Goal: Task Accomplishment & Management: Manage account settings

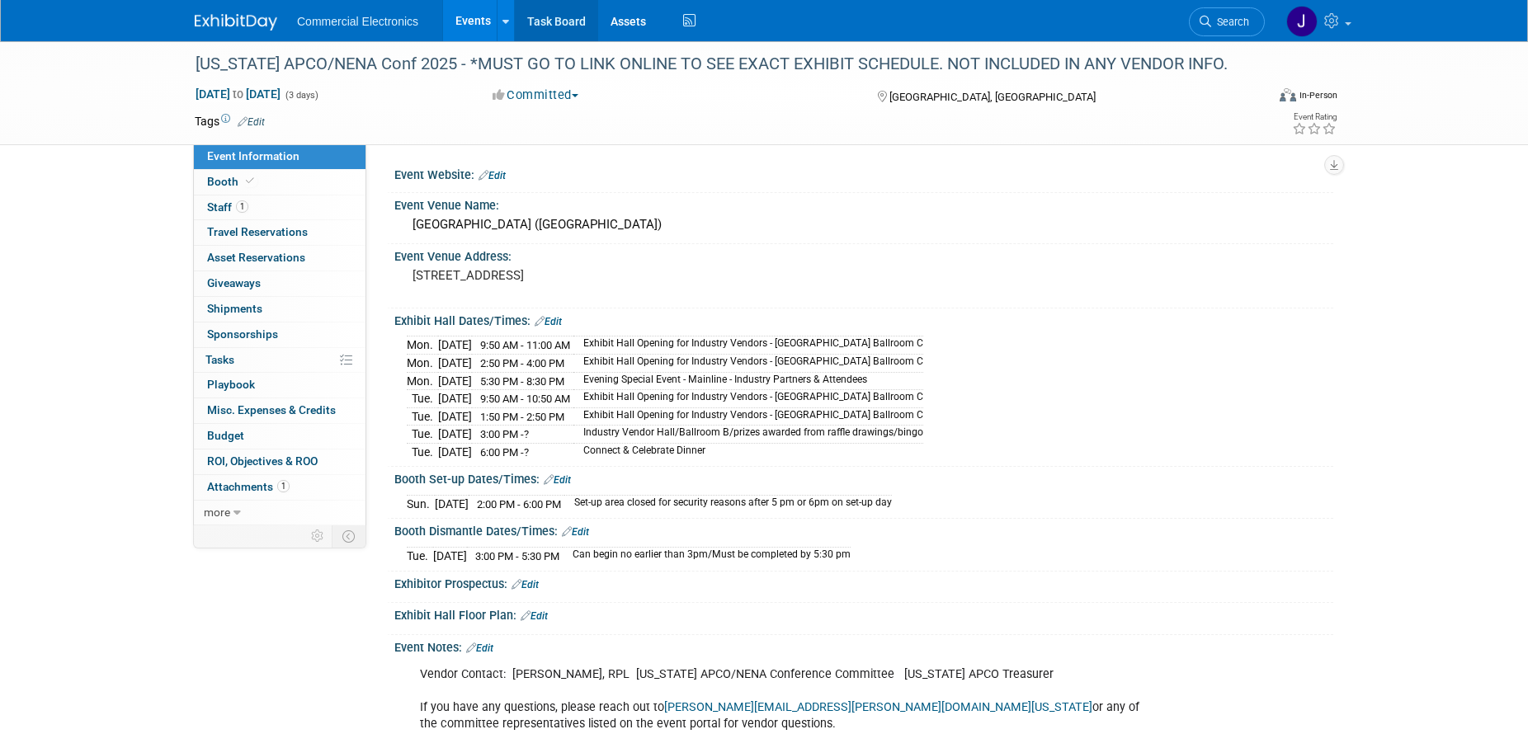
click at [546, 23] on link "Task Board" at bounding box center [556, 20] width 83 height 41
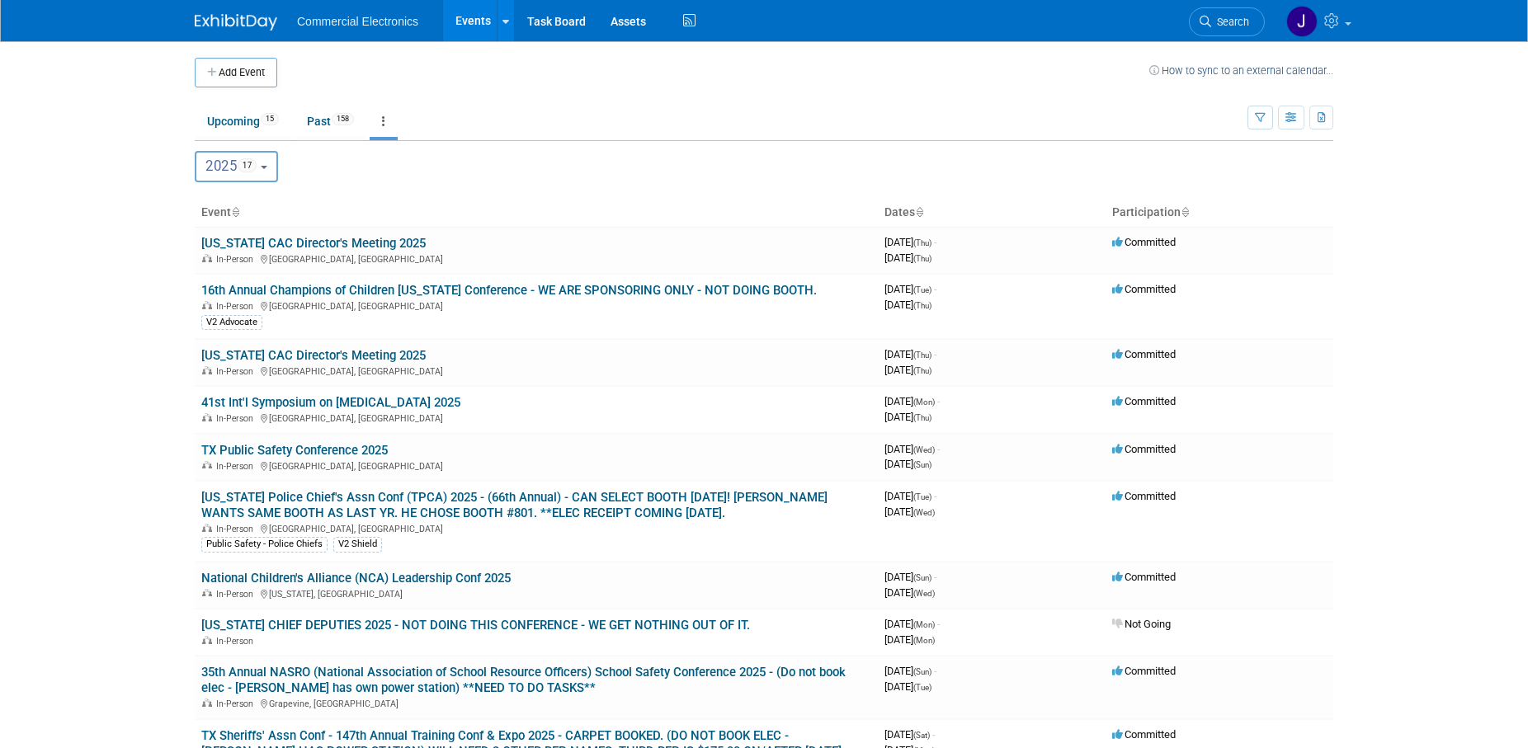
click at [273, 169] on button "2025 17" at bounding box center [236, 166] width 83 height 31
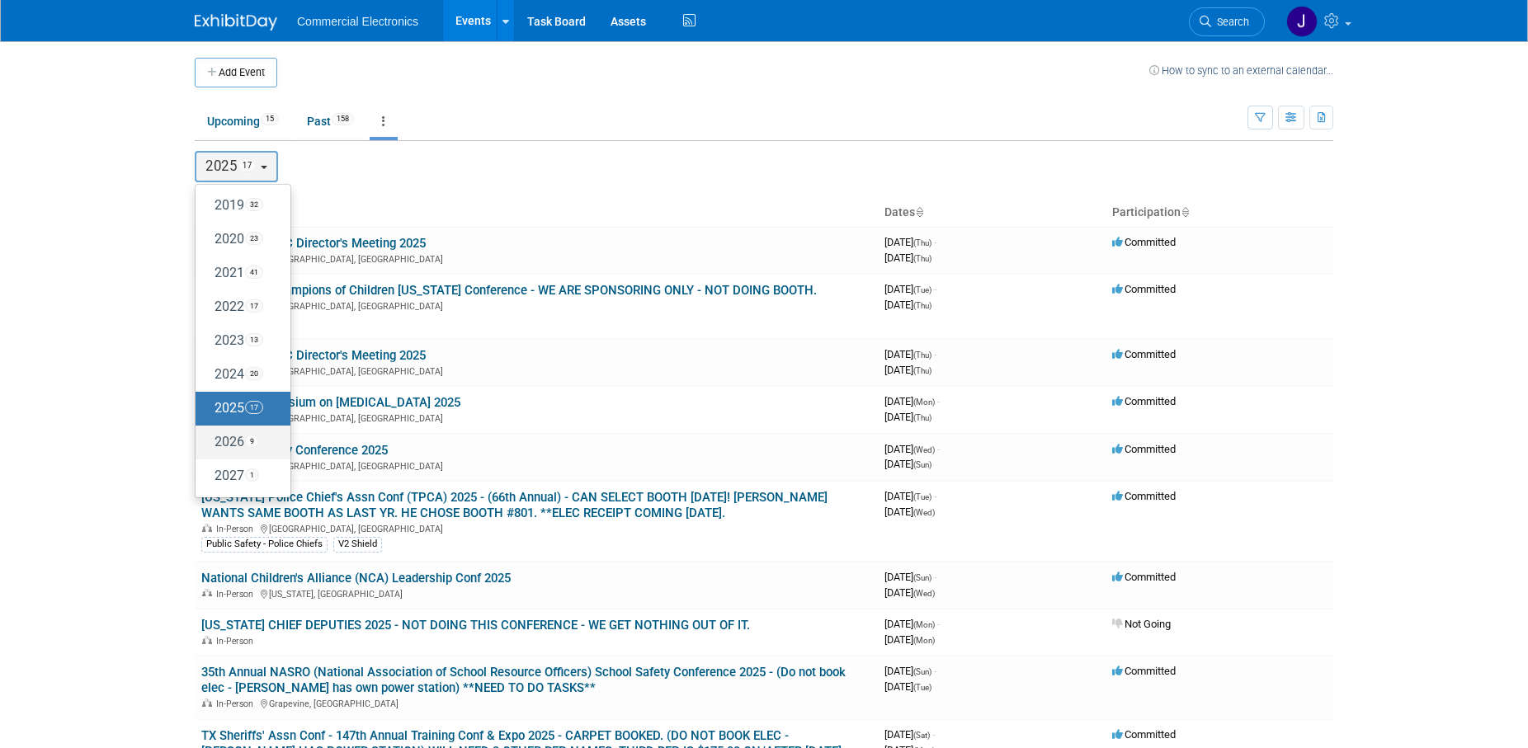
click at [229, 439] on label "2026 9" at bounding box center [239, 442] width 70 height 27
click at [209, 439] on input "2026 9" at bounding box center [203, 442] width 11 height 11
select select "2026"
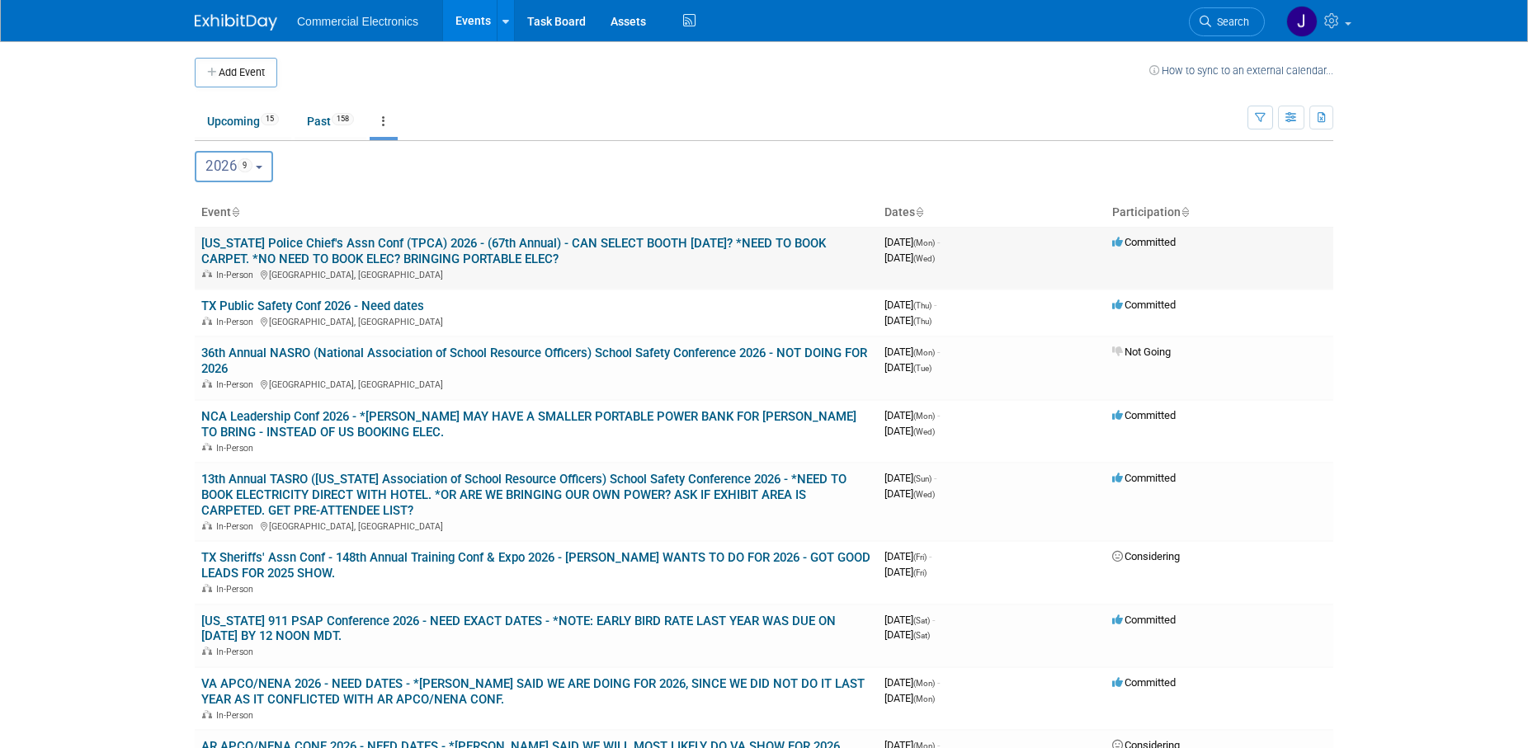
click at [589, 241] on link "[US_STATE] Police Chief's Assn Conf (TPCA) 2026 - (67th Annual) - CAN SELECT BO…" at bounding box center [513, 251] width 625 height 31
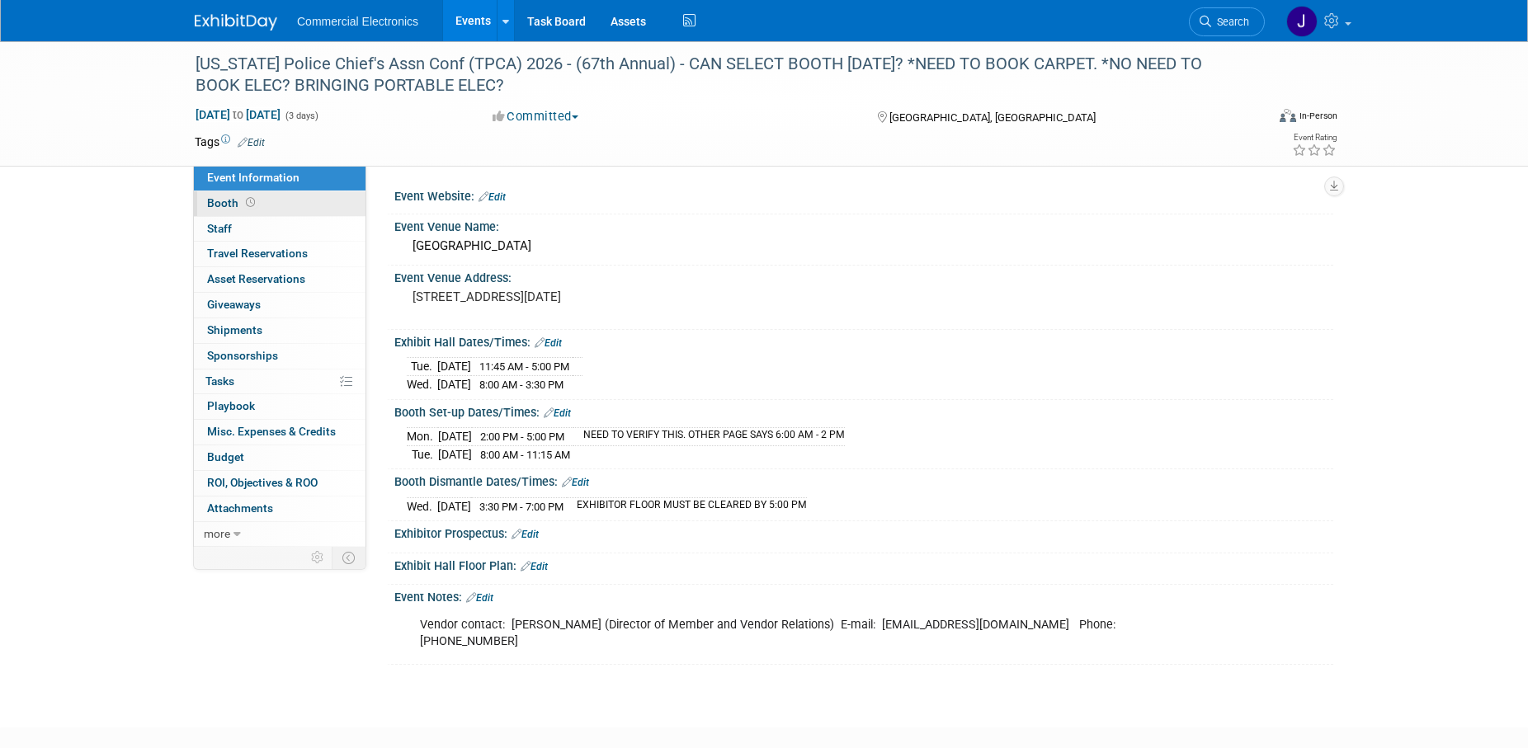
click at [222, 204] on span "Booth" at bounding box center [232, 202] width 51 height 13
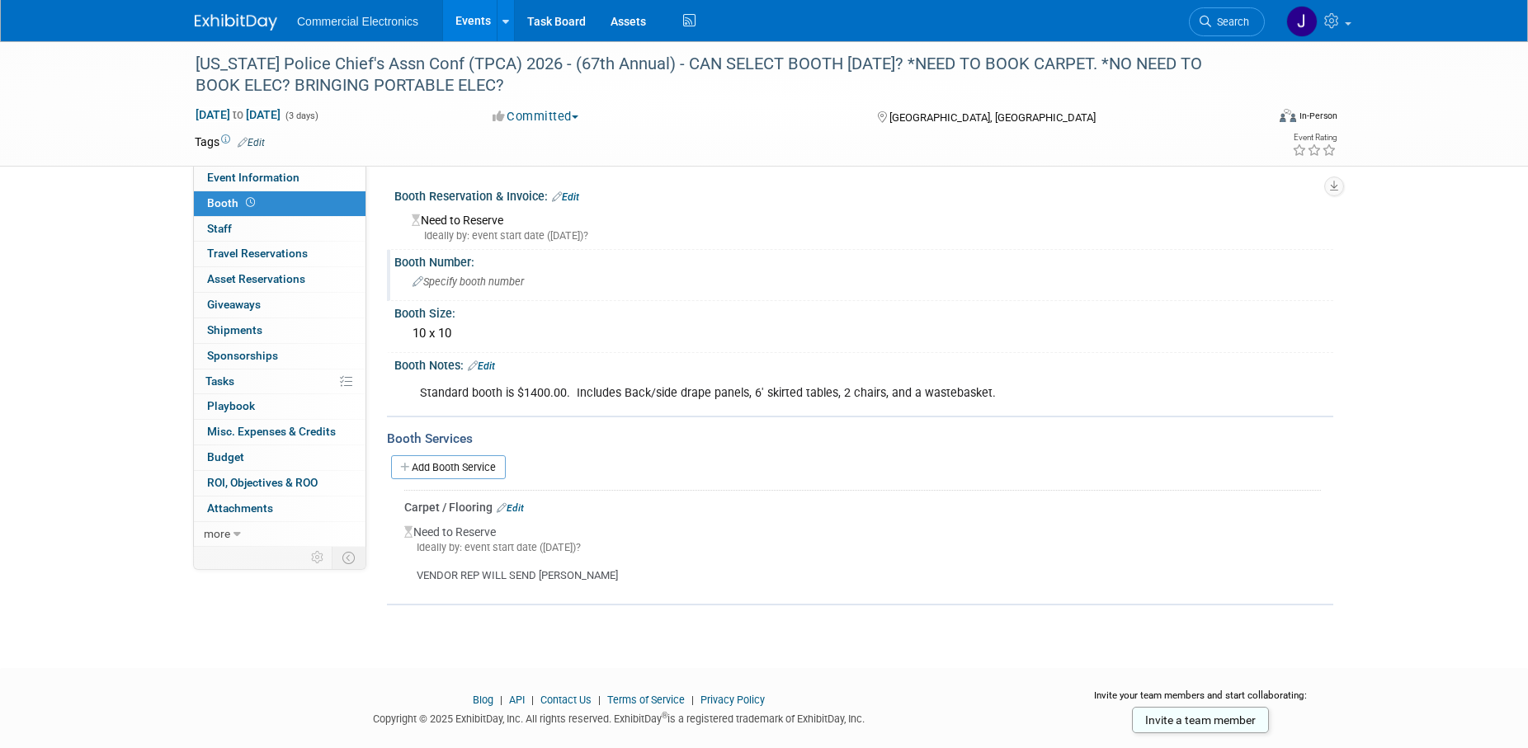
click at [475, 282] on span "Specify booth number" at bounding box center [468, 282] width 111 height 12
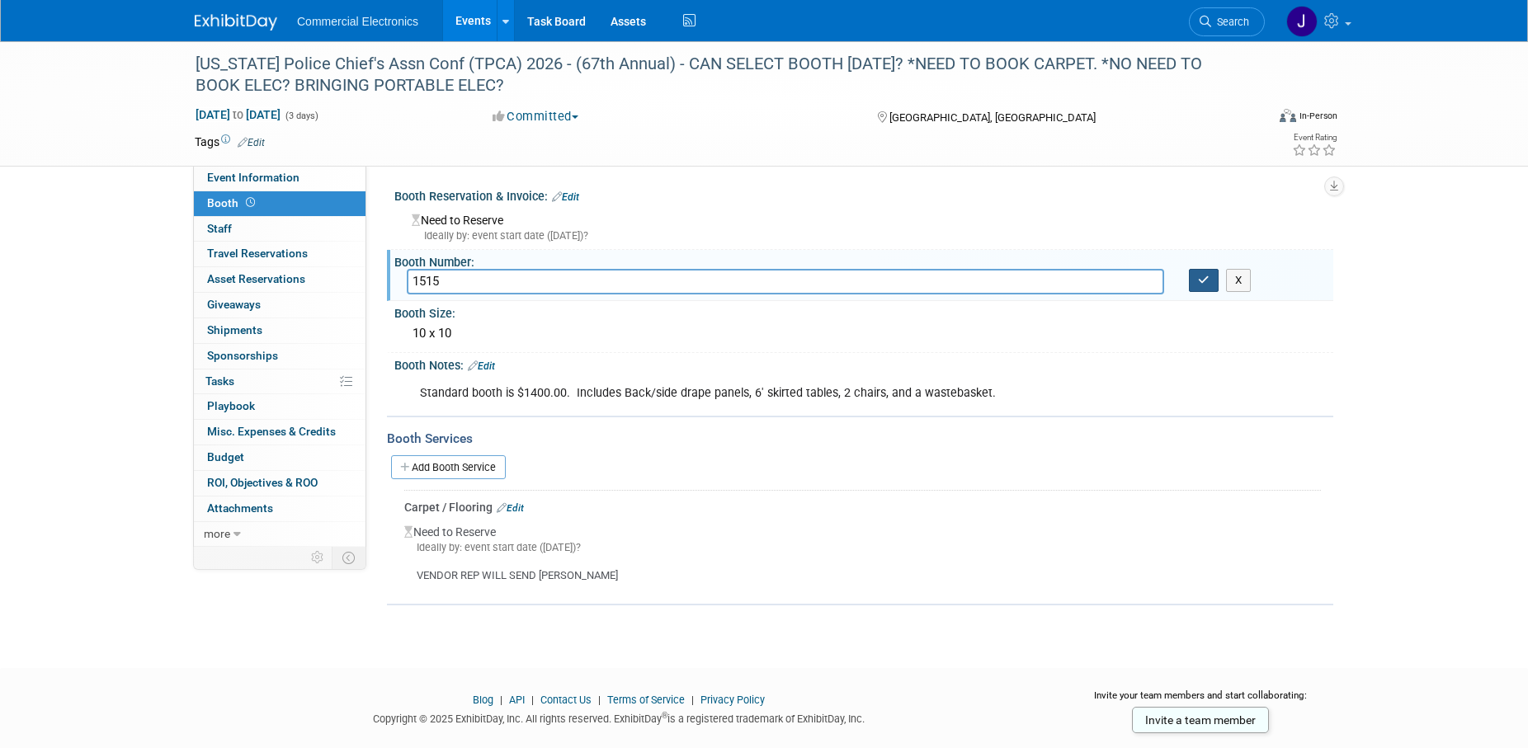
type input "1515"
click at [1205, 285] on icon "button" at bounding box center [1204, 280] width 12 height 11
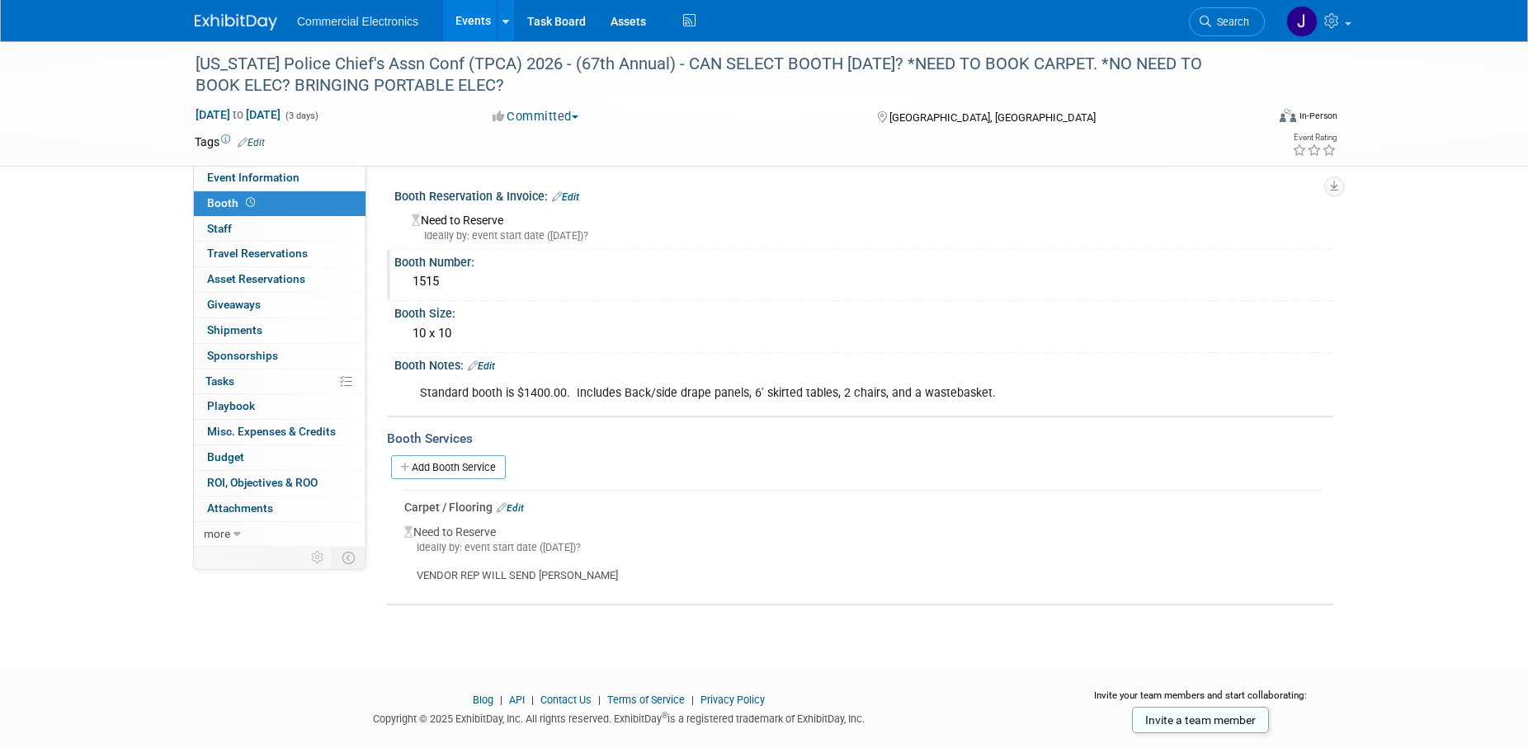
click at [492, 366] on link "Edit" at bounding box center [481, 367] width 27 height 12
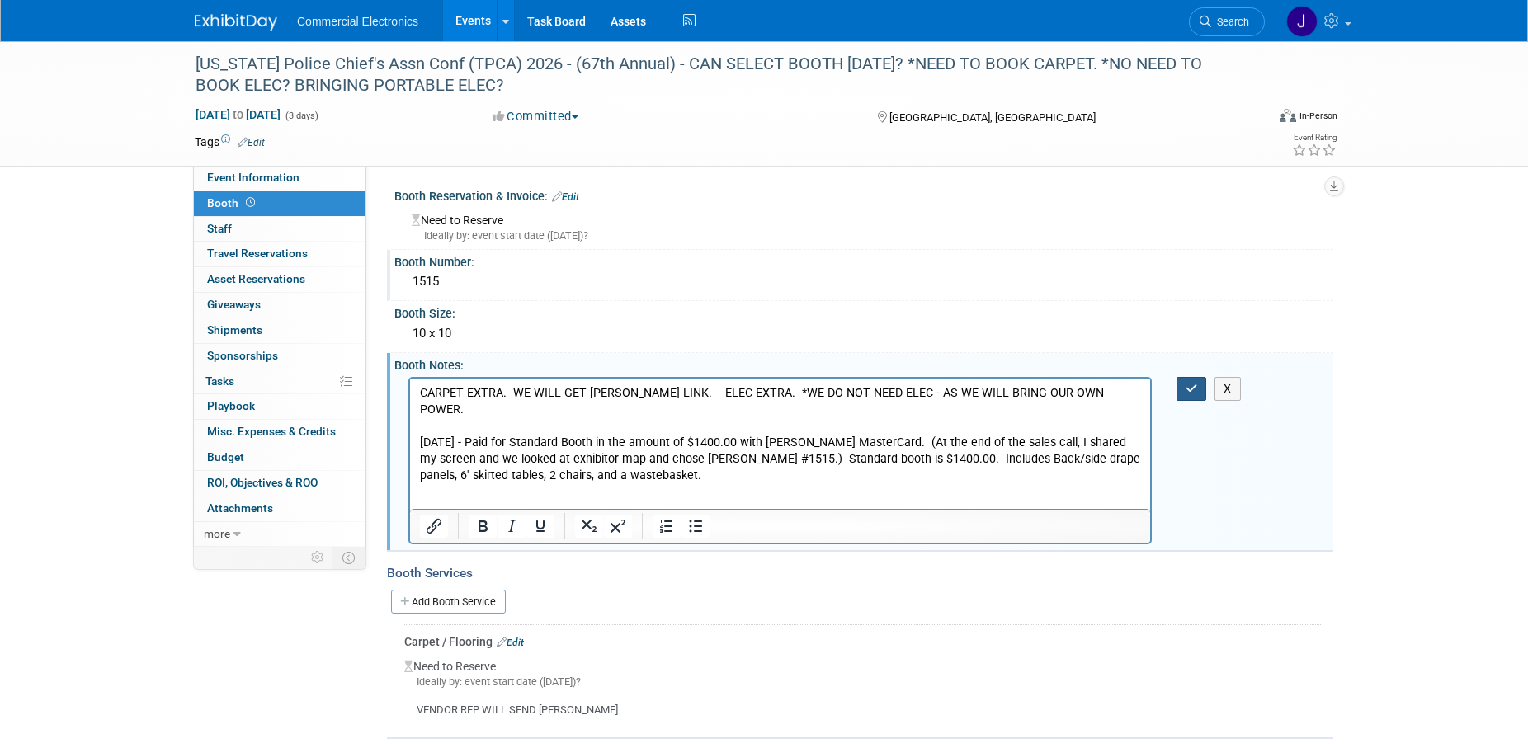
click at [1192, 389] on icon "button" at bounding box center [1192, 389] width 12 height 12
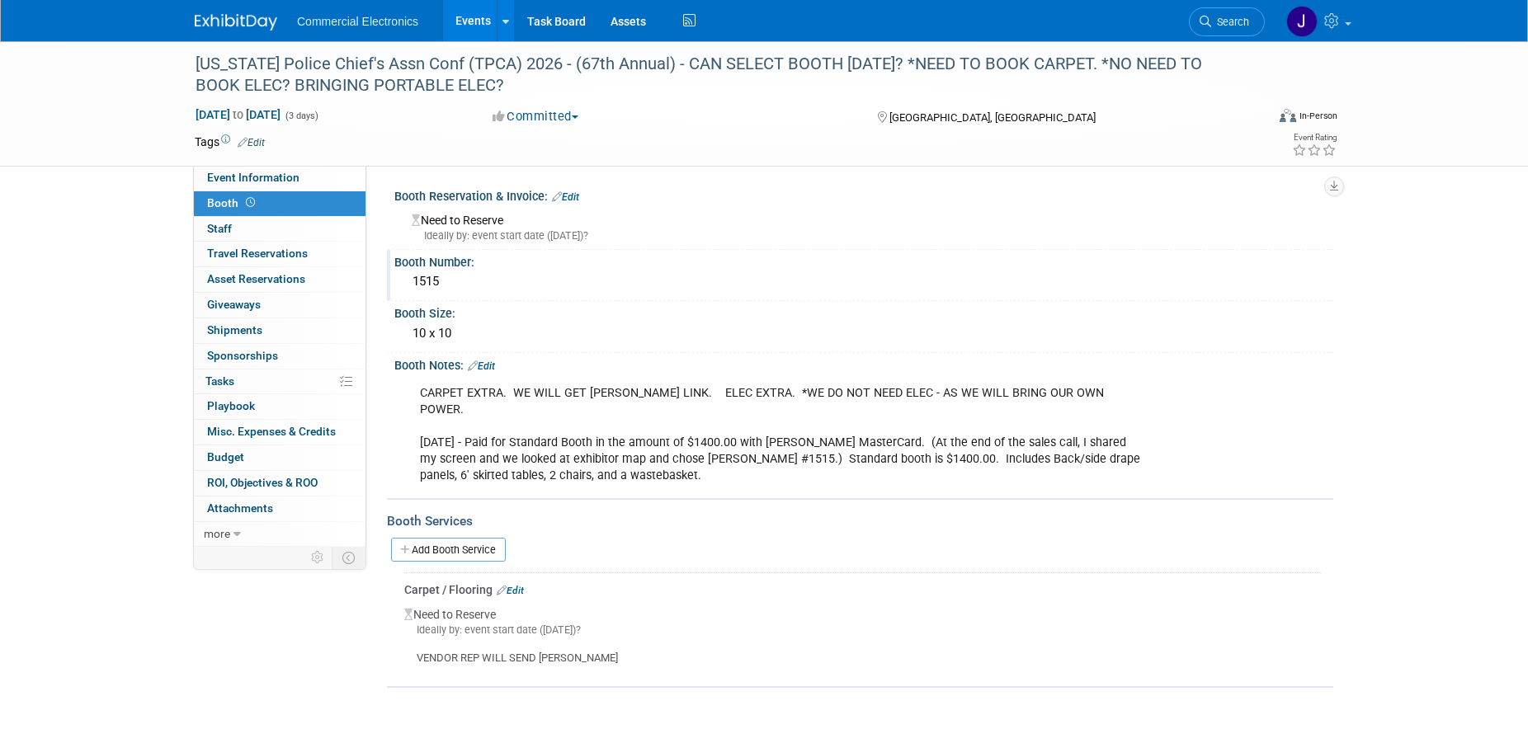
click at [495, 367] on link "Edit" at bounding box center [481, 367] width 27 height 12
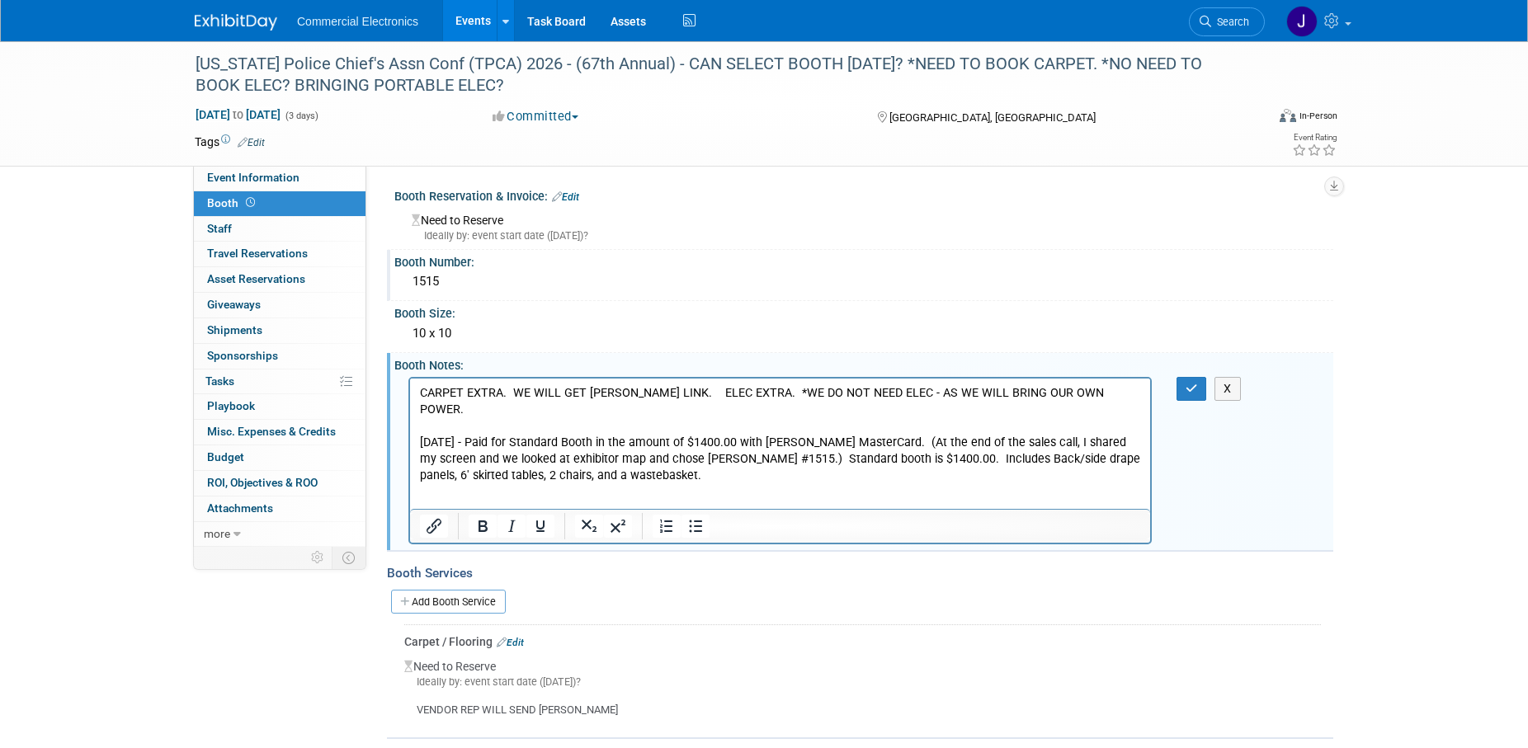
click at [668, 460] on p "CARPET EXTRA. WE WILL GET FREEMAN LINK. ELEC EXTRA. *WE DO NOT NEED ELEC - AS W…" at bounding box center [780, 434] width 721 height 99
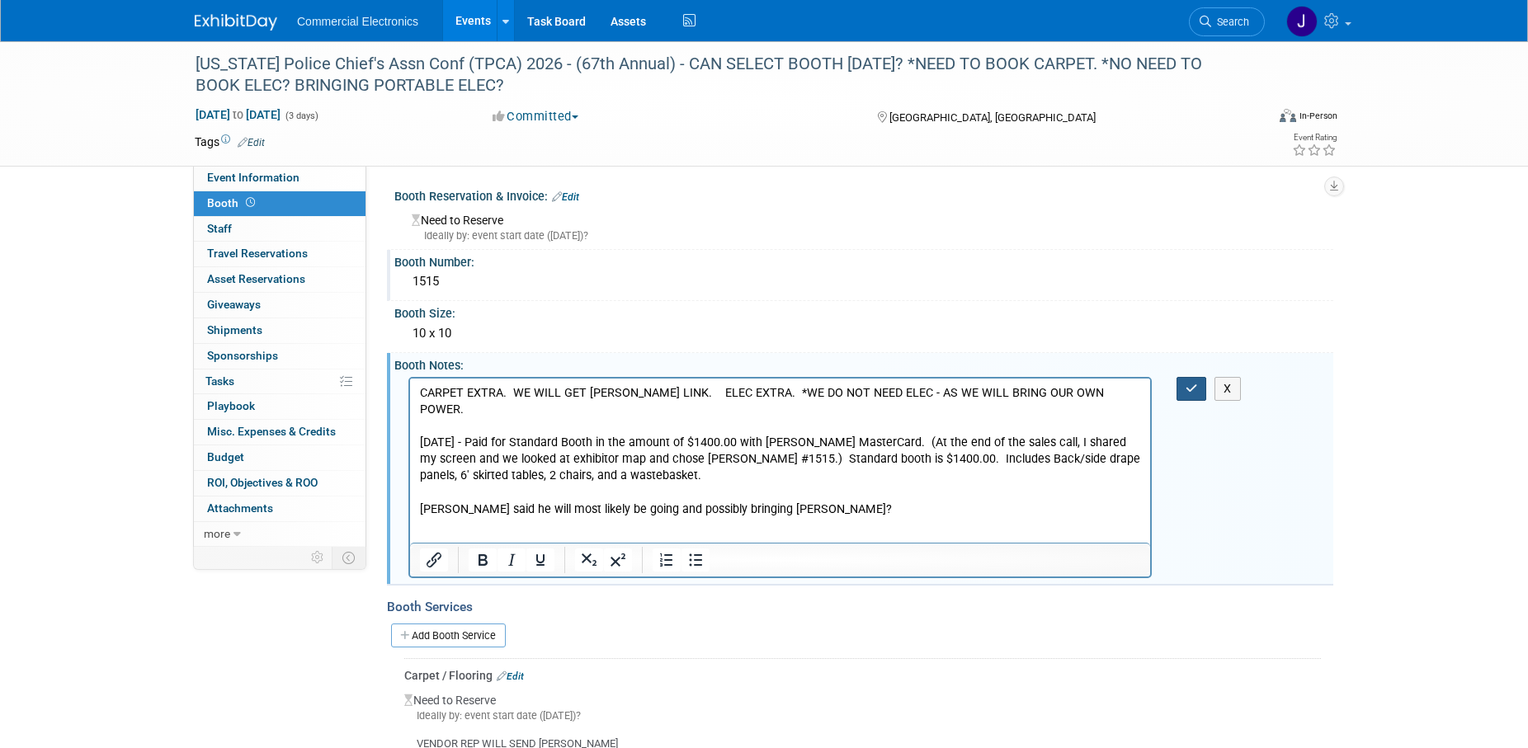
click at [1186, 388] on icon "button" at bounding box center [1192, 389] width 12 height 12
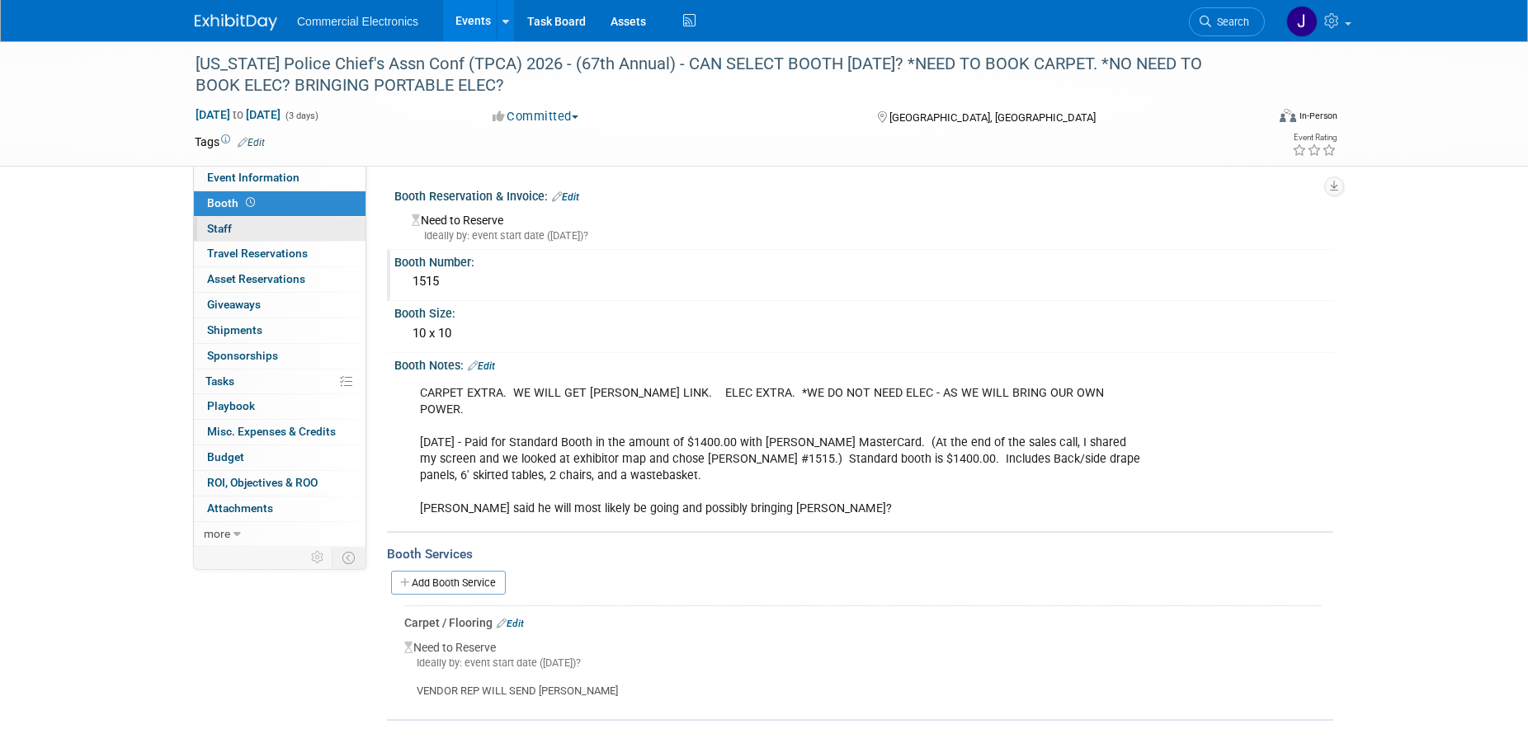
click at [227, 229] on span "Staff 0" at bounding box center [219, 228] width 25 height 13
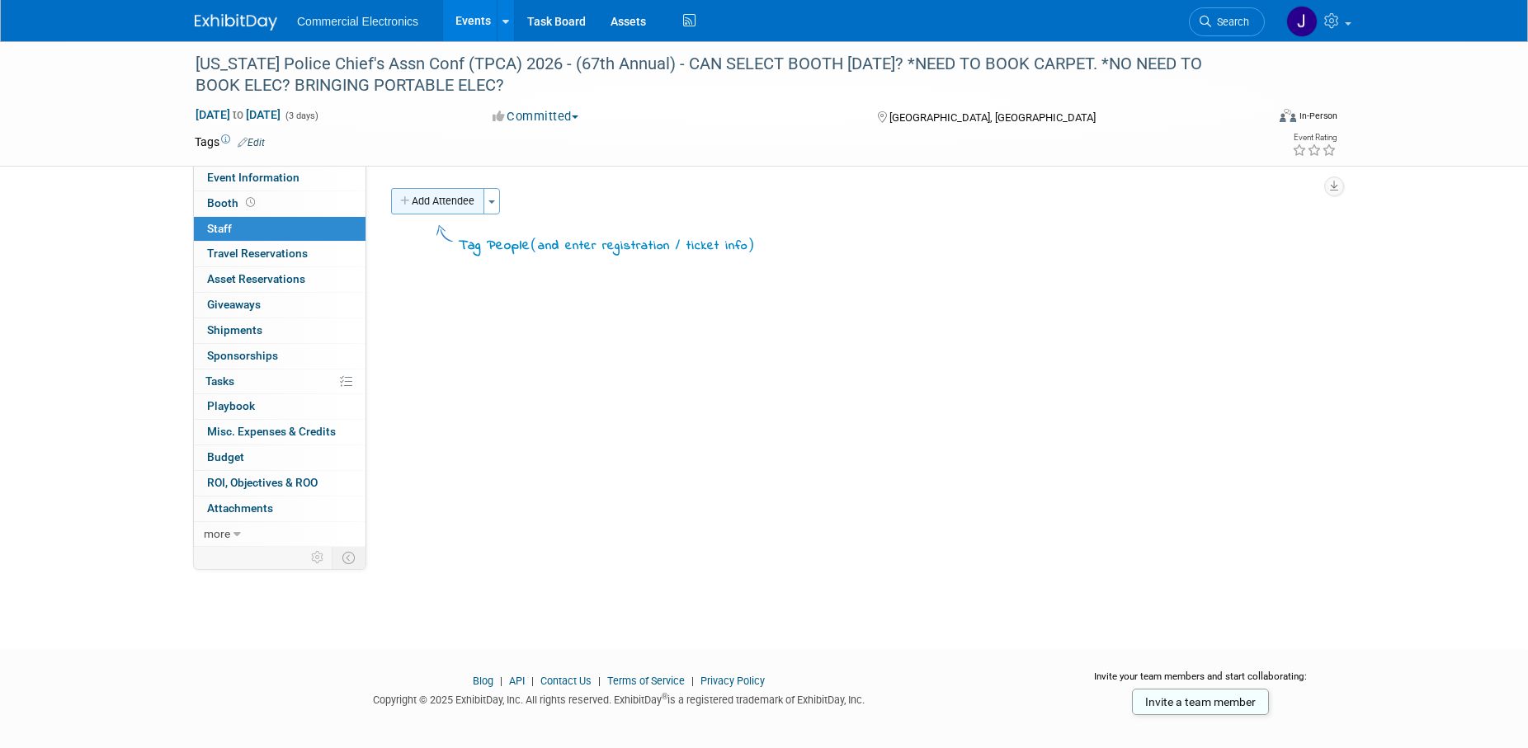
click at [466, 202] on button "Add Attendee" at bounding box center [437, 201] width 93 height 26
select select "3f59e6a8-53bf-4a5f-af02-710438d666c8"
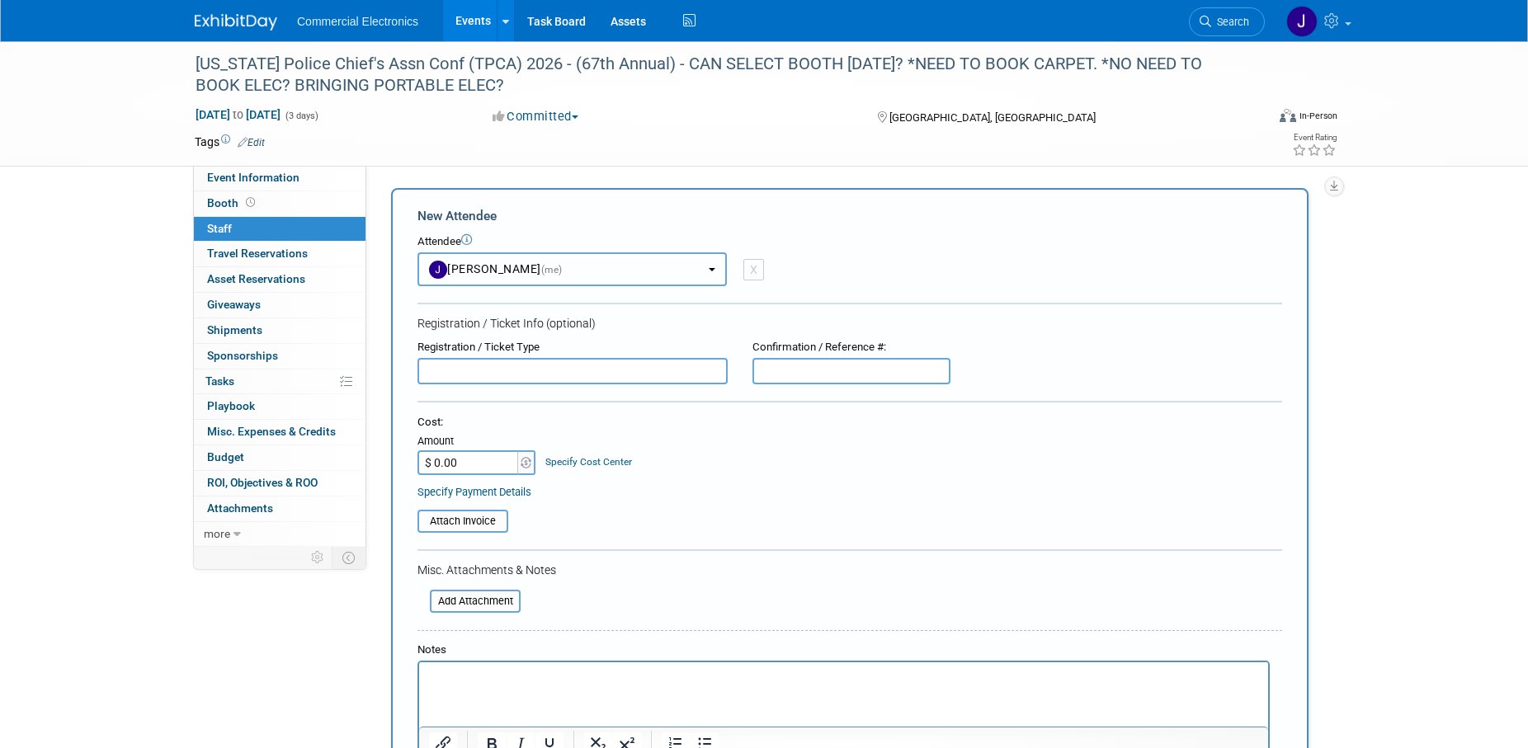
click at [693, 270] on button "Jennifer Roosa (me)" at bounding box center [572, 270] width 309 height 34
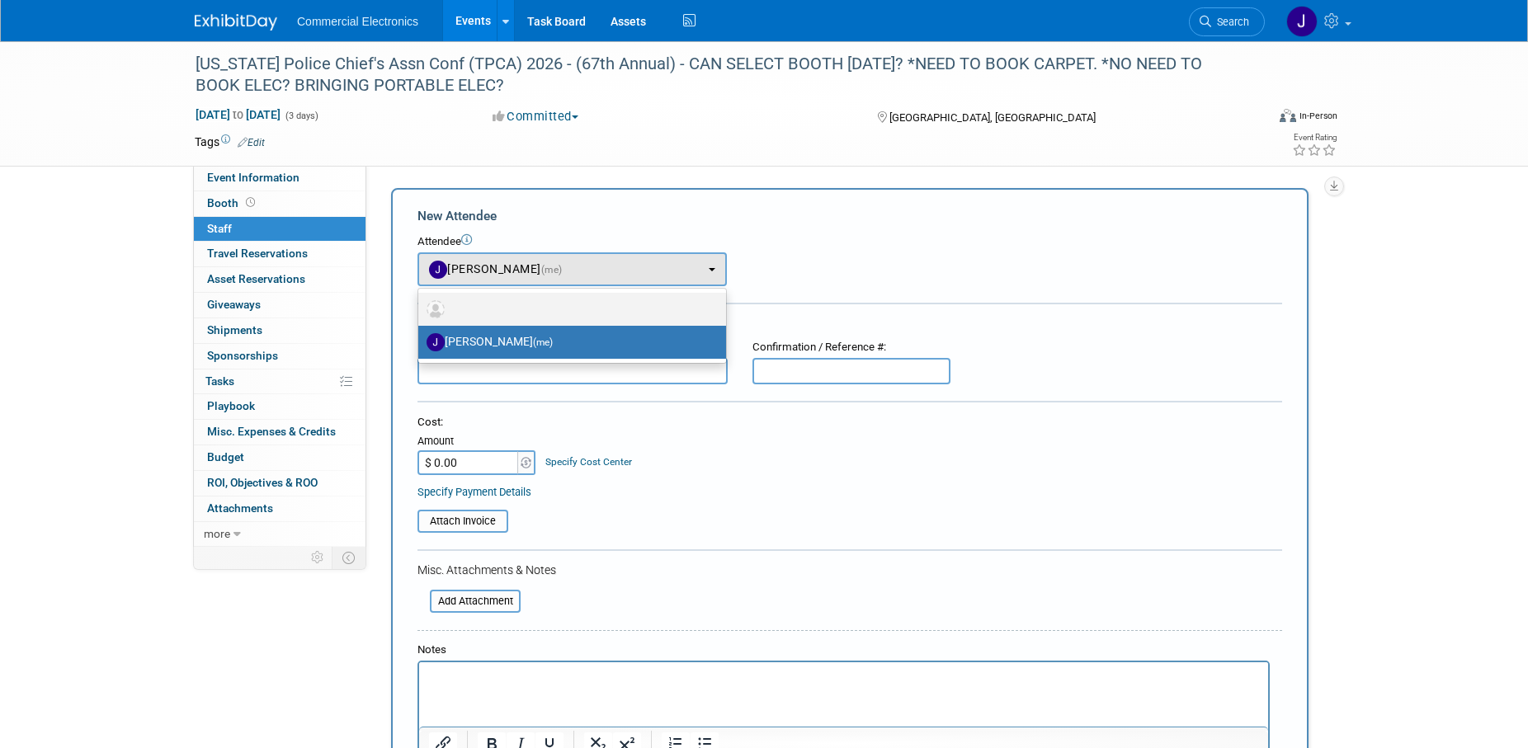
click at [587, 304] on label at bounding box center [568, 309] width 283 height 26
click at [421, 304] on input "radio" at bounding box center [415, 307] width 11 height 11
select select
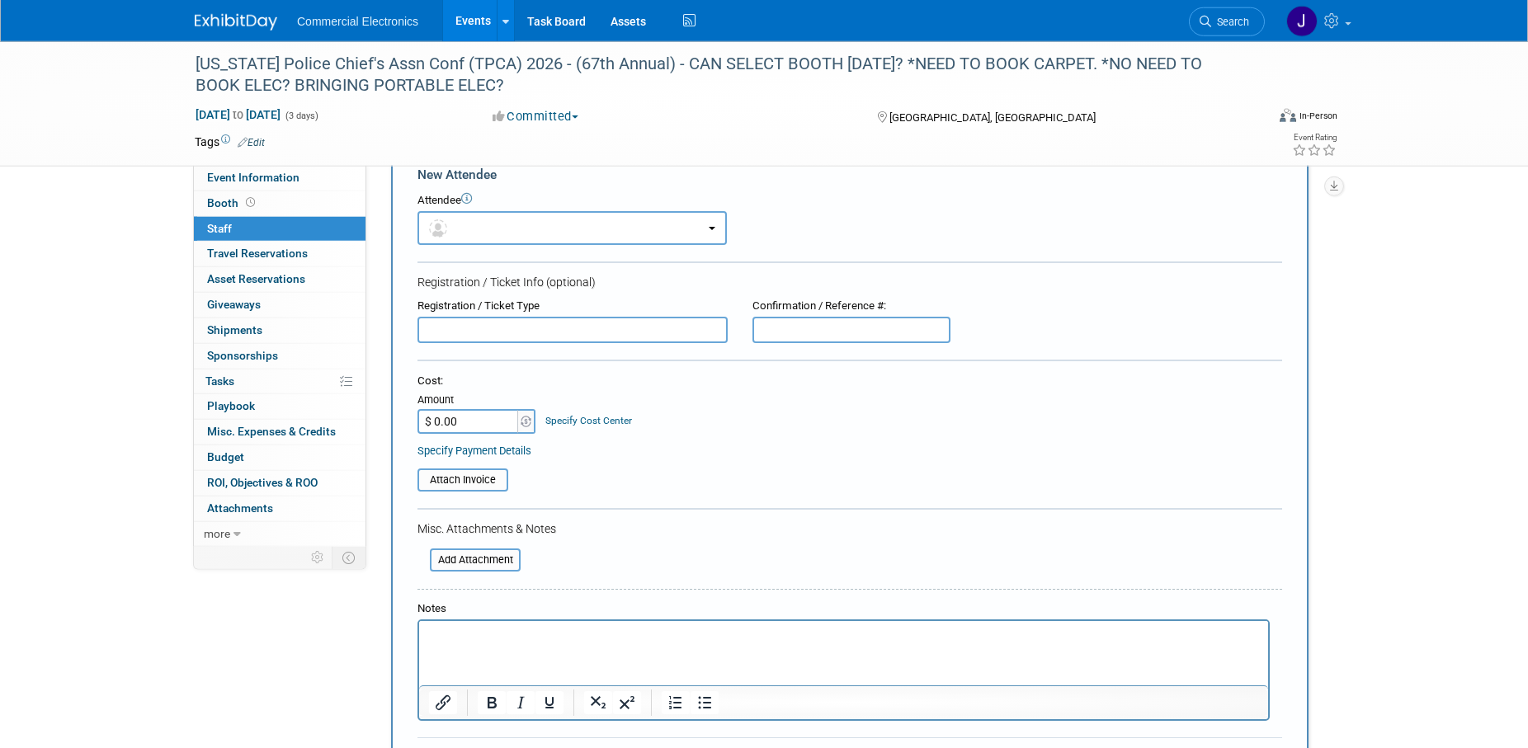
scroll to position [84, 0]
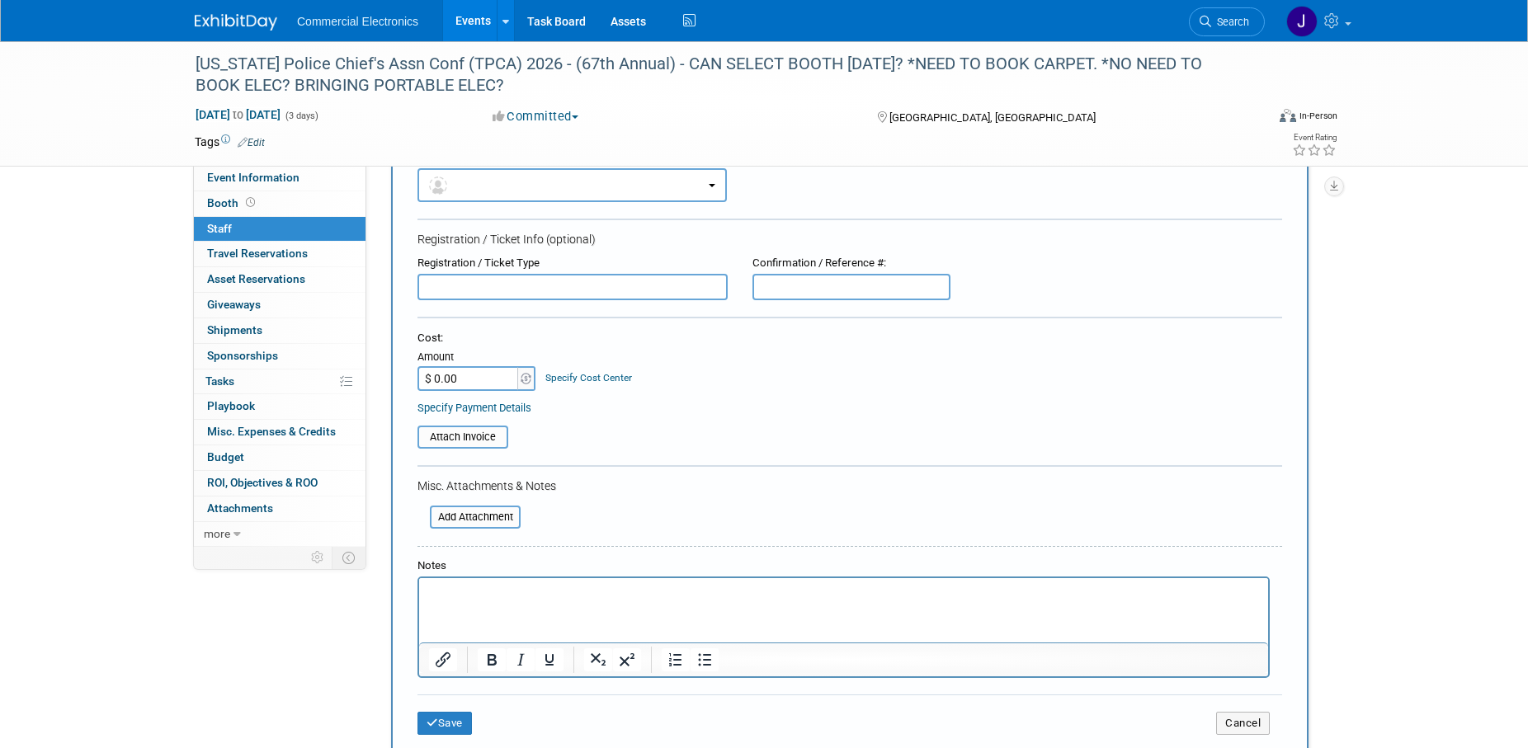
click at [527, 602] on html at bounding box center [843, 589] width 849 height 23
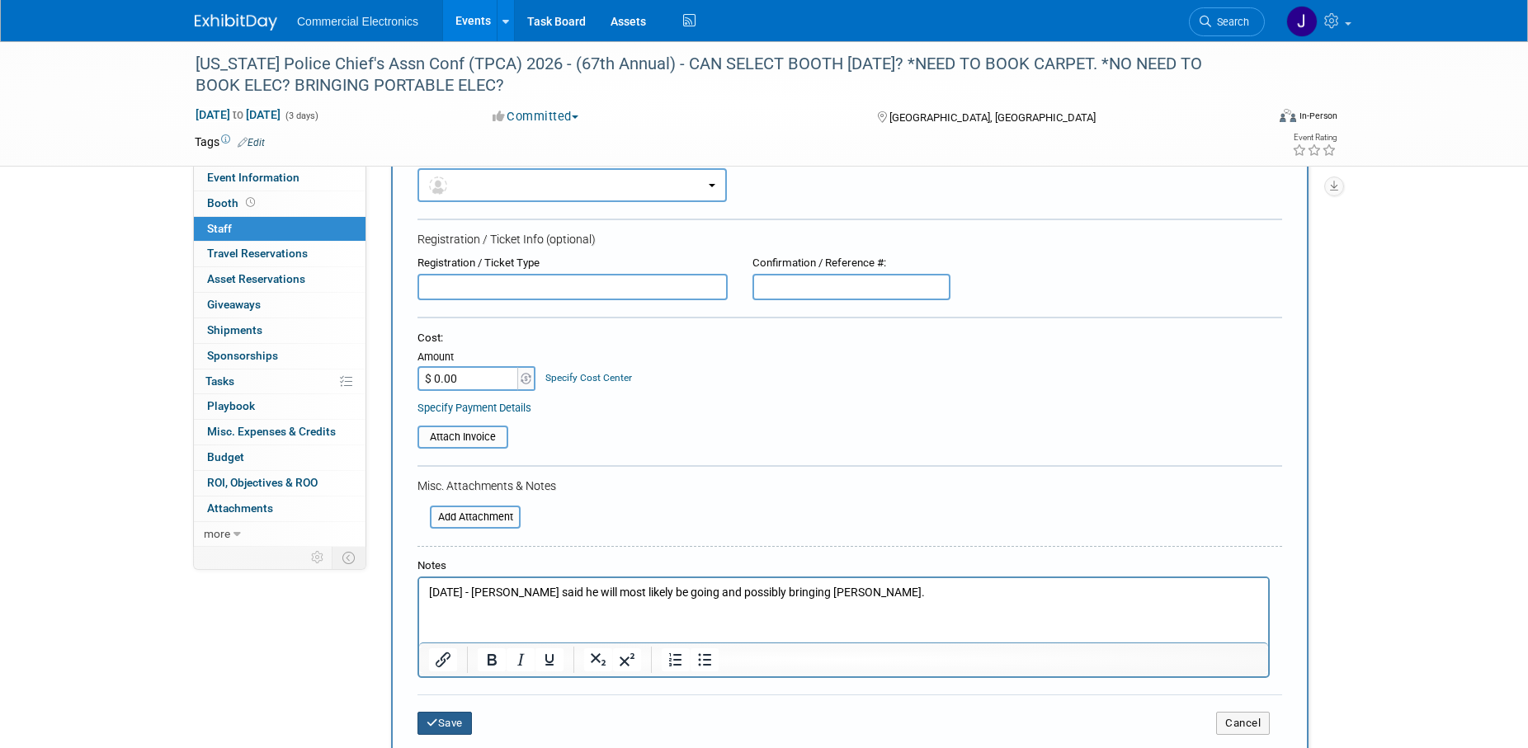
click at [460, 727] on button "Save" at bounding box center [445, 723] width 54 height 23
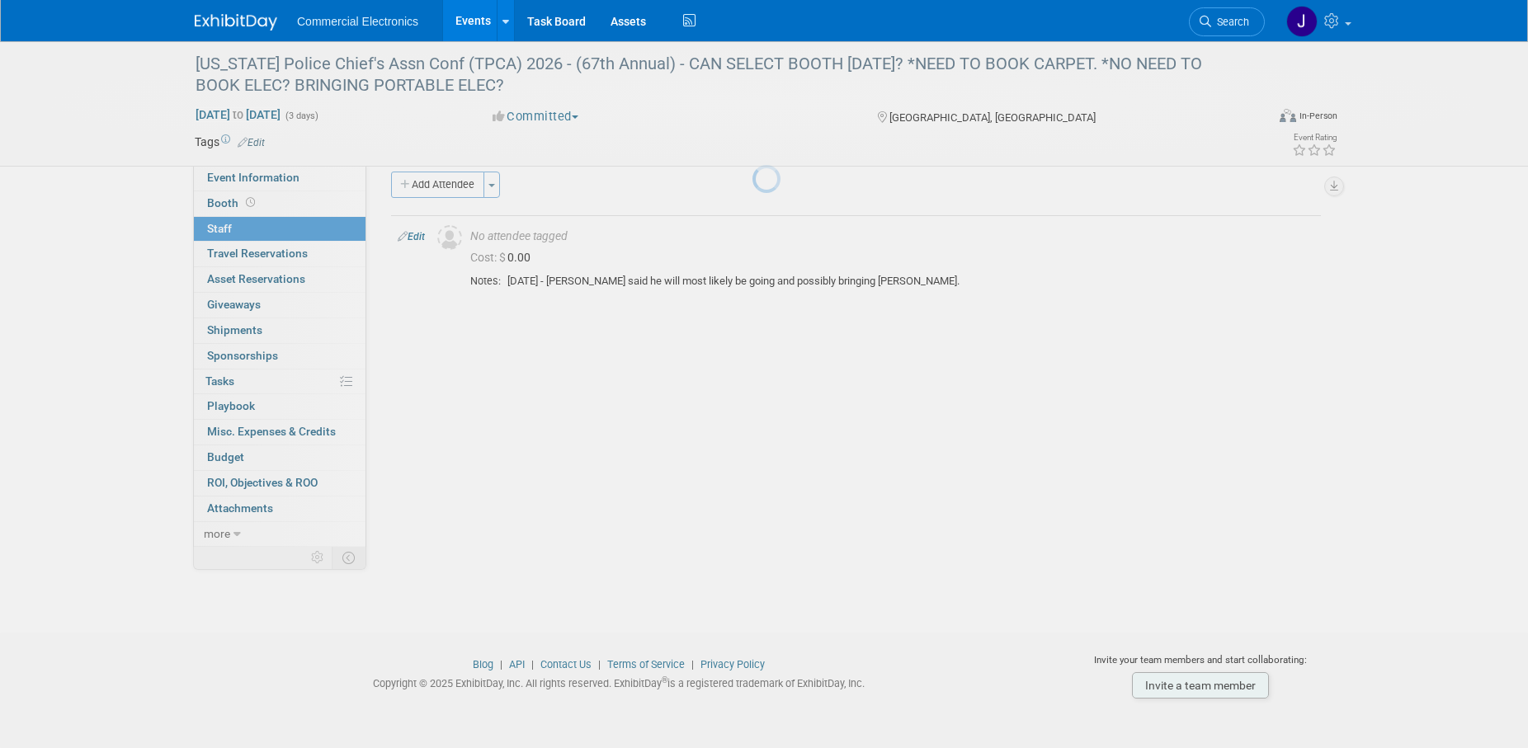
scroll to position [17, 0]
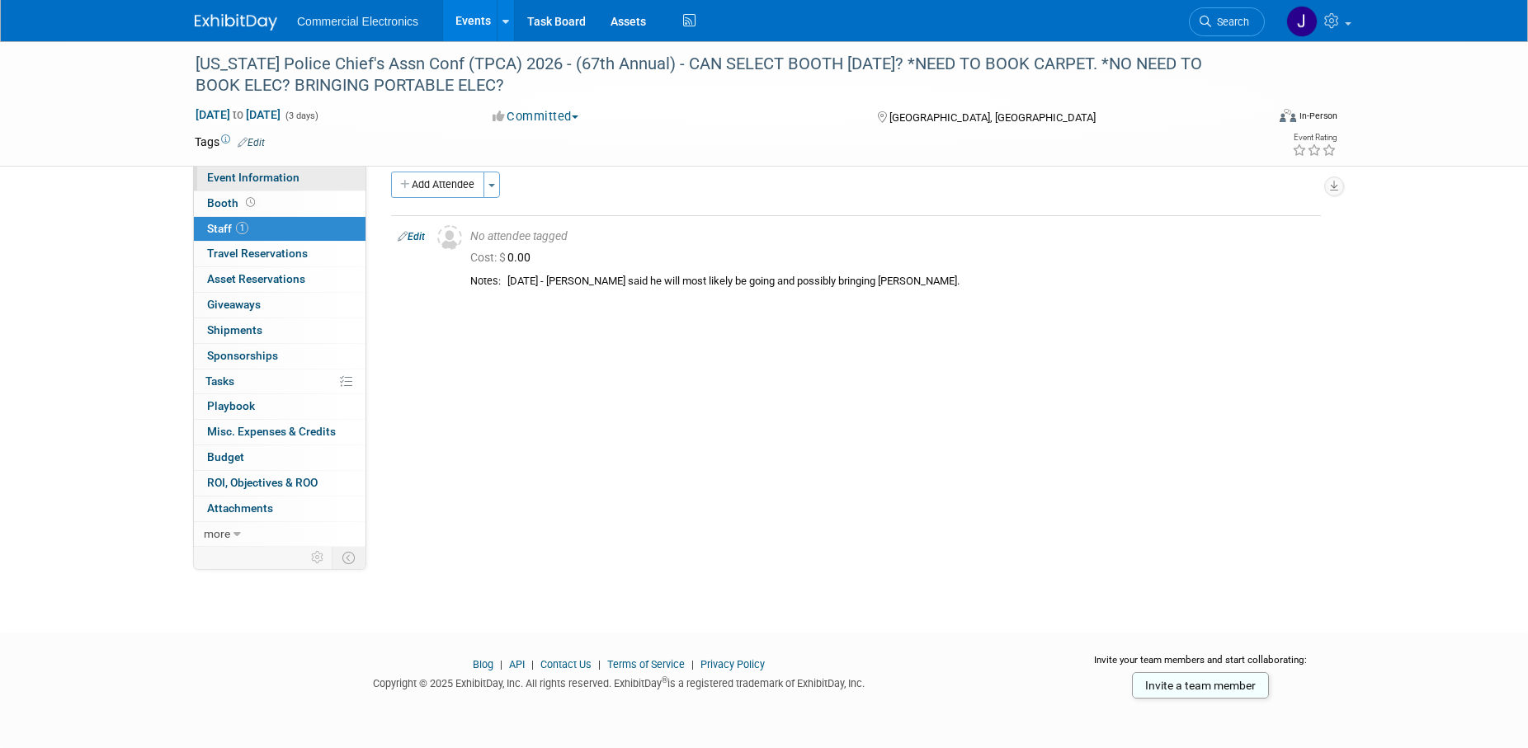
click at [230, 182] on span "Event Information" at bounding box center [253, 177] width 92 height 13
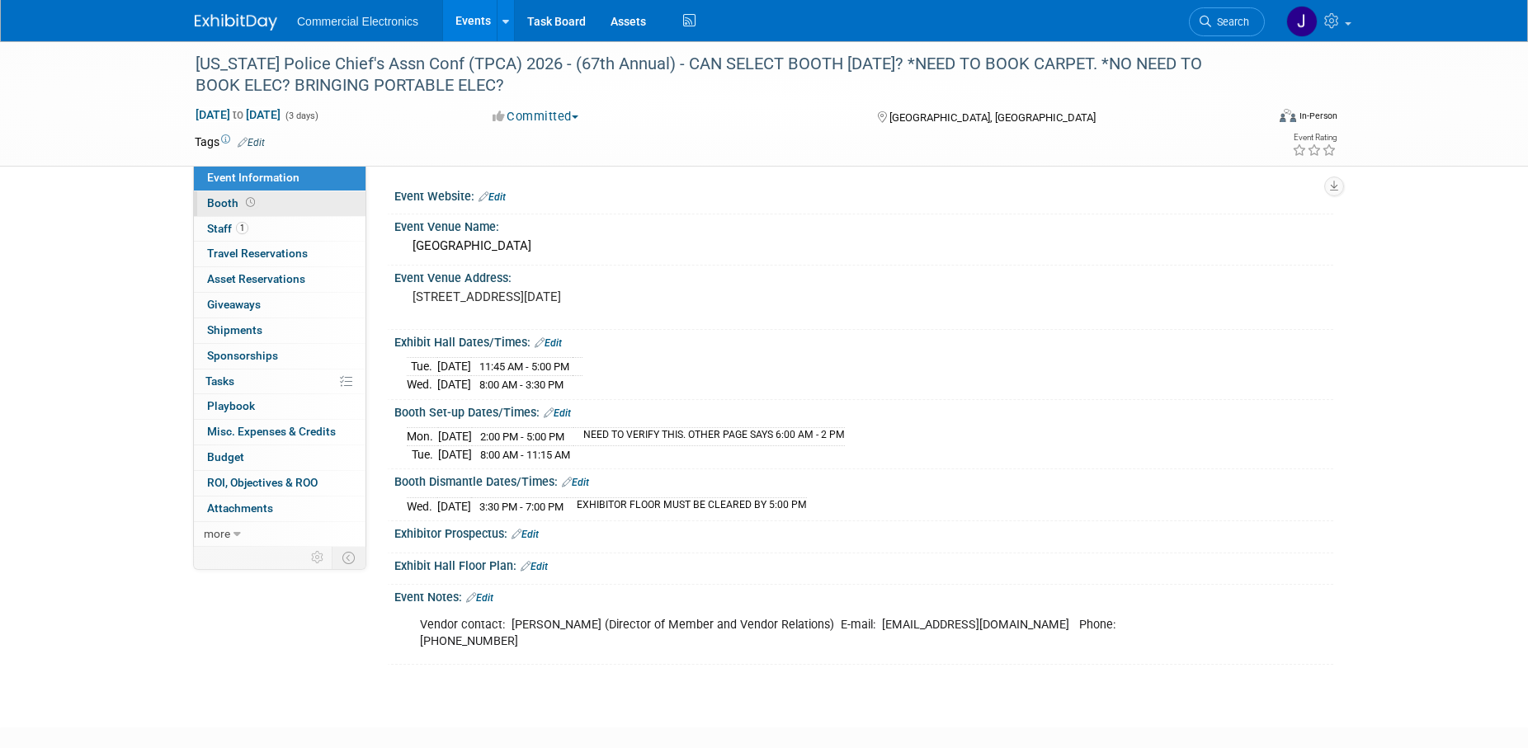
click at [222, 202] on span "Booth" at bounding box center [232, 202] width 51 height 13
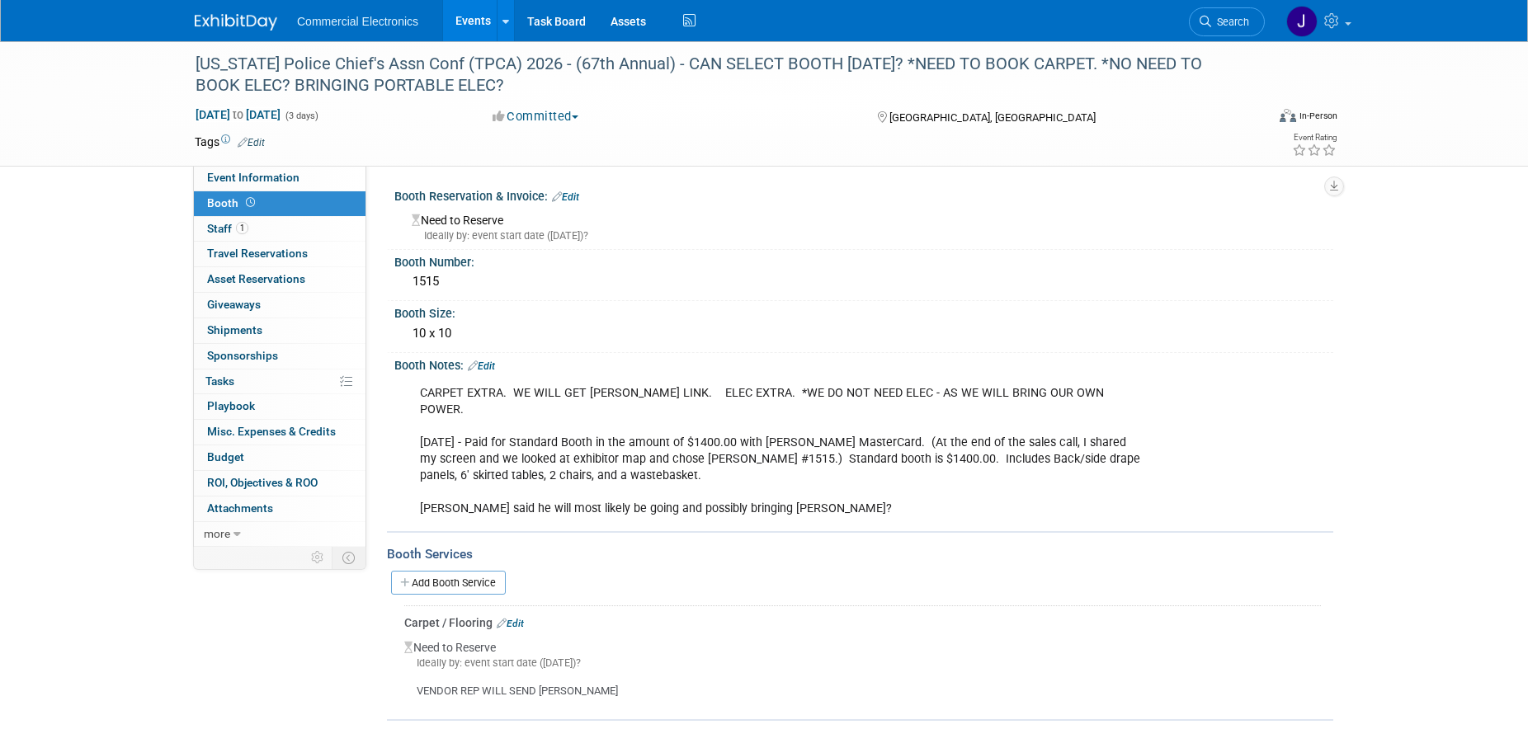
click at [578, 195] on link "Edit" at bounding box center [565, 197] width 27 height 12
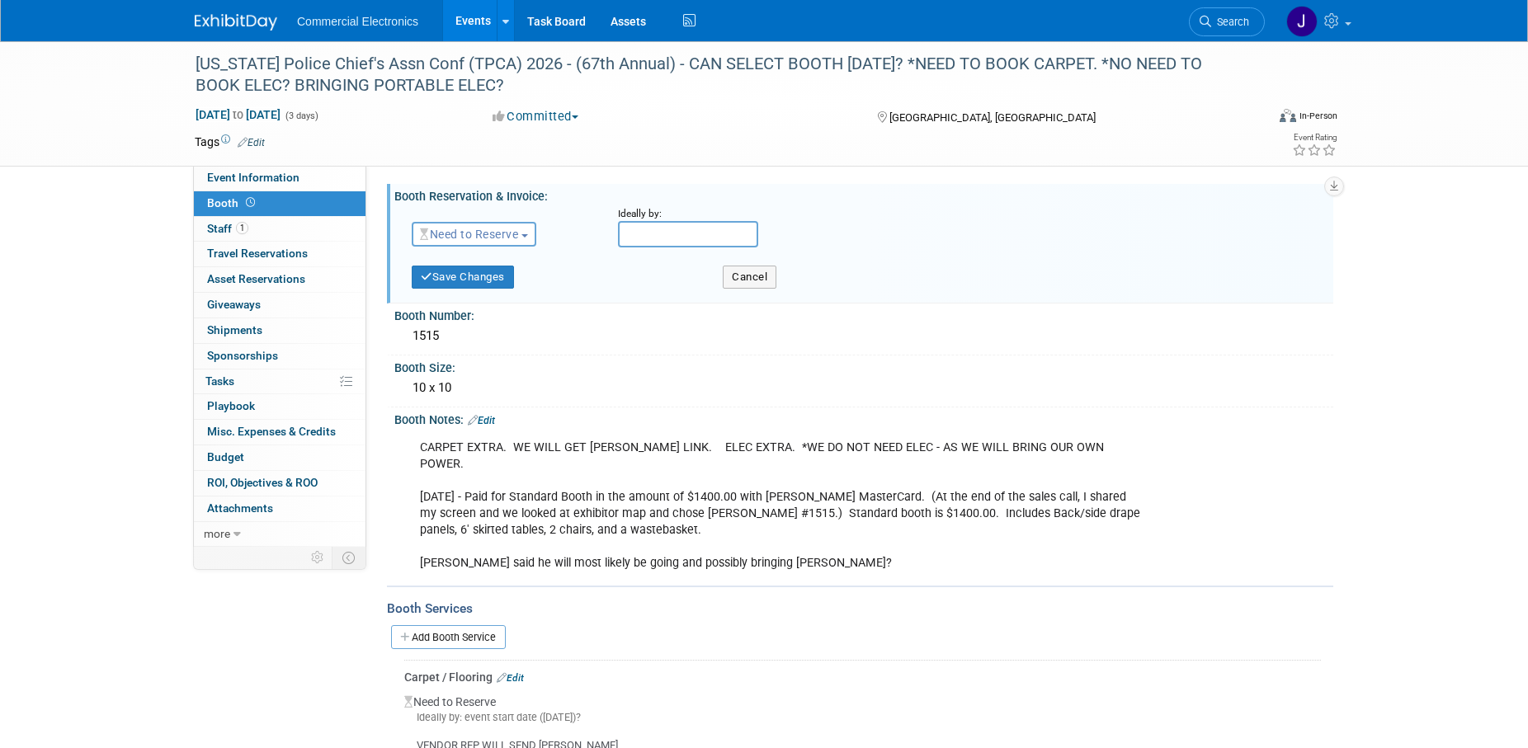
click at [532, 233] on button "Need to Reserve" at bounding box center [474, 234] width 125 height 25
click at [487, 284] on link "Reserved" at bounding box center [501, 285] width 177 height 23
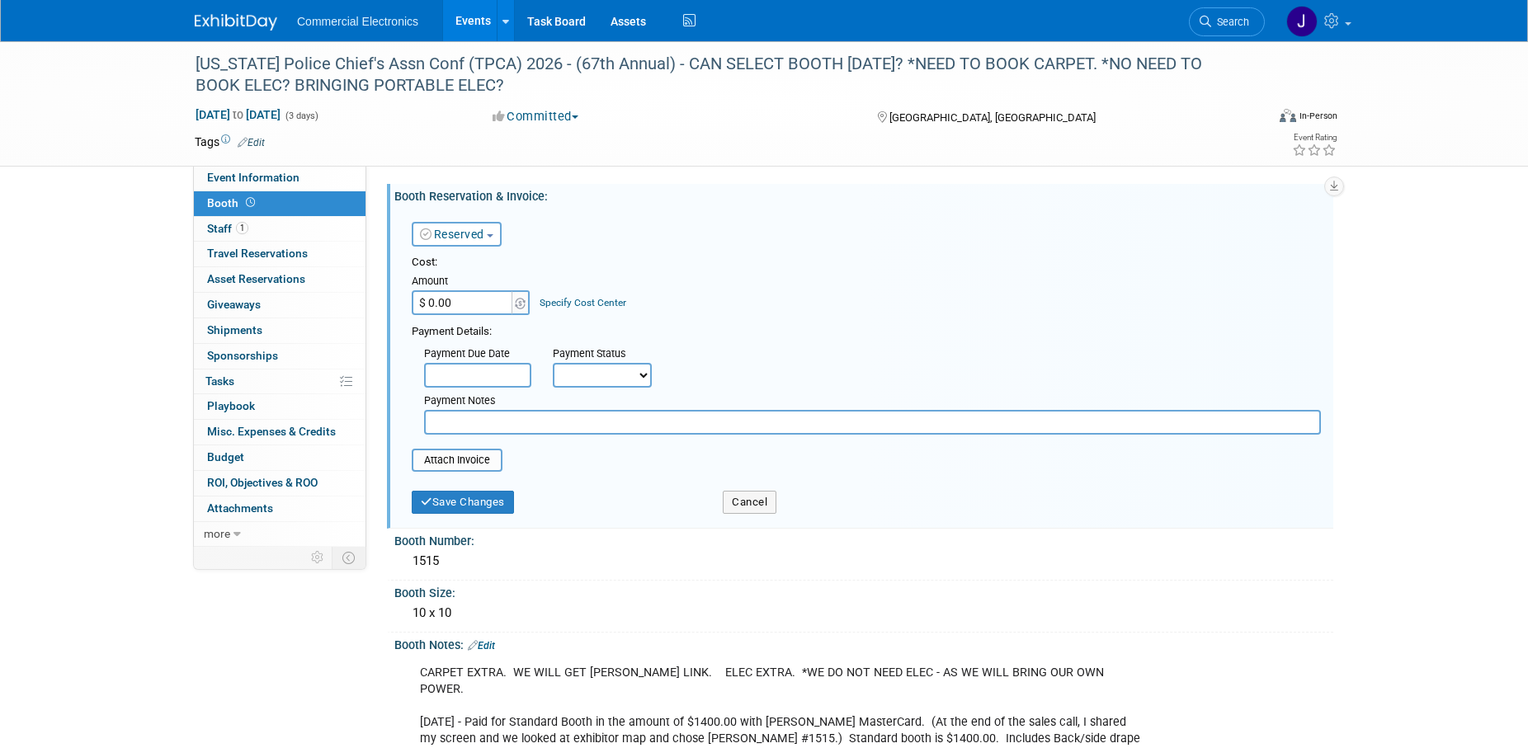
click at [486, 297] on input "$ 0.00" at bounding box center [463, 302] width 103 height 25
type input "$ 1,400.00"
click at [553, 363] on select "Not Paid Yet Partially Paid Paid in Full" at bounding box center [602, 375] width 99 height 25
select select "1"
click option "Paid in Full" at bounding box center [0, 0] width 0 height 0
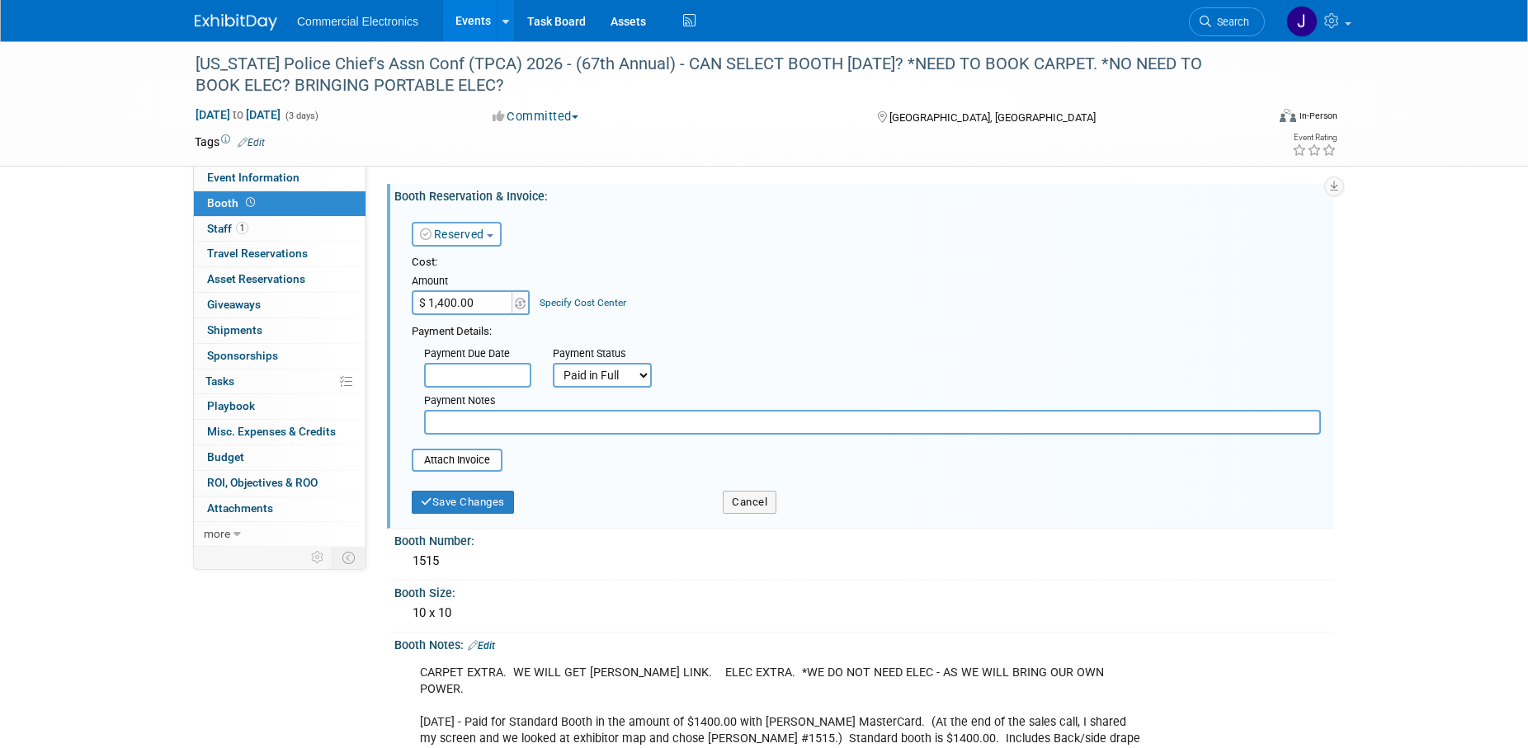
click at [547, 421] on input "text" at bounding box center [872, 422] width 897 height 25
drag, startPoint x: 422, startPoint y: 711, endPoint x: 890, endPoint y: 706, distance: 467.1
click at [890, 706] on div "CARPET EXTRA. WE WILL GET FREEMAN LINK. ELEC EXTRA. *WE DO NOT NEED ELEC - AS W…" at bounding box center [779, 731] width 743 height 149
copy div "10/09/2025 - Paid for Standard Booth in the amount of $1400.00 with Scott's Mas…"
click at [517, 420] on input "text" at bounding box center [872, 422] width 897 height 25
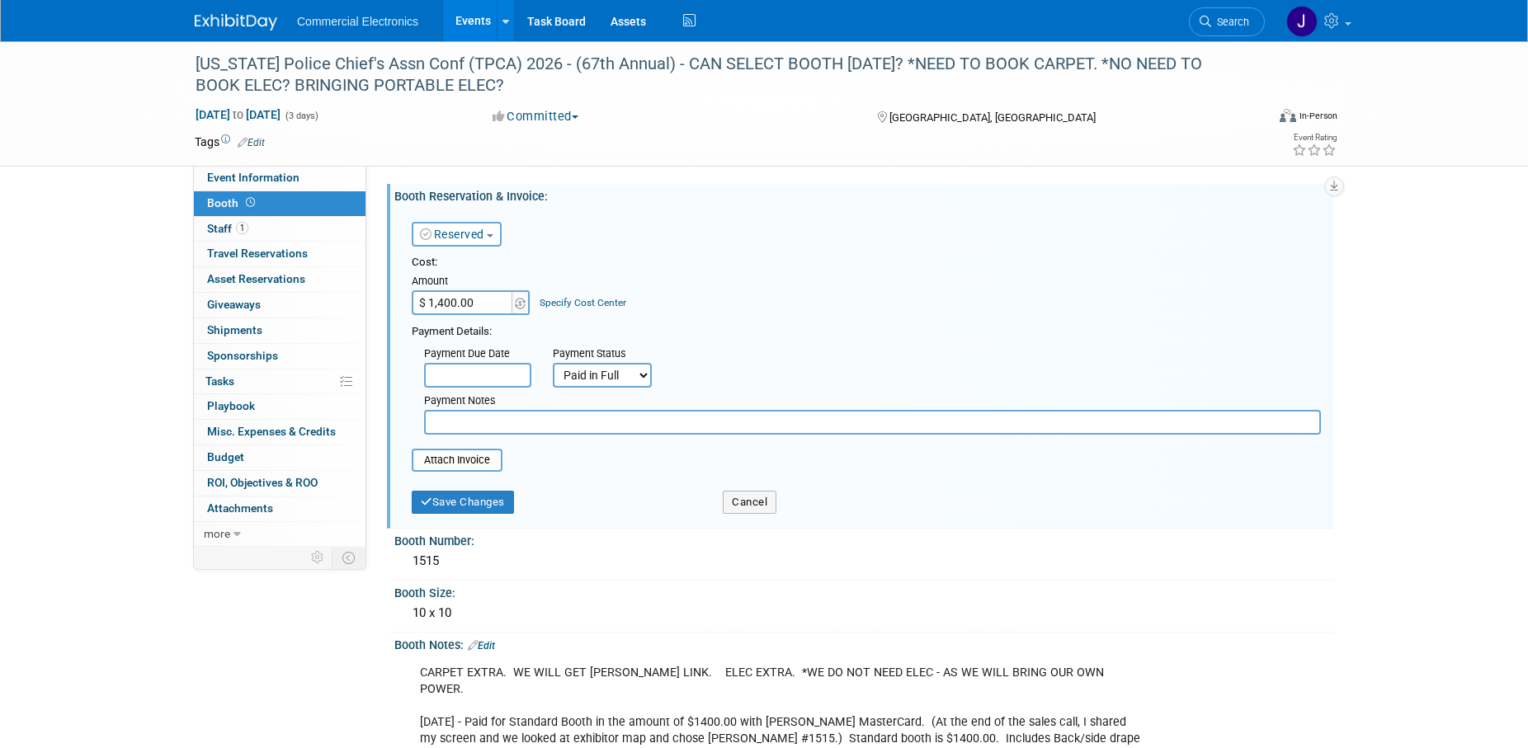
paste input "10/09/2025 - Paid for Standard Booth in the amount of $1400.00 with Scott's Mas…"
type input "10/09/2025 - Paid for Standard Booth in the amount of $1400.00 with Scott's Mas…"
click at [472, 456] on input "file" at bounding box center [402, 461] width 196 height 20
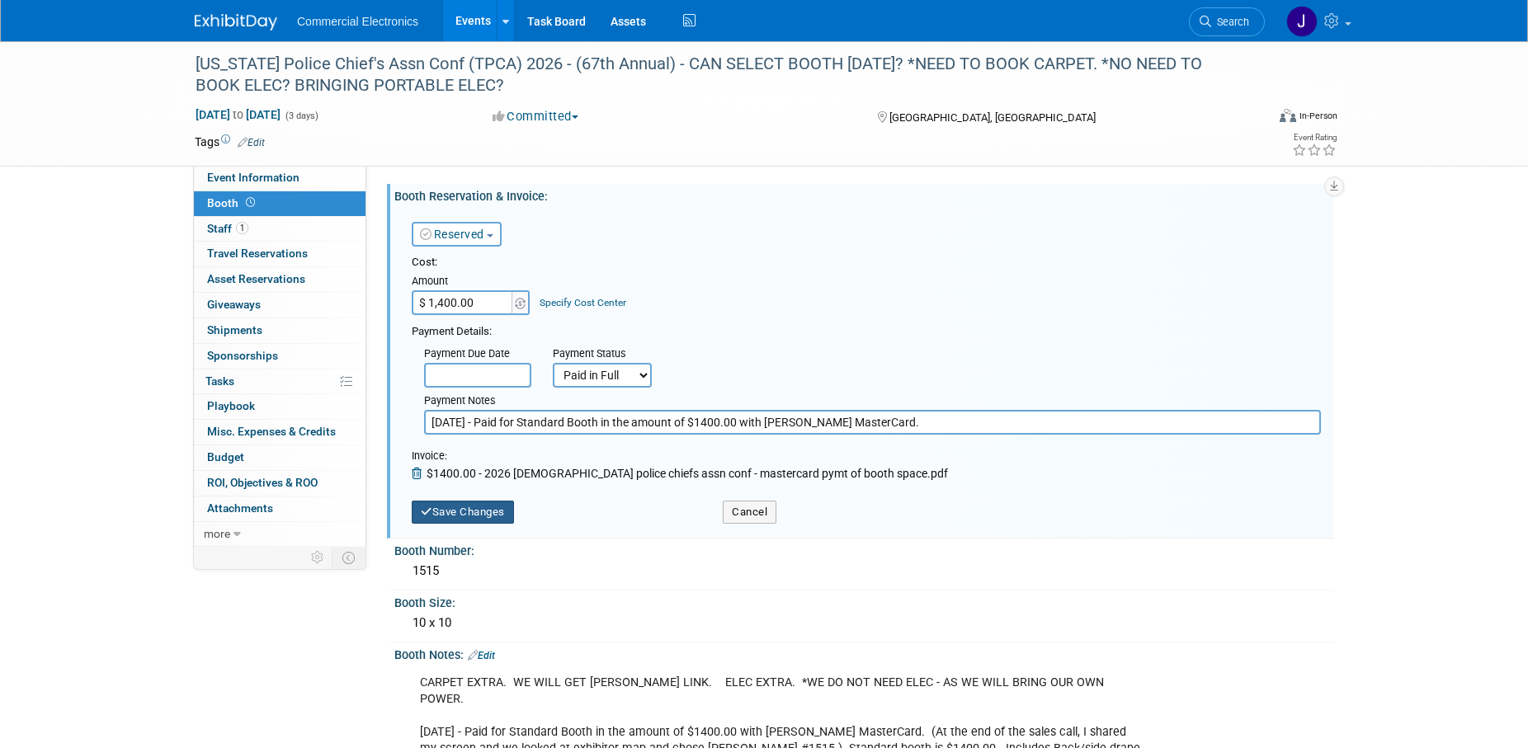
click at [493, 515] on button "Save Changes" at bounding box center [463, 512] width 102 height 23
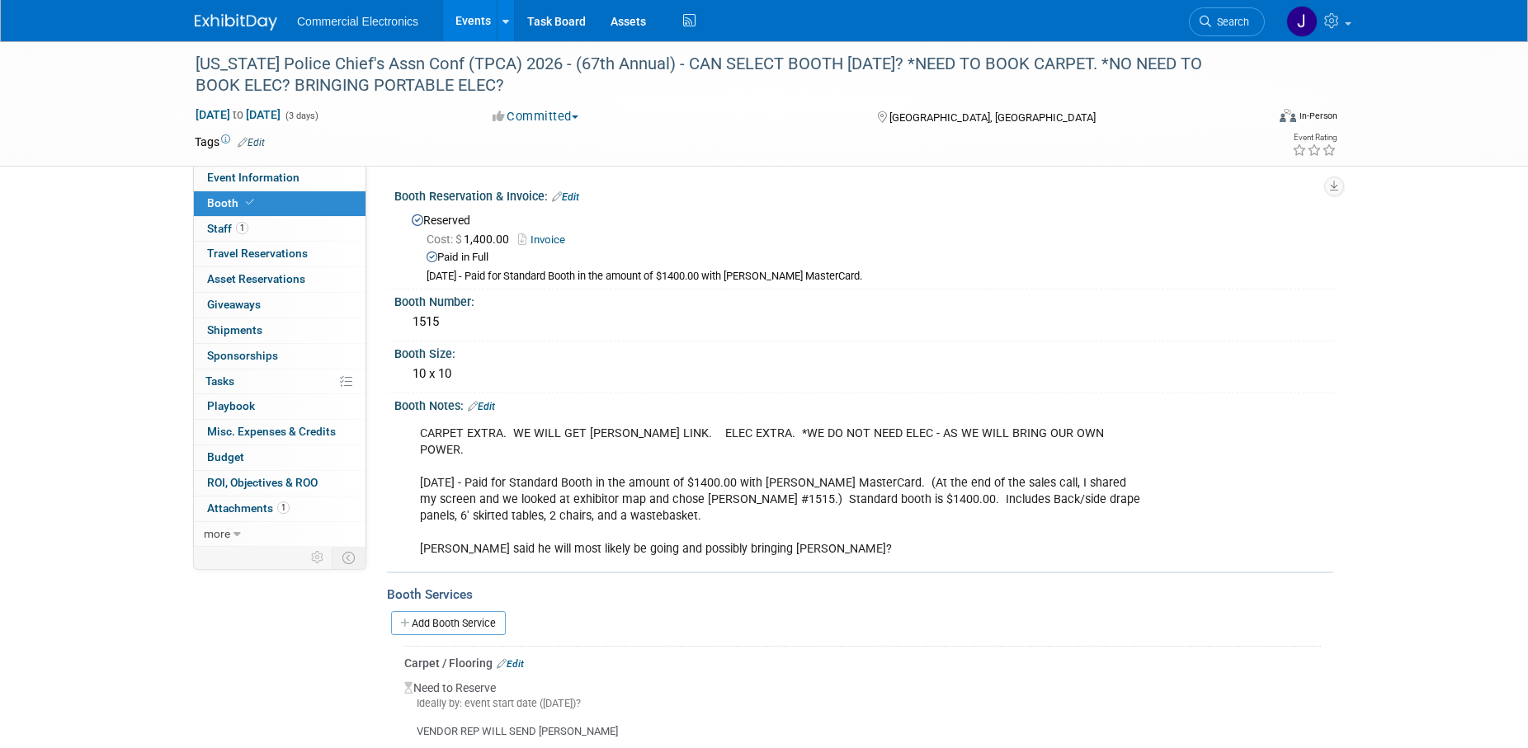
click at [489, 408] on link "Edit" at bounding box center [481, 407] width 27 height 12
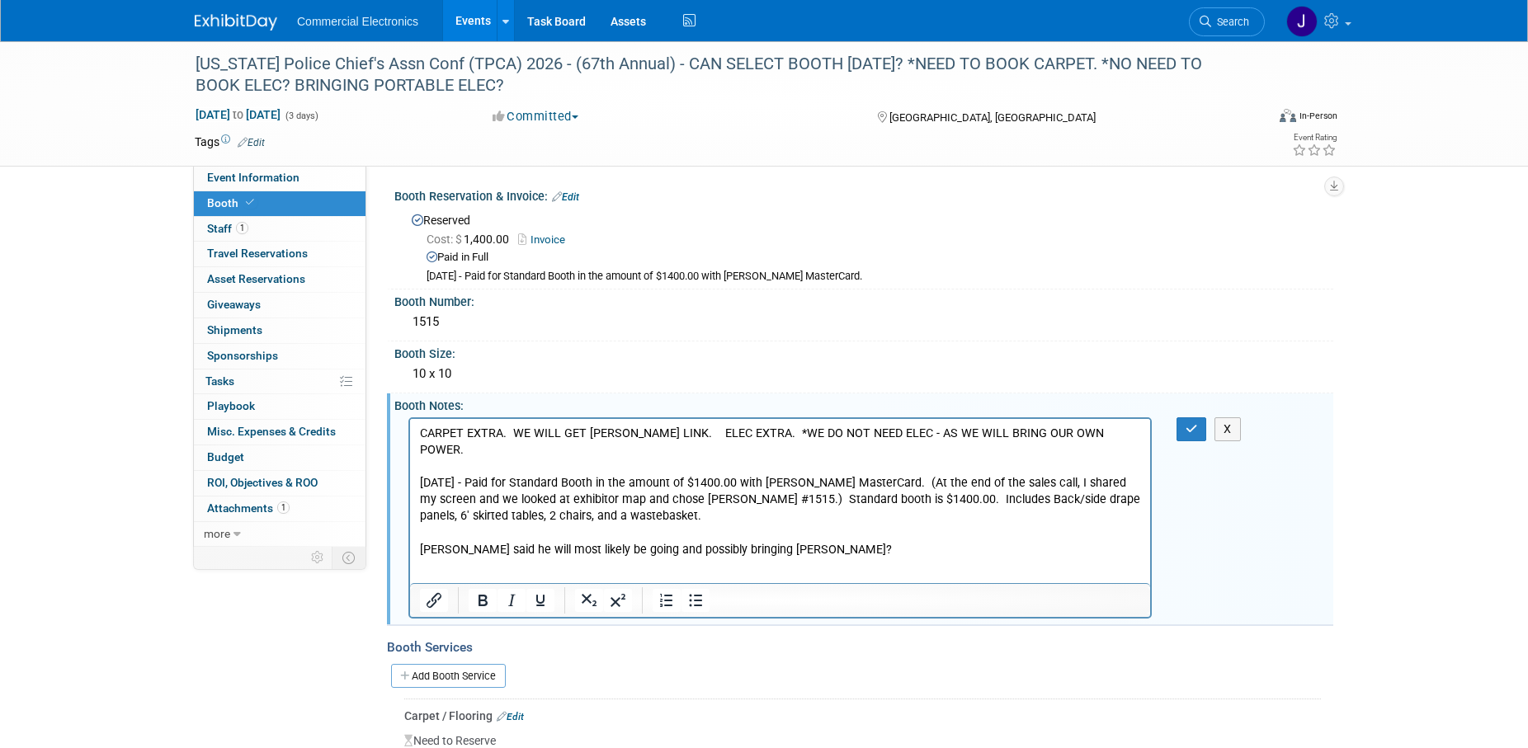
click at [1120, 438] on p "CARPET EXTRA. WE WILL GET FREEMAN LINK. ELEC EXTRA. *WE DO NOT NEED ELEC - AS W…" at bounding box center [780, 491] width 721 height 133
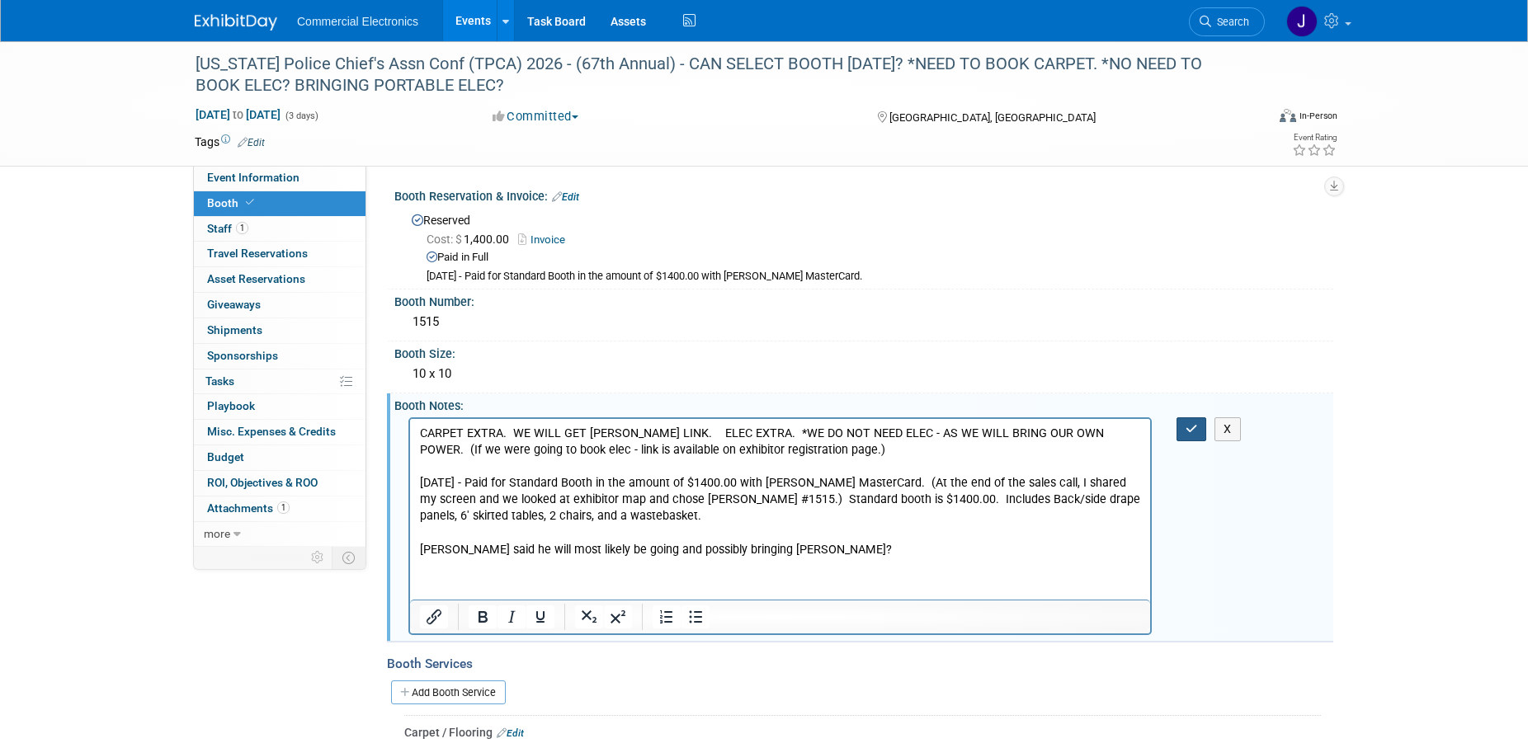
click at [1193, 430] on icon "button" at bounding box center [1192, 429] width 12 height 12
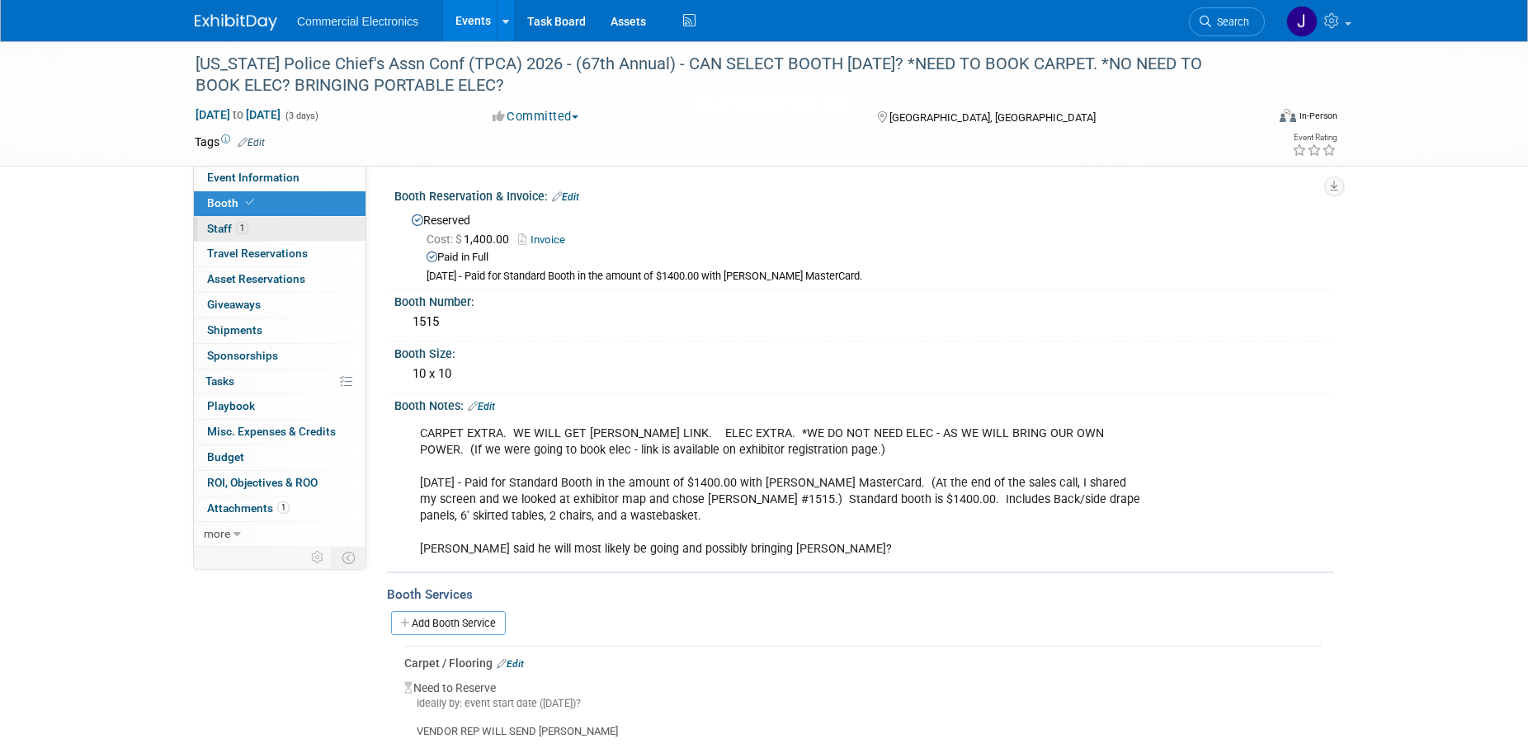
click at [219, 227] on span "Staff 1" at bounding box center [227, 228] width 41 height 13
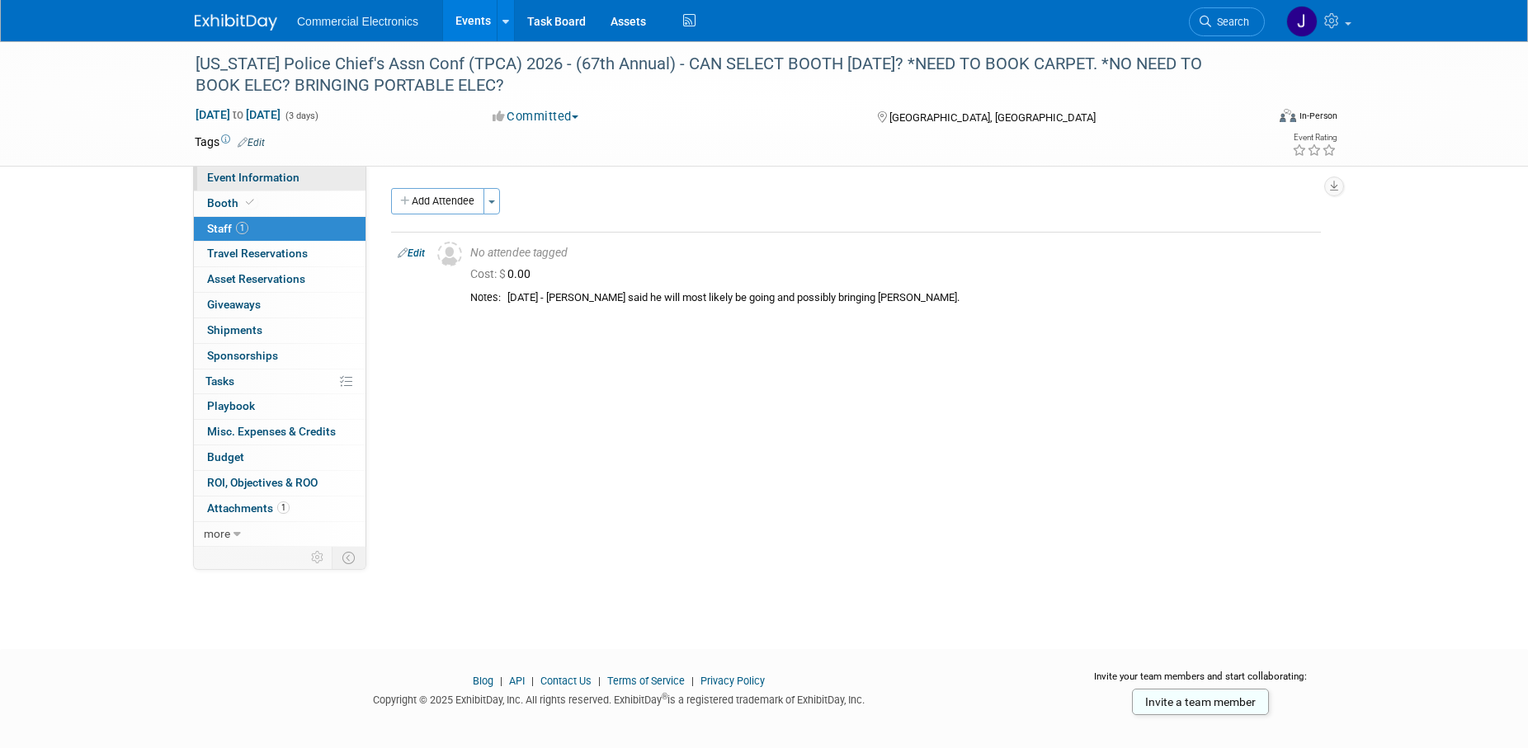
click at [277, 181] on span "Event Information" at bounding box center [253, 177] width 92 height 13
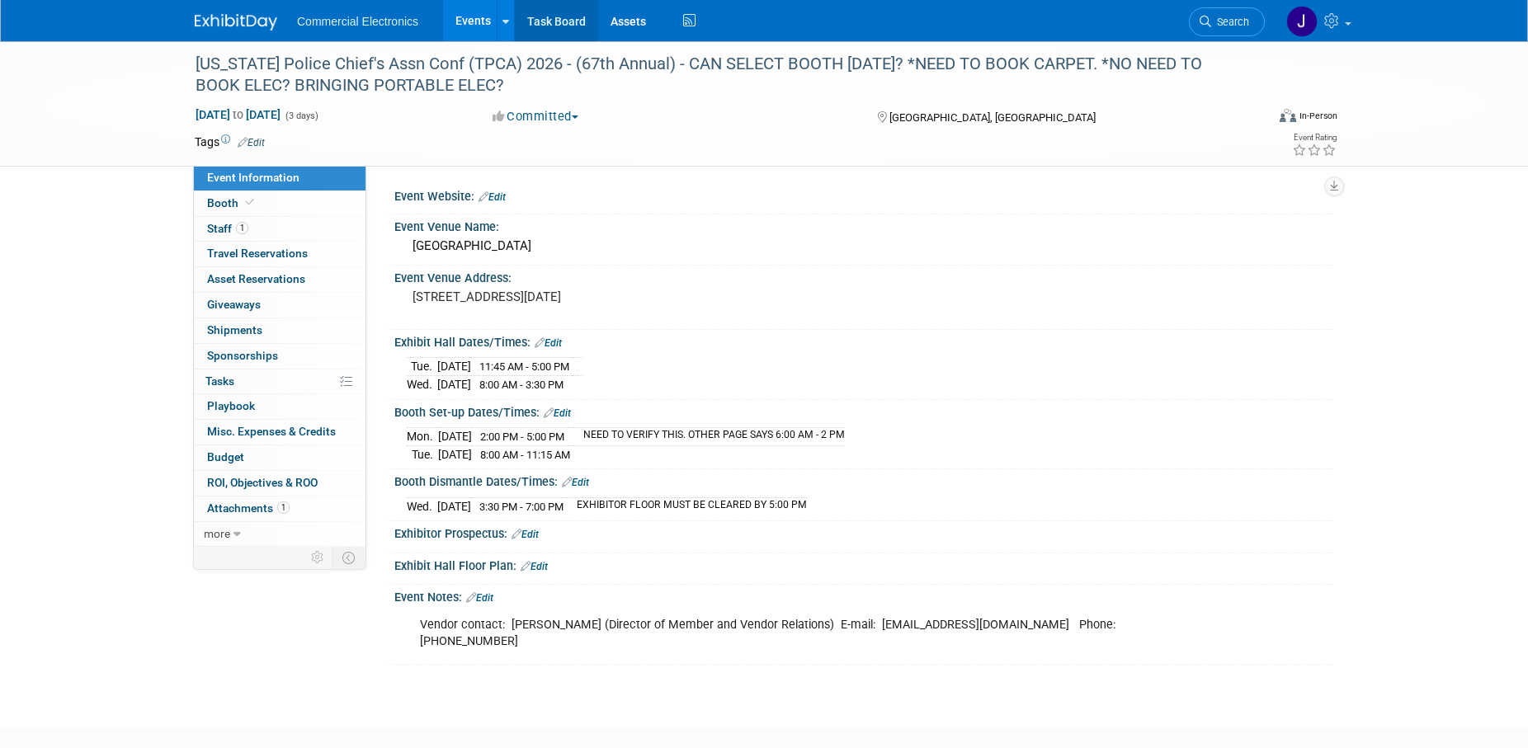
click at [550, 28] on link "Task Board" at bounding box center [556, 20] width 83 height 41
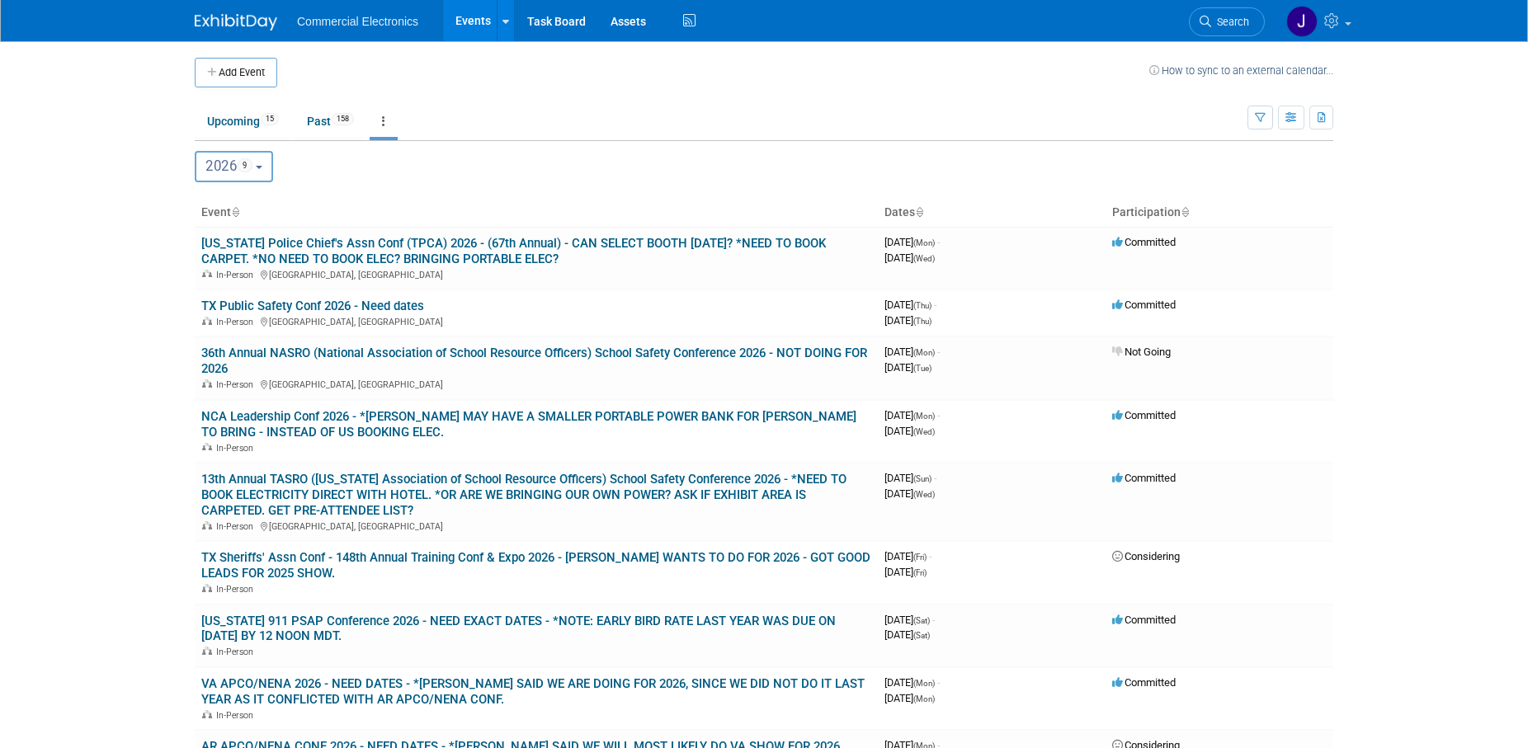
click at [271, 168] on button "2026 9" at bounding box center [234, 166] width 78 height 31
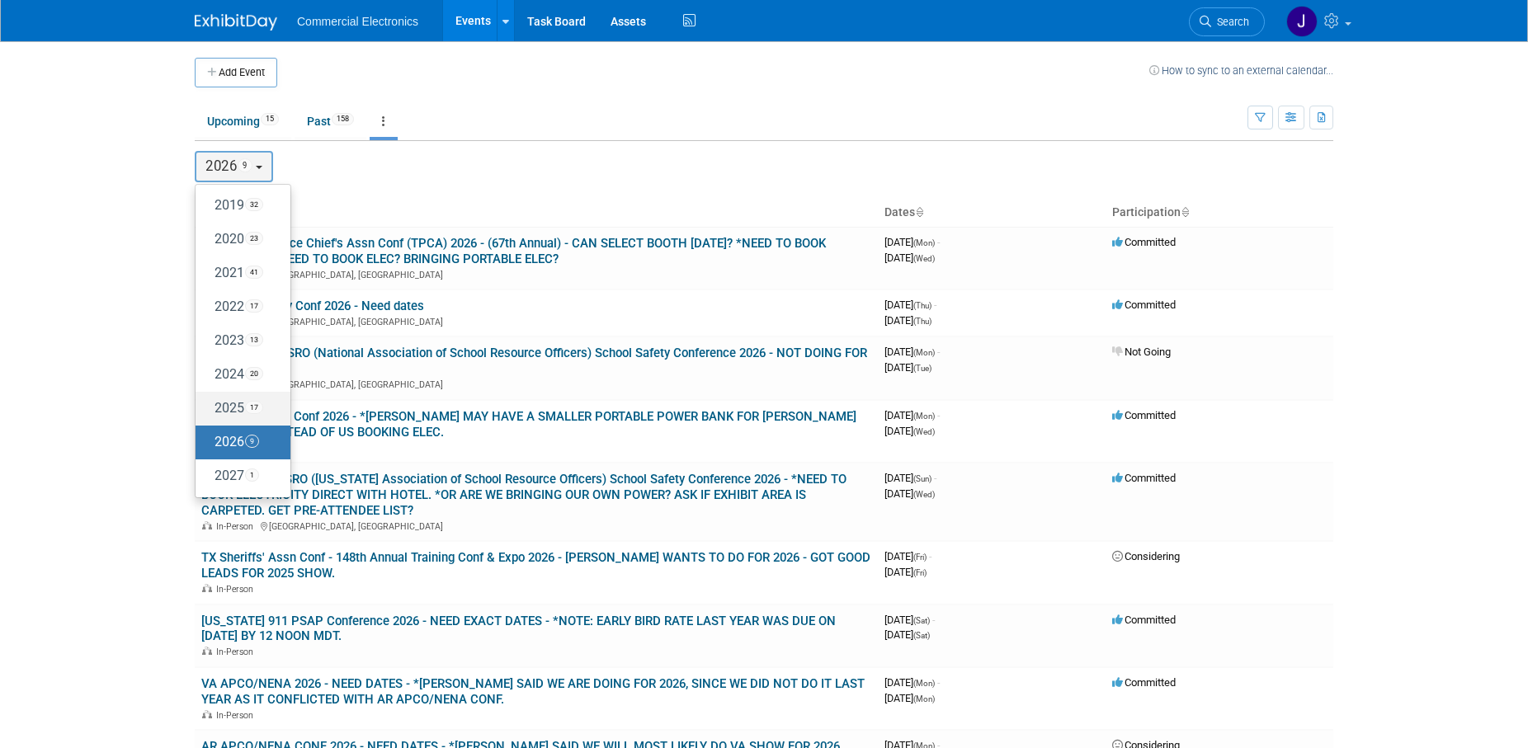
click at [238, 408] on label "2025 17" at bounding box center [239, 408] width 70 height 27
click at [209, 408] on input "2025 17" at bounding box center [203, 408] width 11 height 11
select select "2025"
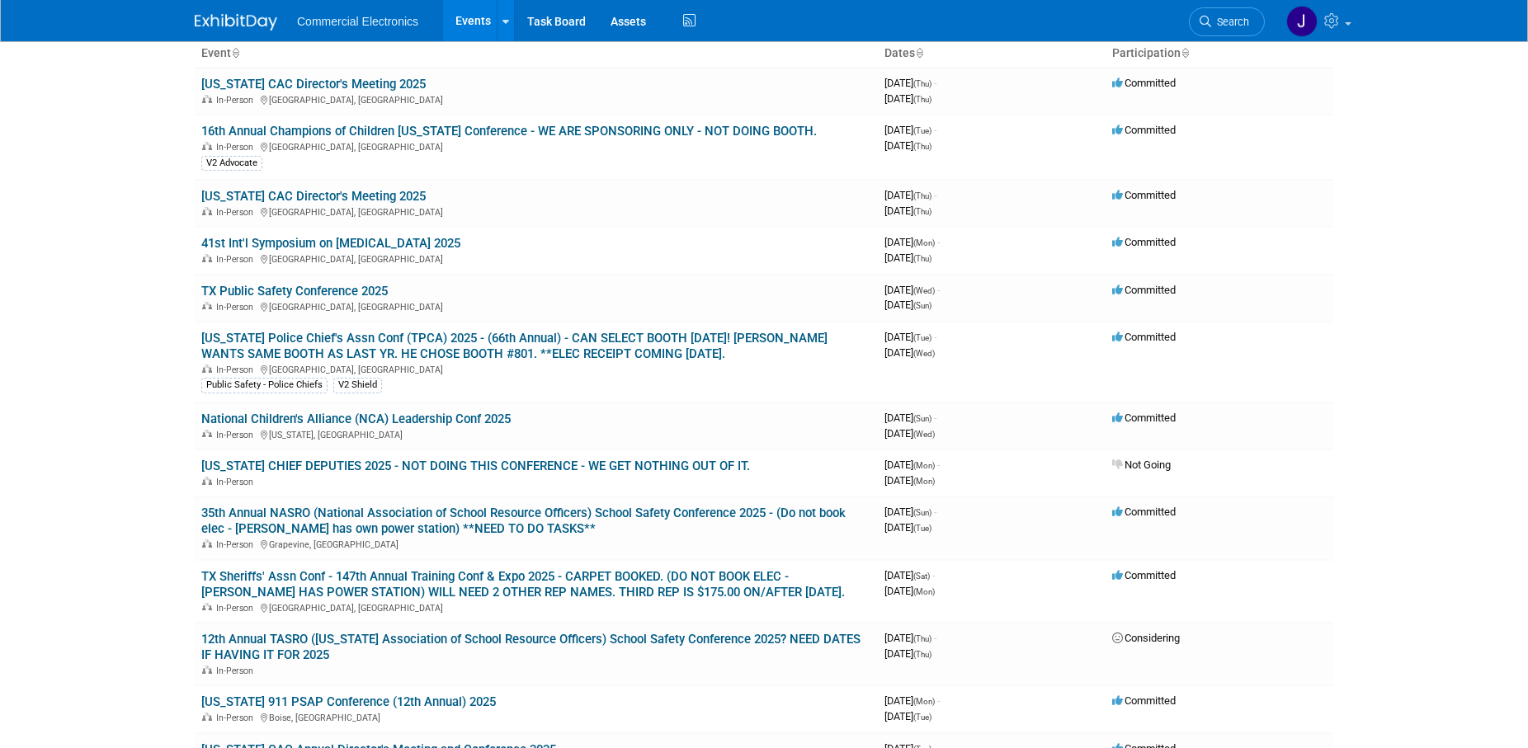
scroll to position [168, 0]
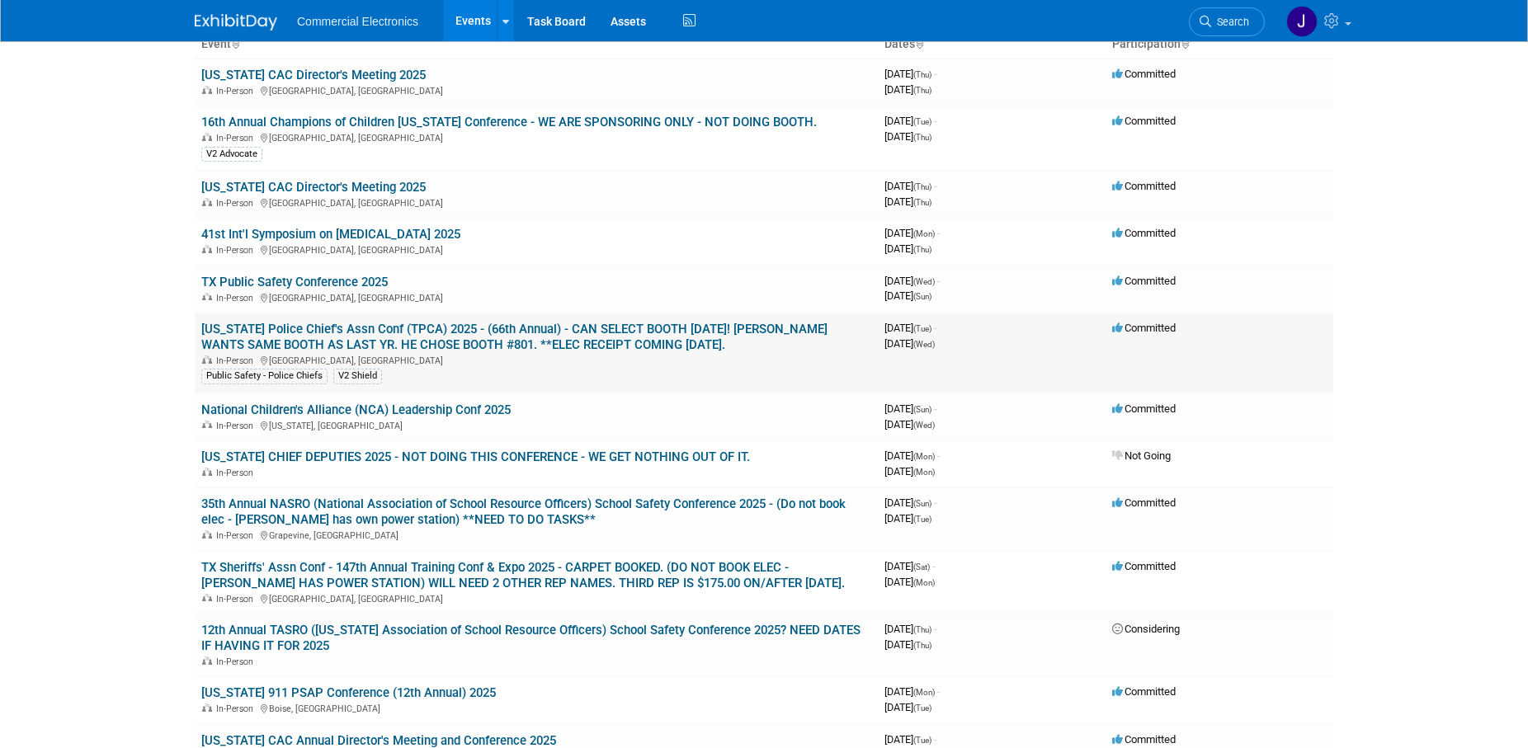
click at [585, 325] on link "[US_STATE] Police Chief's Assn Conf (TPCA) 2025 - (66th Annual) - CAN SELECT BO…" at bounding box center [514, 337] width 626 height 31
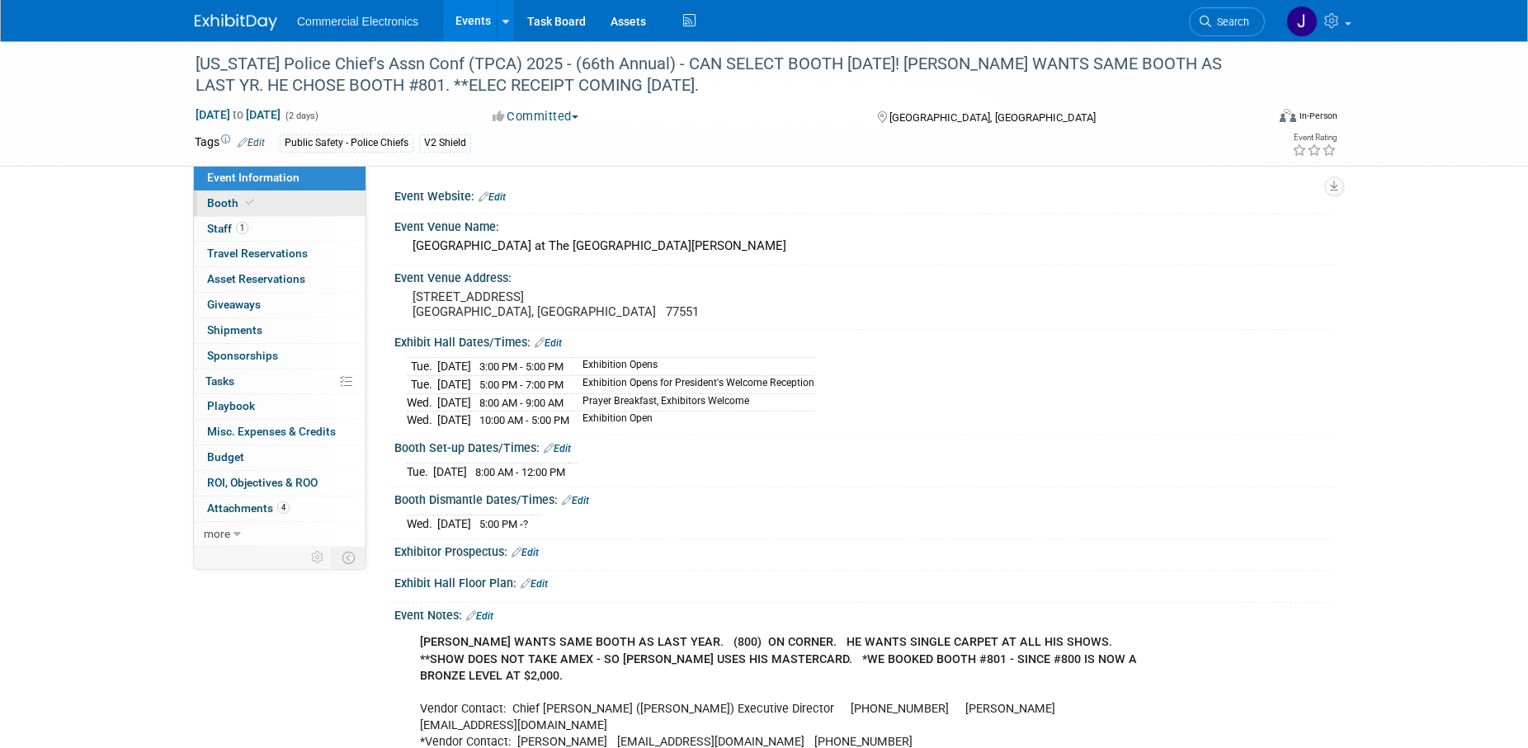
click at [223, 202] on span "Booth" at bounding box center [232, 202] width 50 height 13
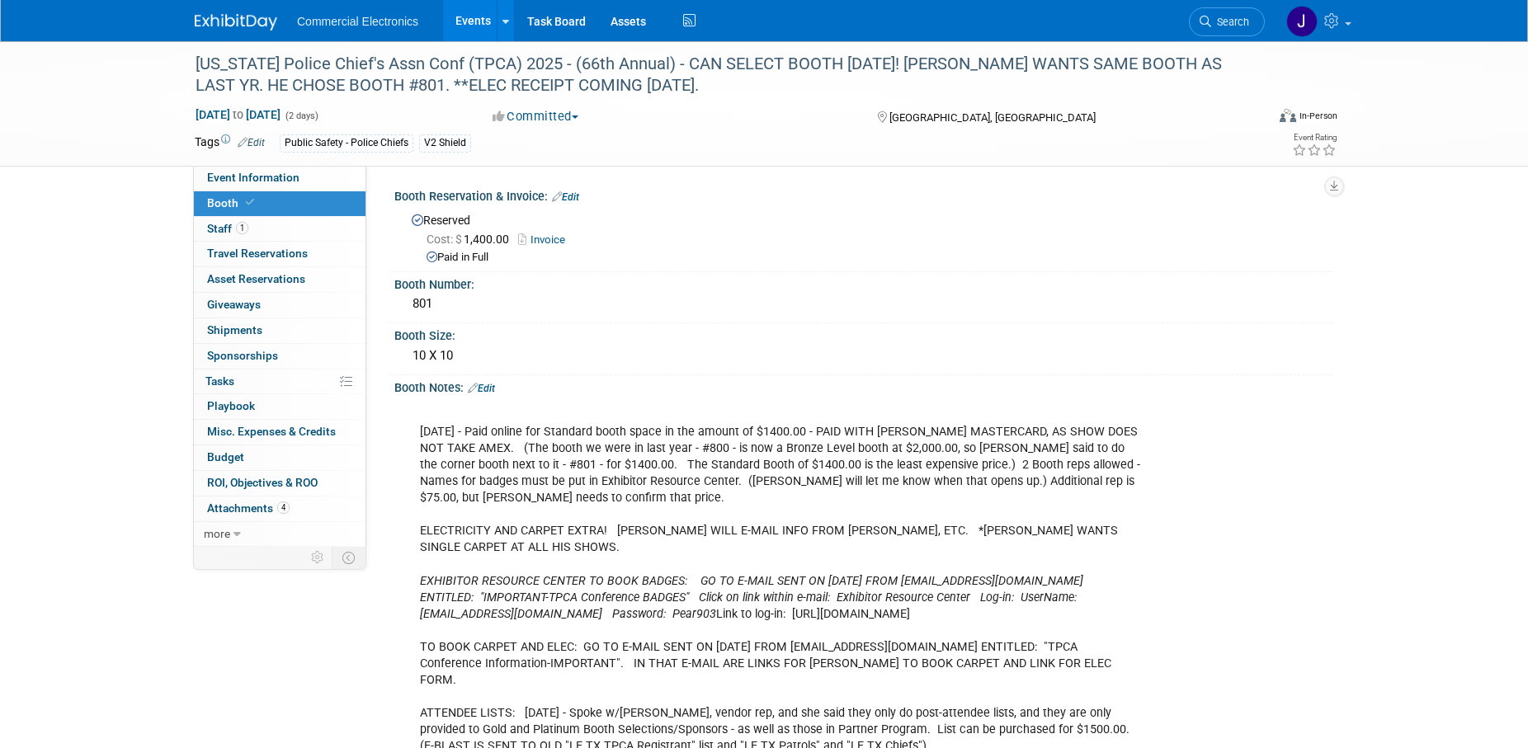
scroll to position [168, 0]
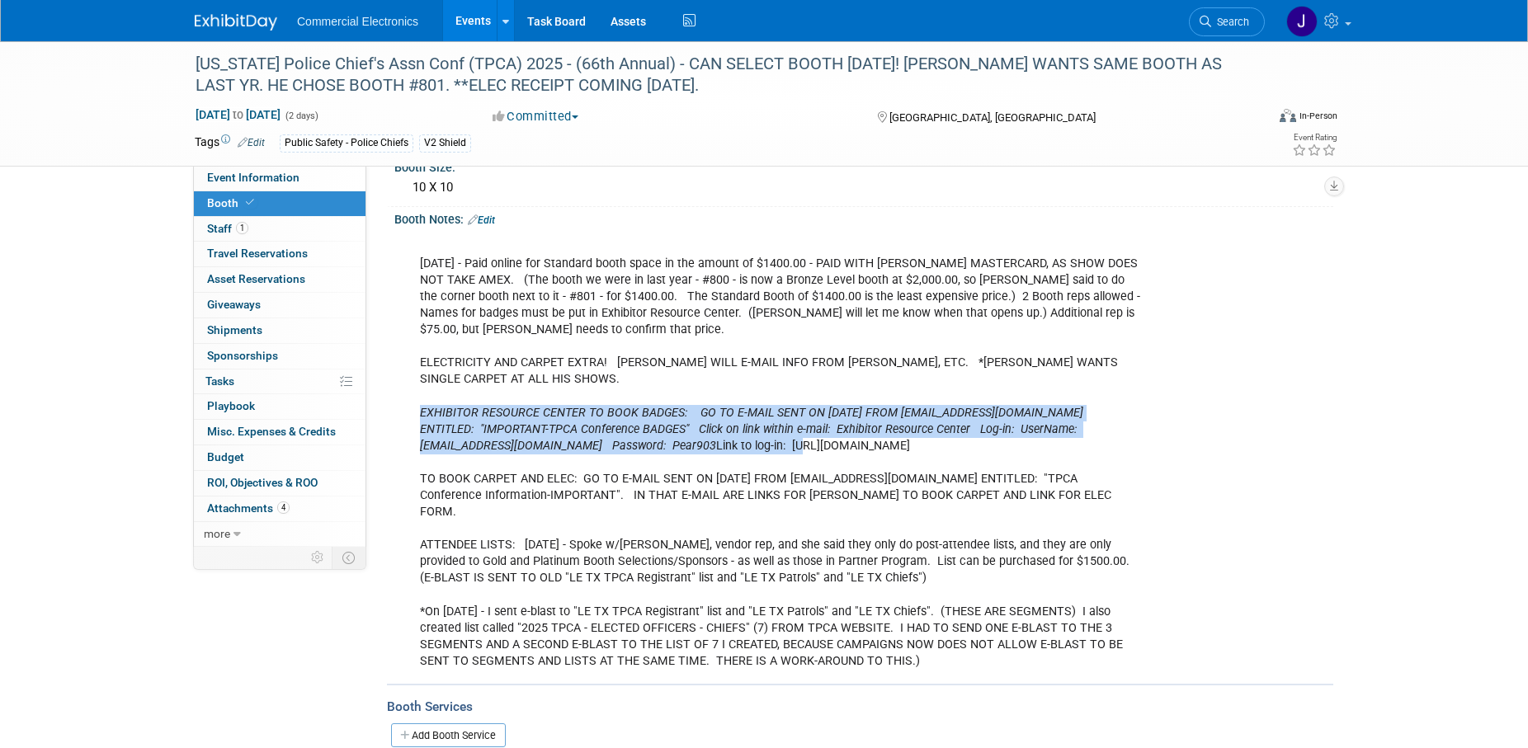
drag, startPoint x: 421, startPoint y: 410, endPoint x: 760, endPoint y: 451, distance: 341.6
click at [760, 451] on div "10/23/2024 - Paid online for Standard booth space in the amount of $1400.00 - P…" at bounding box center [779, 454] width 743 height 447
copy div "EXHIBITOR RESOURCE CENTER TO BOOK BADGES: GO TO E-MAIL SENT ON 3/10/2025 FROM S…"
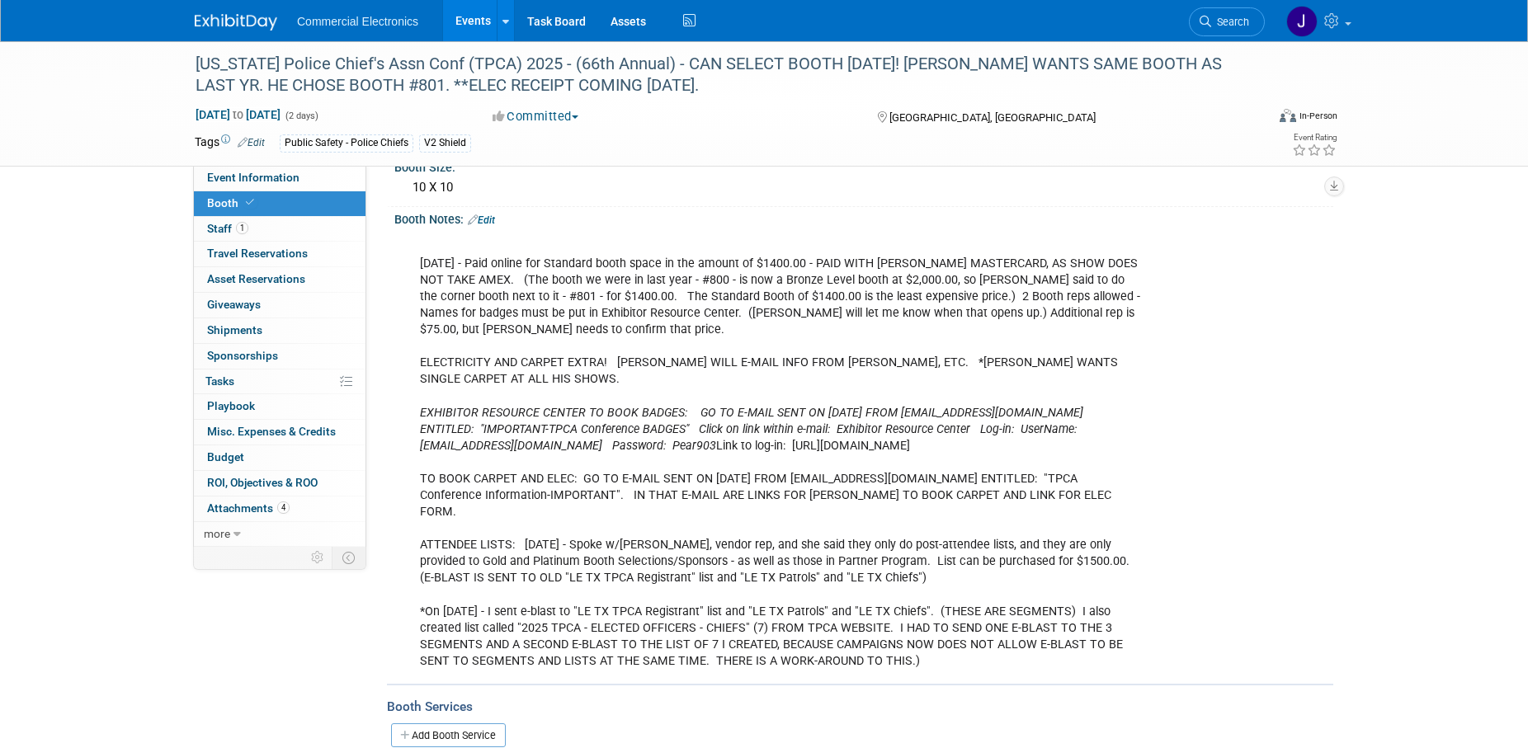
click at [1237, 460] on div "10/23/2024 - Paid online for Standard booth space in the amount of $1400.00 - P…" at bounding box center [863, 453] width 939 height 453
click at [565, 26] on link "Task Board" at bounding box center [556, 20] width 83 height 41
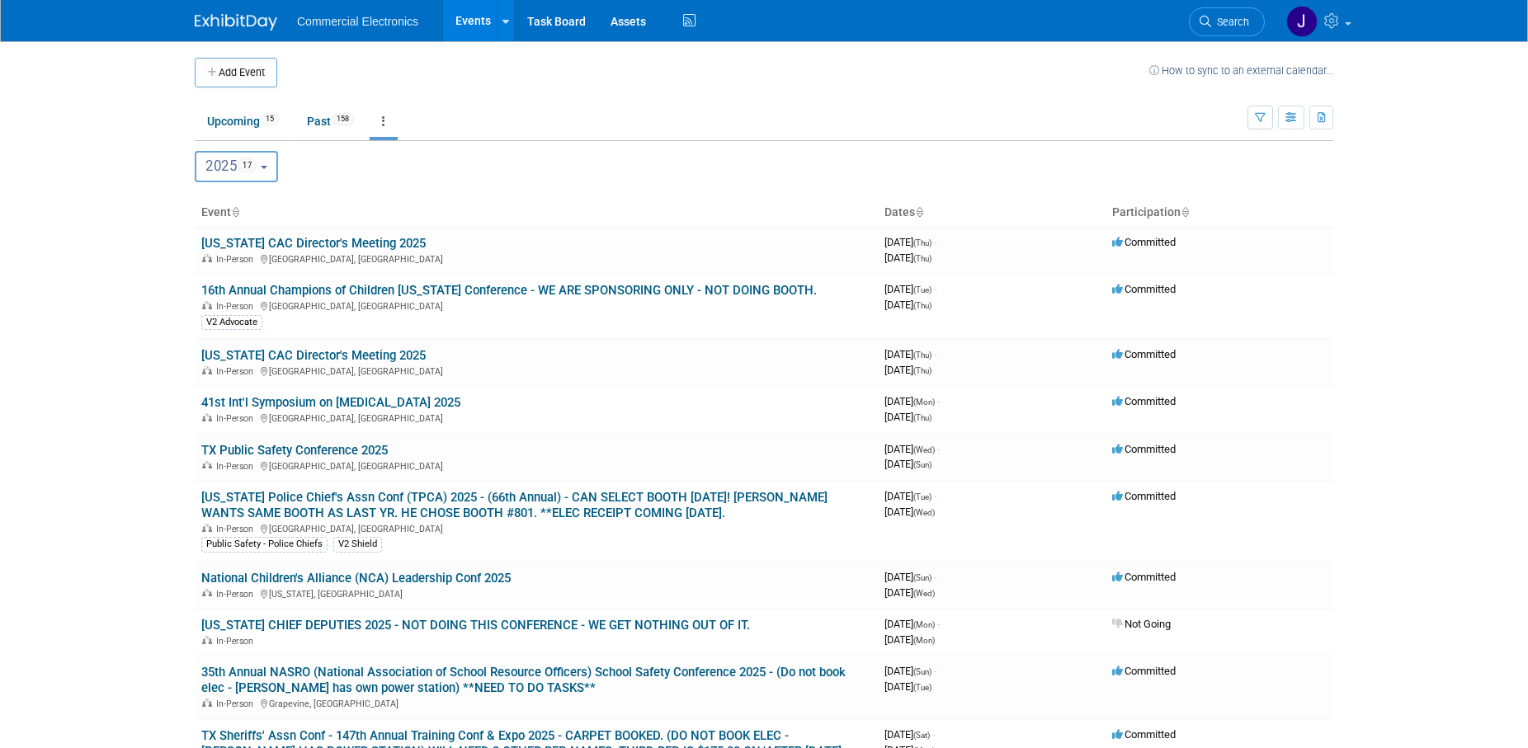
click at [276, 172] on button "2025 17" at bounding box center [236, 166] width 83 height 31
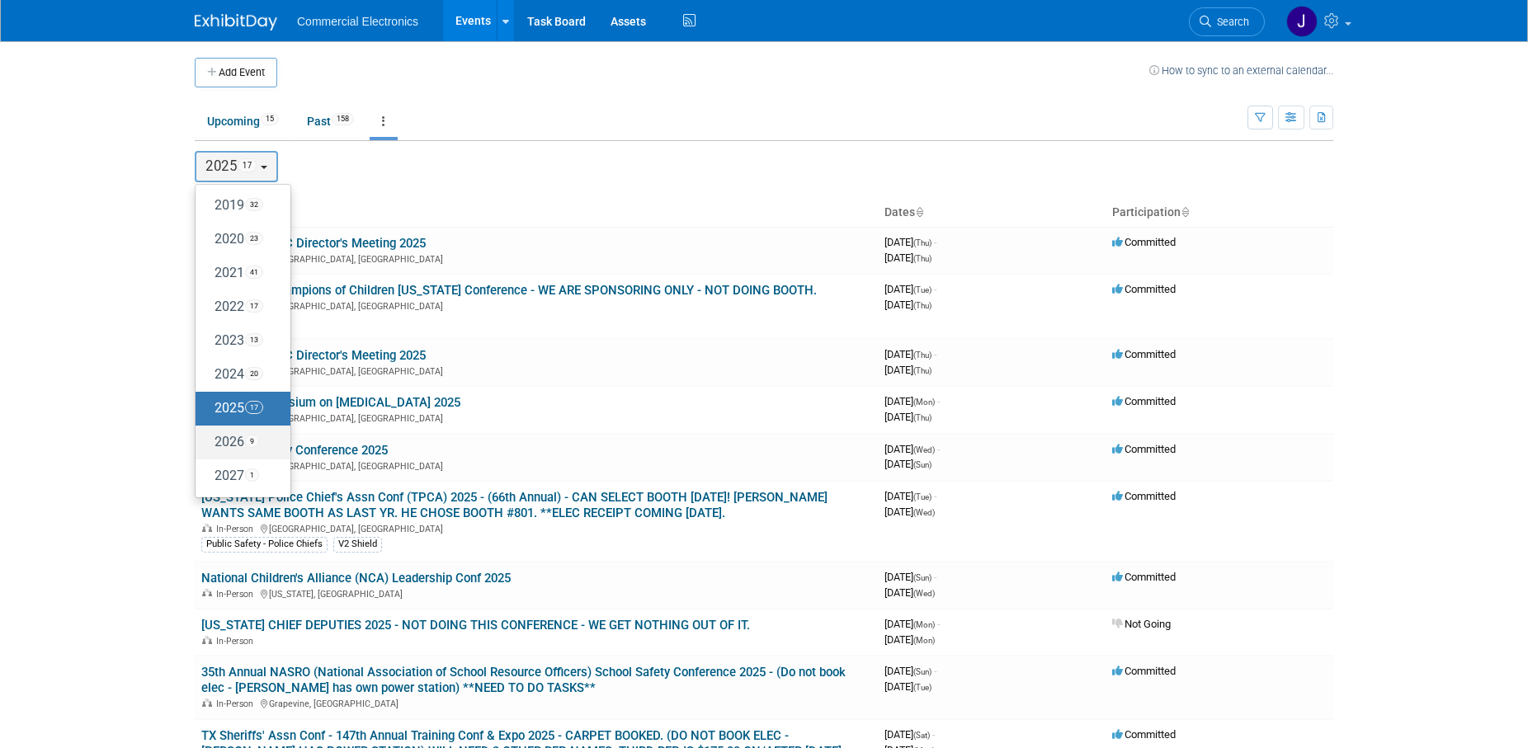
click at [224, 446] on label "2026 9" at bounding box center [239, 442] width 70 height 27
click at [209, 446] on input "2026 9" at bounding box center [203, 442] width 11 height 11
select select "2026"
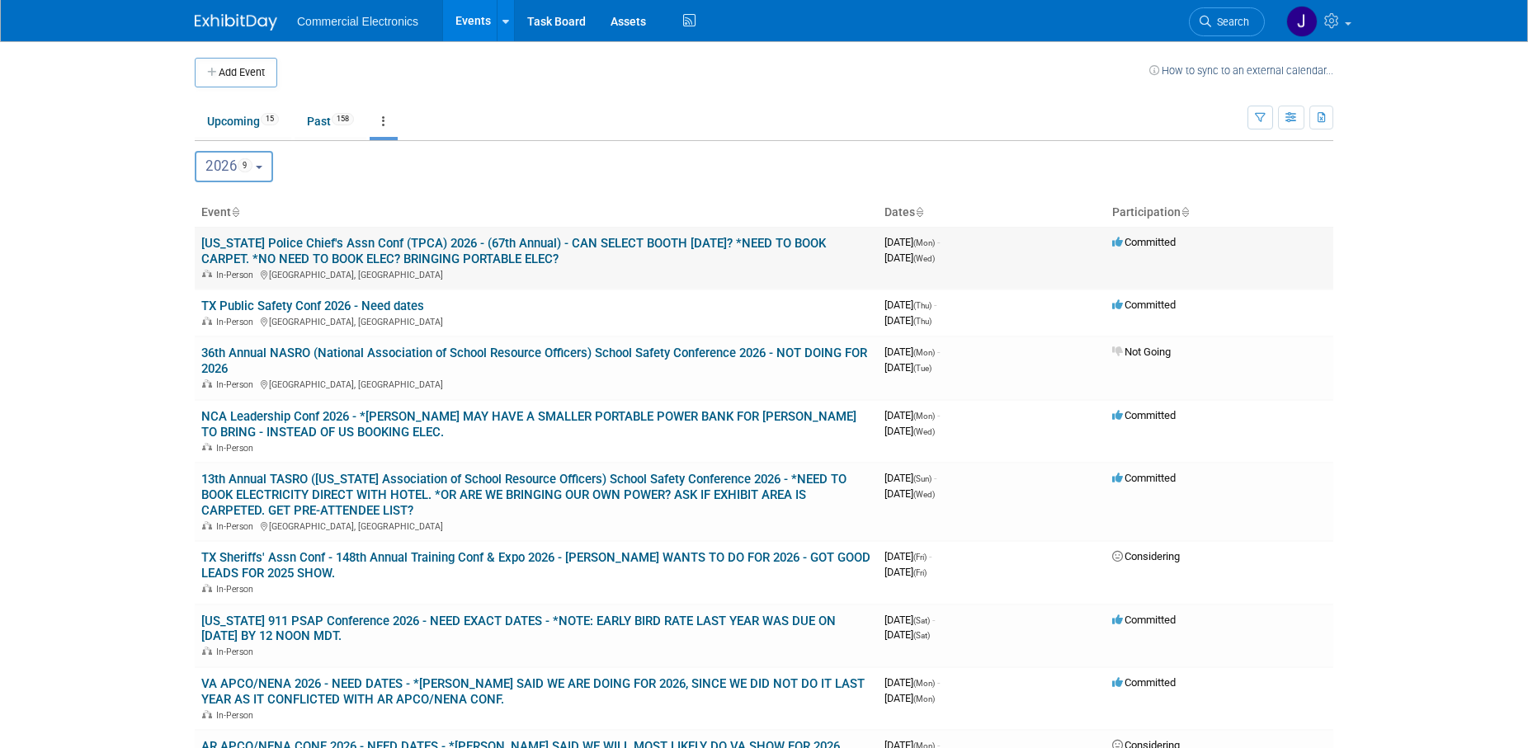
click at [510, 244] on link "[US_STATE] Police Chief's Assn Conf (TPCA) 2026 - (67th Annual) - CAN SELECT BO…" at bounding box center [513, 251] width 625 height 31
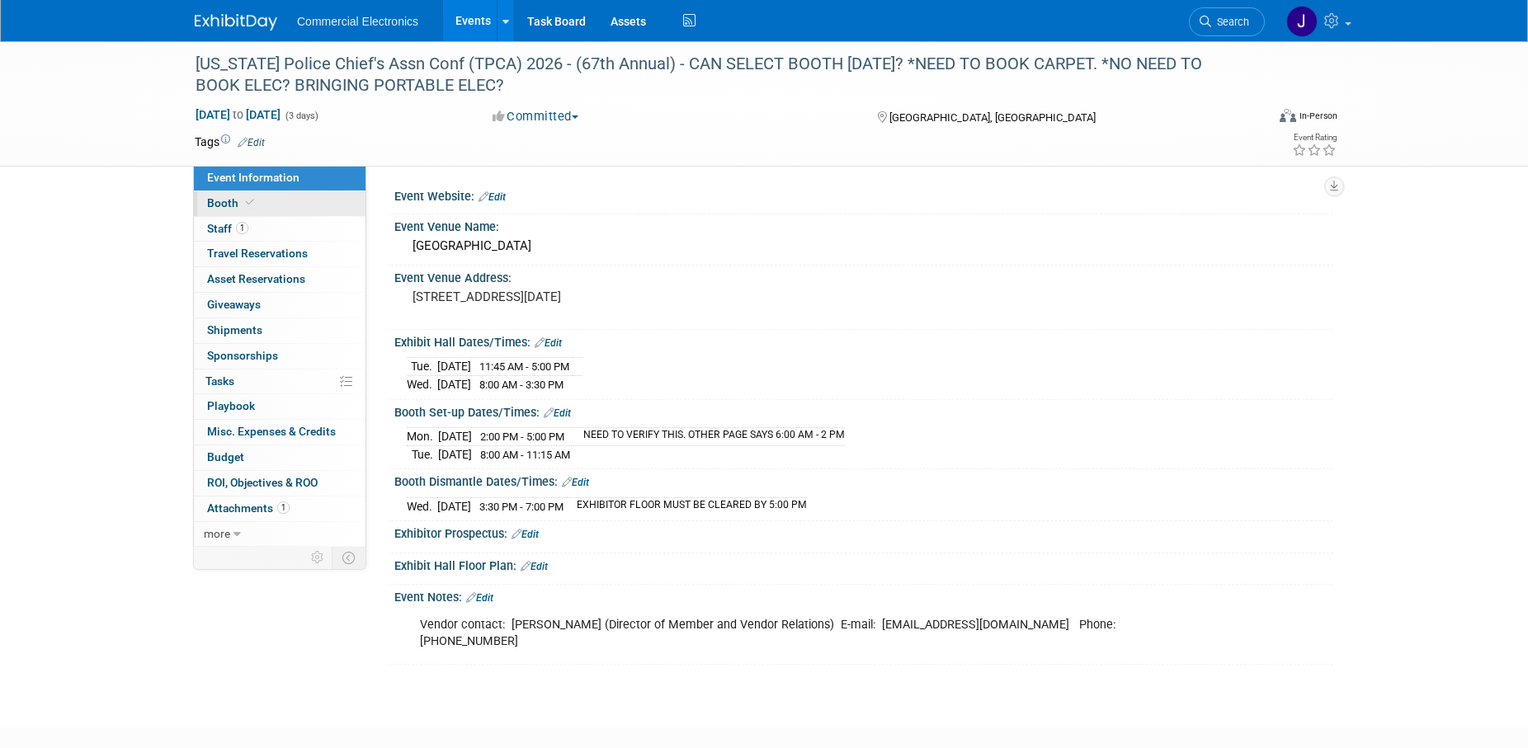
click at [229, 203] on span "Booth" at bounding box center [232, 202] width 50 height 13
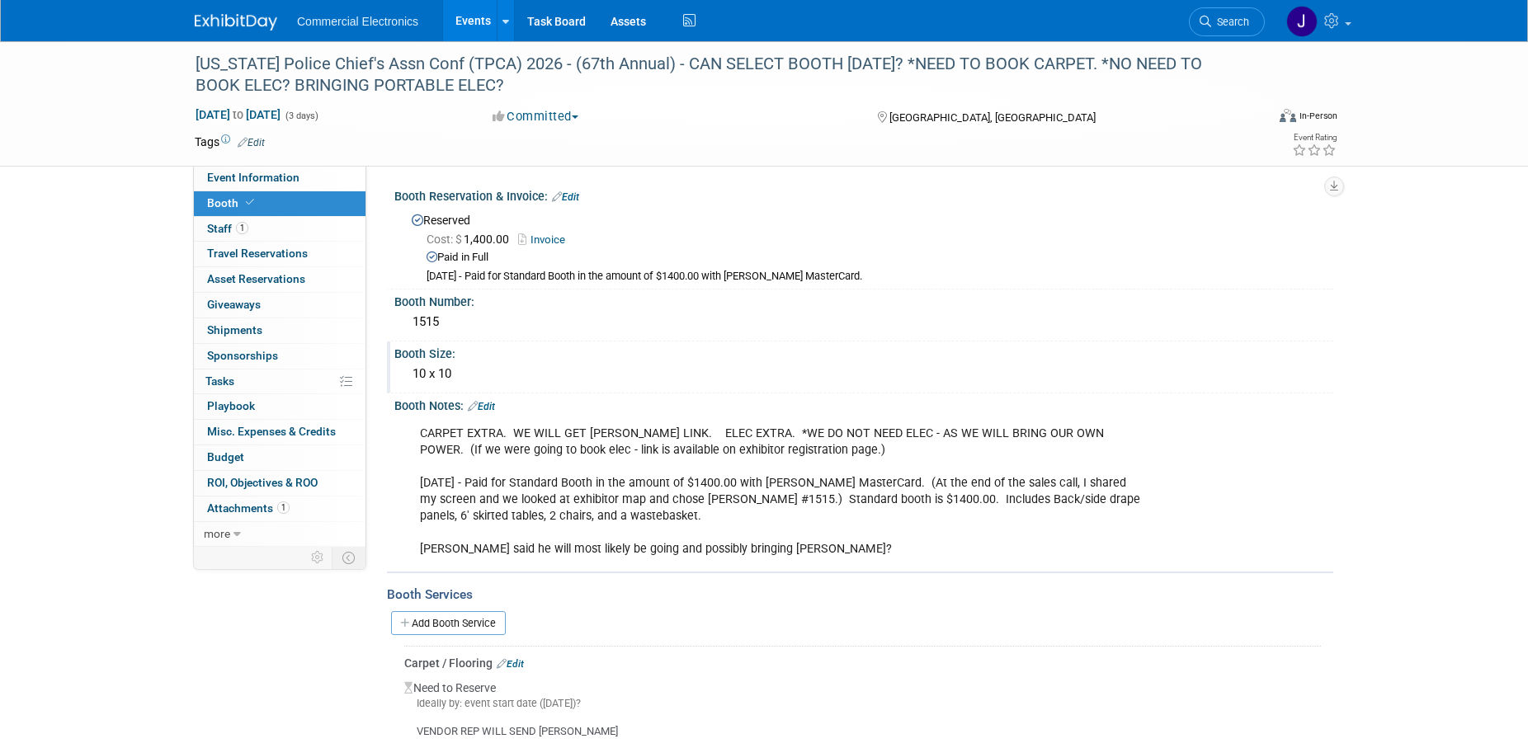
scroll to position [84, 0]
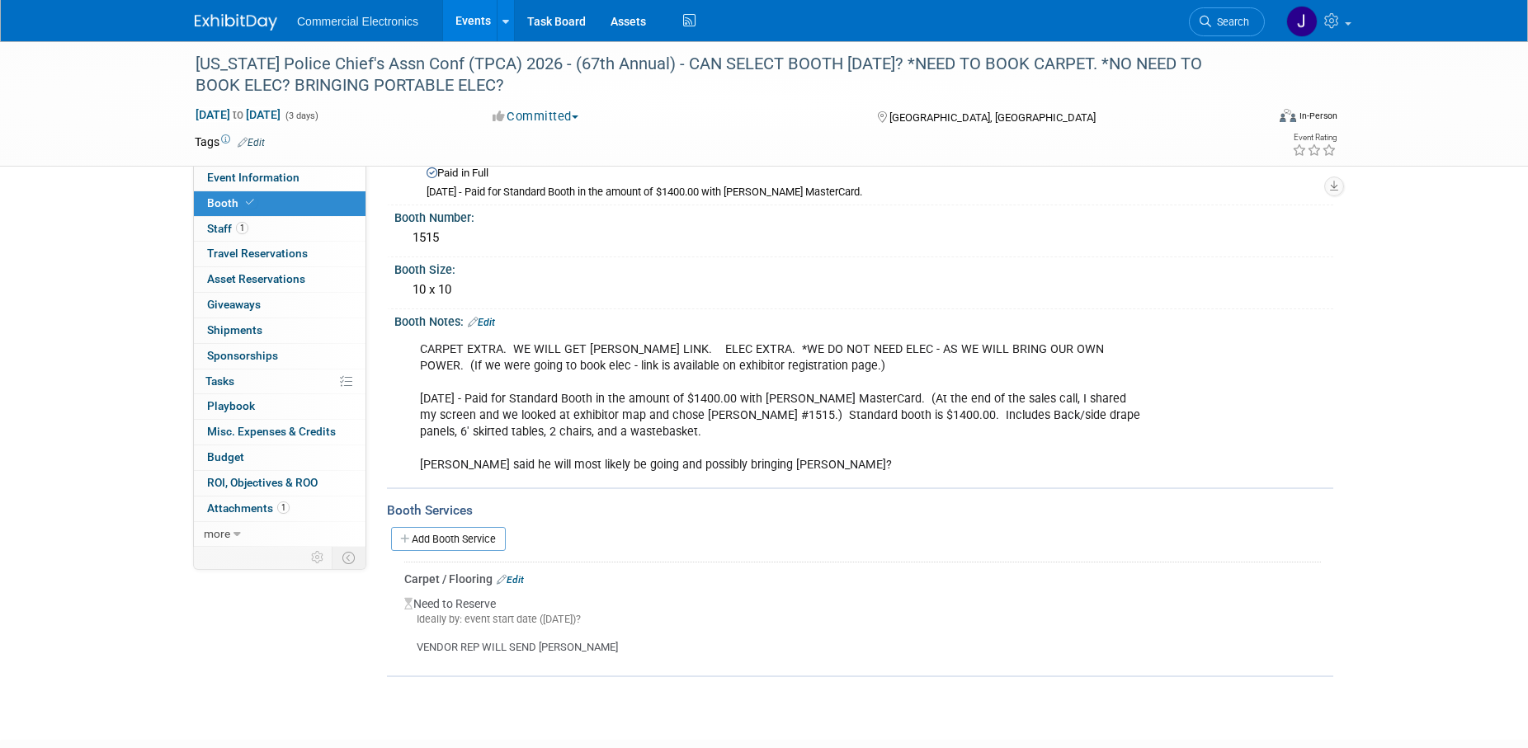
click at [490, 318] on link "Edit" at bounding box center [481, 323] width 27 height 12
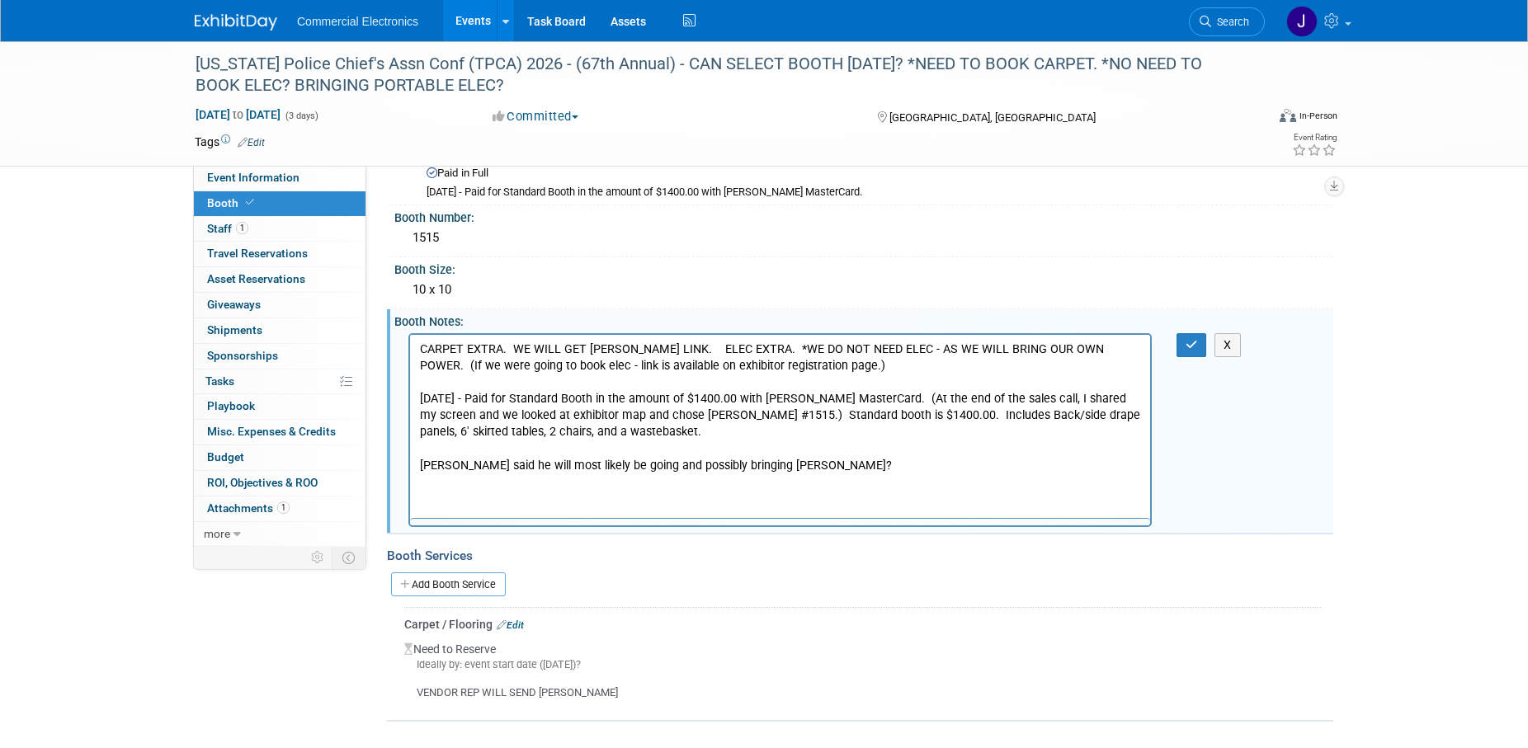
scroll to position [0, 0]
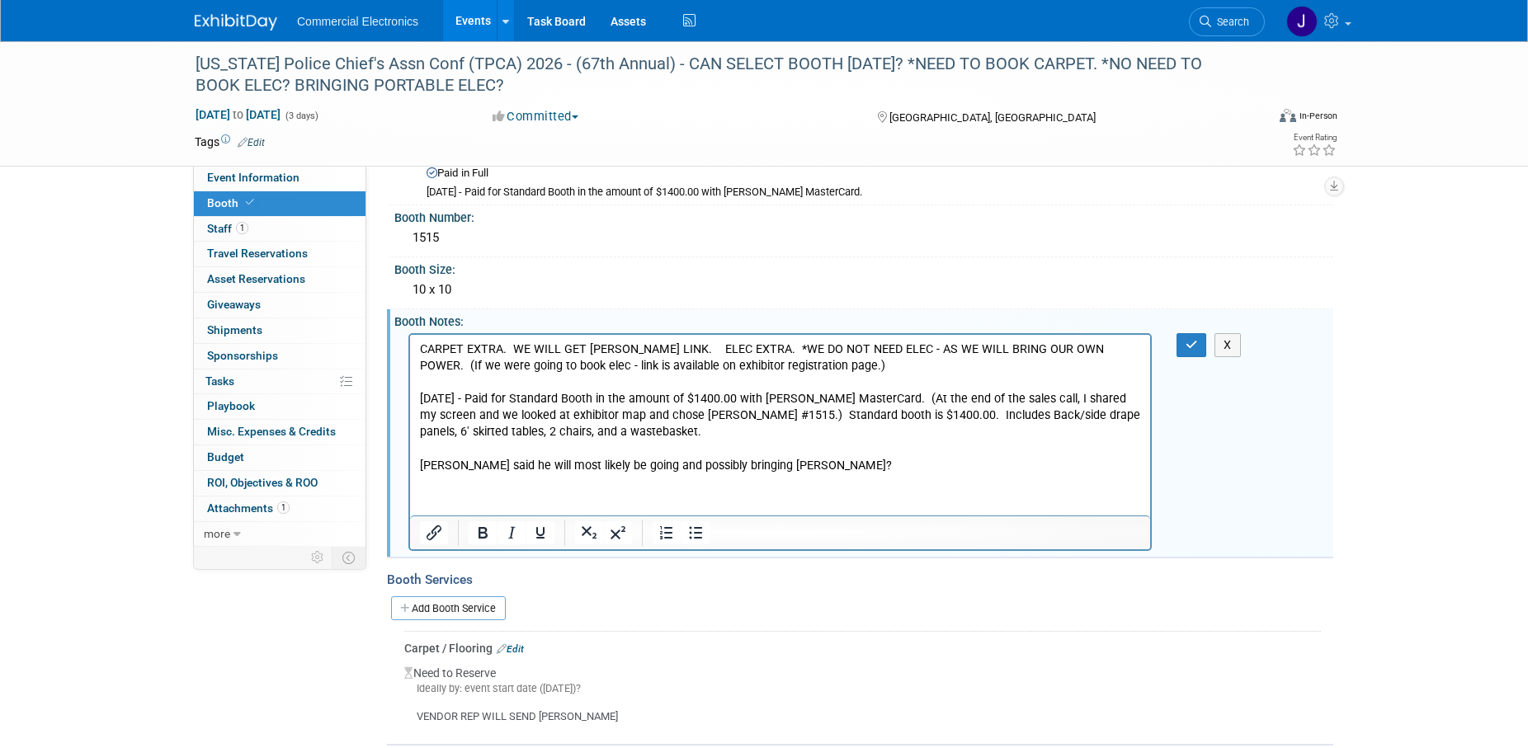
click at [808, 470] on p "CARPET EXTRA. WE WILL GET FREEMAN LINK. ELEC EXTRA. *WE DO NOT NEED ELEC - AS W…" at bounding box center [780, 407] width 721 height 133
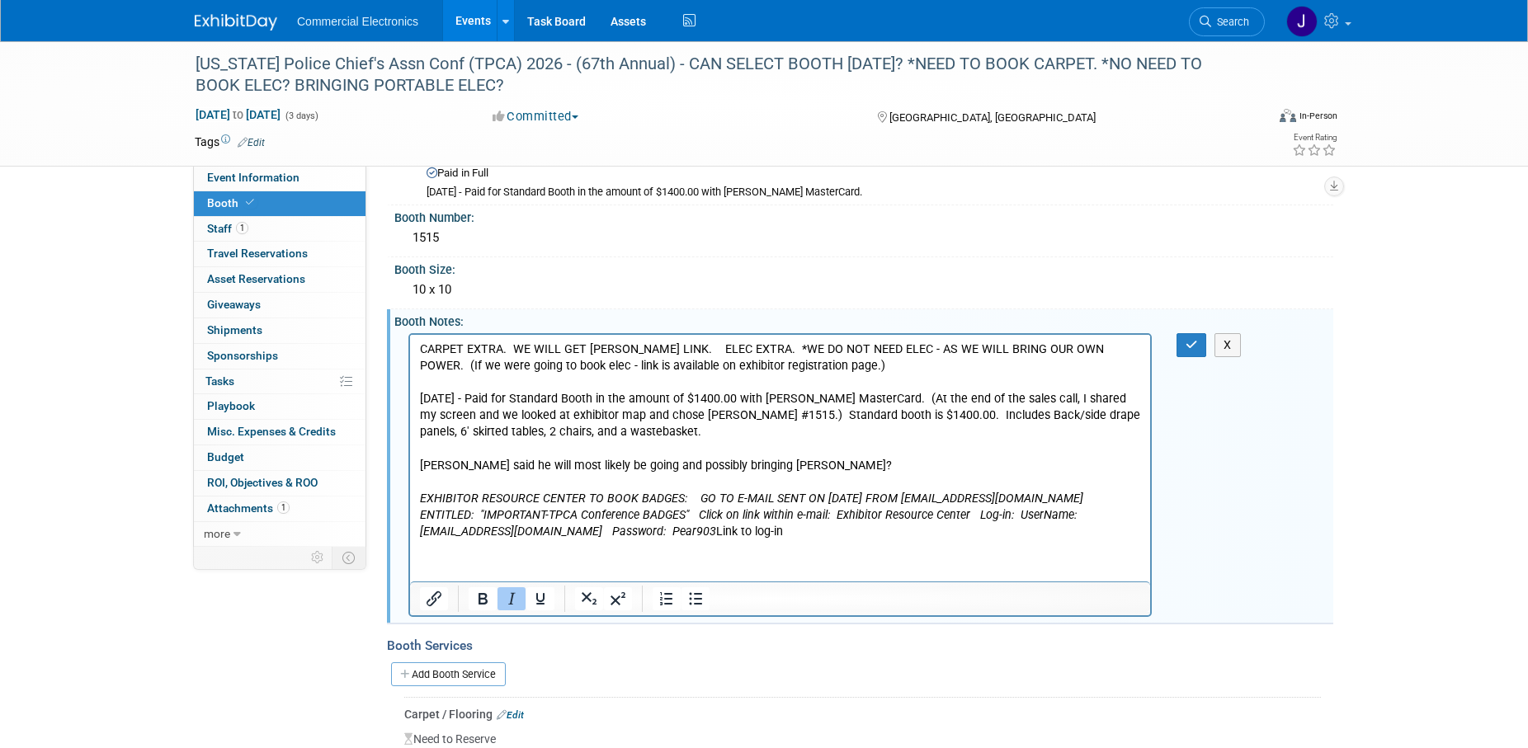
click at [946, 499] on icon "EXHIBITOR RESOURCE CENTER TO BOOK BADGES: GO TO E-MAIL SENT ON 3/10/2025 FROM S…" at bounding box center [751, 514] width 663 height 47
click at [891, 496] on icon "EXHIBITOR RESOURCE CENTER TO BOOK BADGES: GO TO E-MAIL SENT ON 3/10/2025 FROM S…" at bounding box center [751, 514] width 663 height 47
click at [686, 517] on icon "EXHIBITOR RESOURCE CENTER TO BOOK BADGES: GO TO E-MAIL SENT ON 10/09/2025 FROM …" at bounding box center [751, 514] width 663 height 47
click at [917, 531] on icon "EXHIBITOR RESOURCE CENTER TO BOOK BADGES: GO TO E-MAIL SENT ON 10/09/2025 FROM …" at bounding box center [777, 514] width 714 height 47
click at [929, 538] on p "EXHIBITOR RESOURCE CENTER TO BOOK BADGES: GO TO E-MAIL SENT ON 10/09/2025 FROM …" at bounding box center [780, 515] width 721 height 50
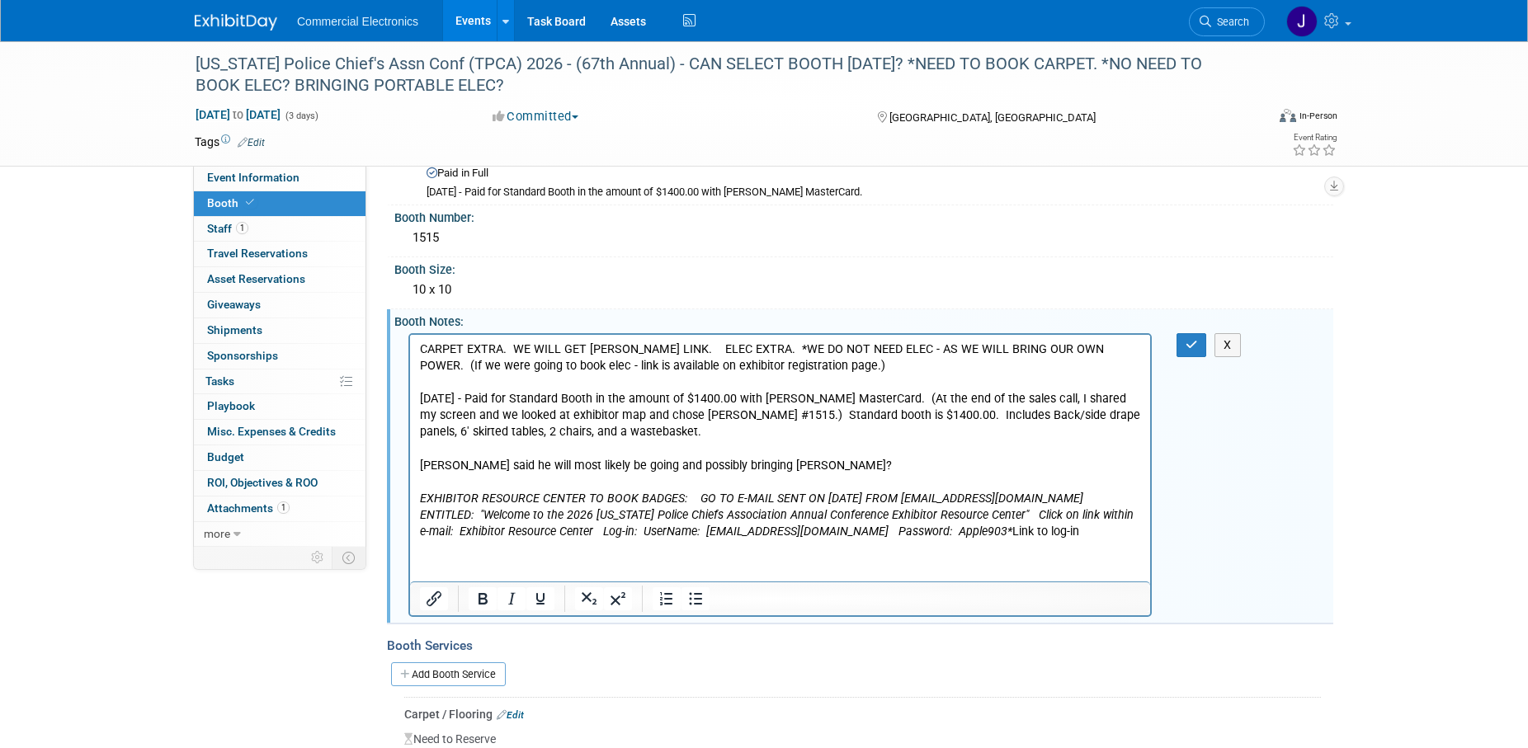
click at [1037, 532] on p "EXHIBITOR RESOURCE CENTER TO BOOK BADGES: GO TO E-MAIL SENT ON 10/09/2025 FROM …" at bounding box center [780, 515] width 721 height 50
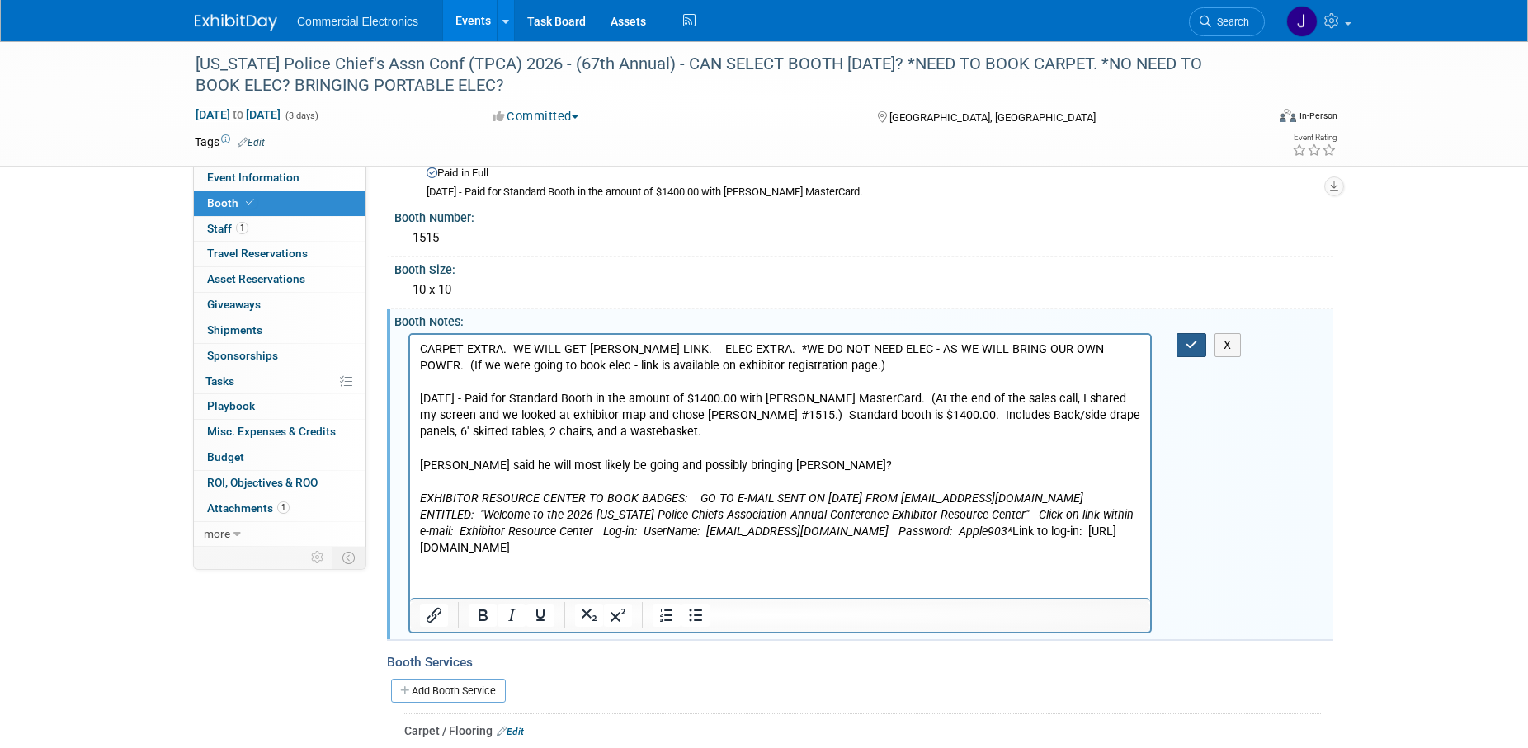
click at [1193, 345] on icon "button" at bounding box center [1192, 345] width 12 height 12
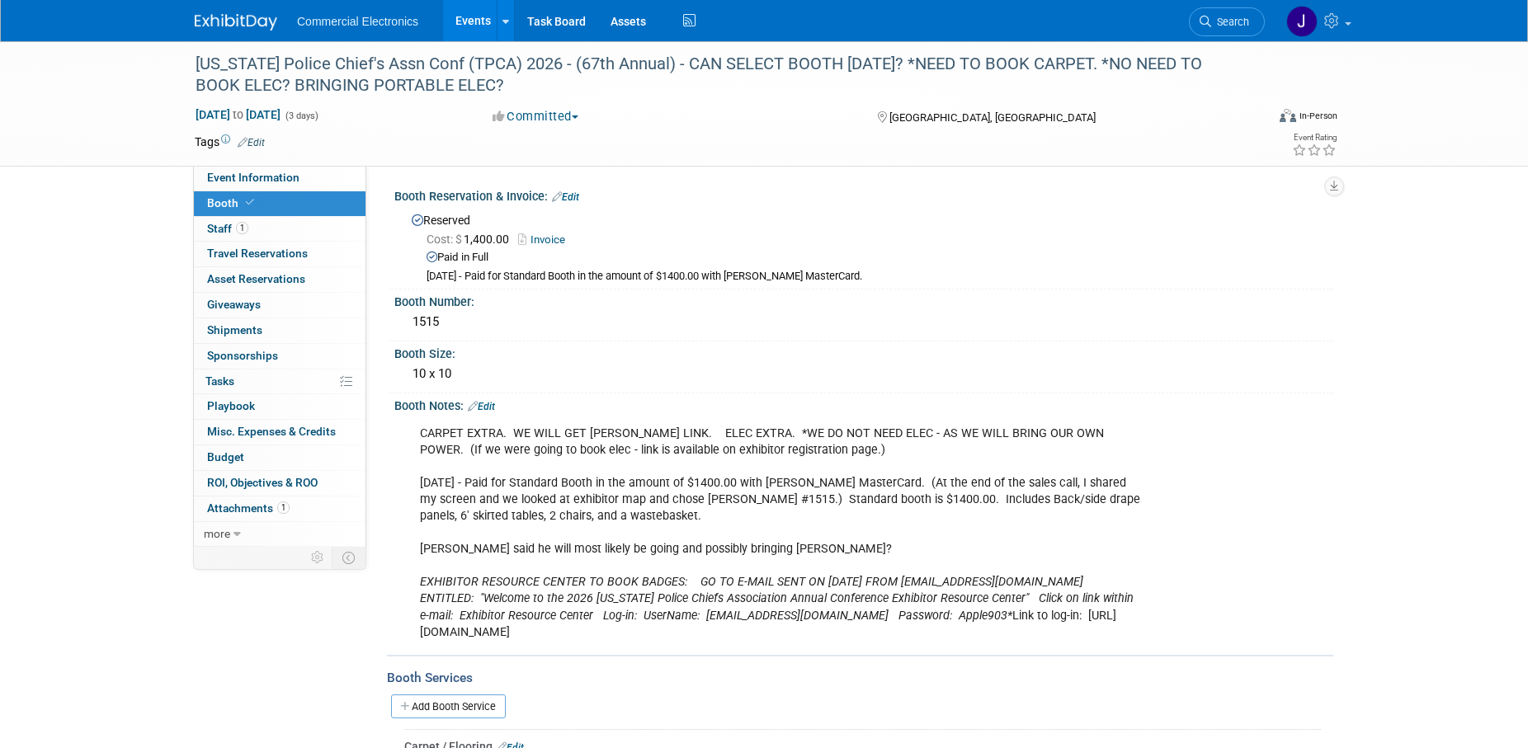
click at [495, 406] on link "Edit" at bounding box center [481, 407] width 27 height 12
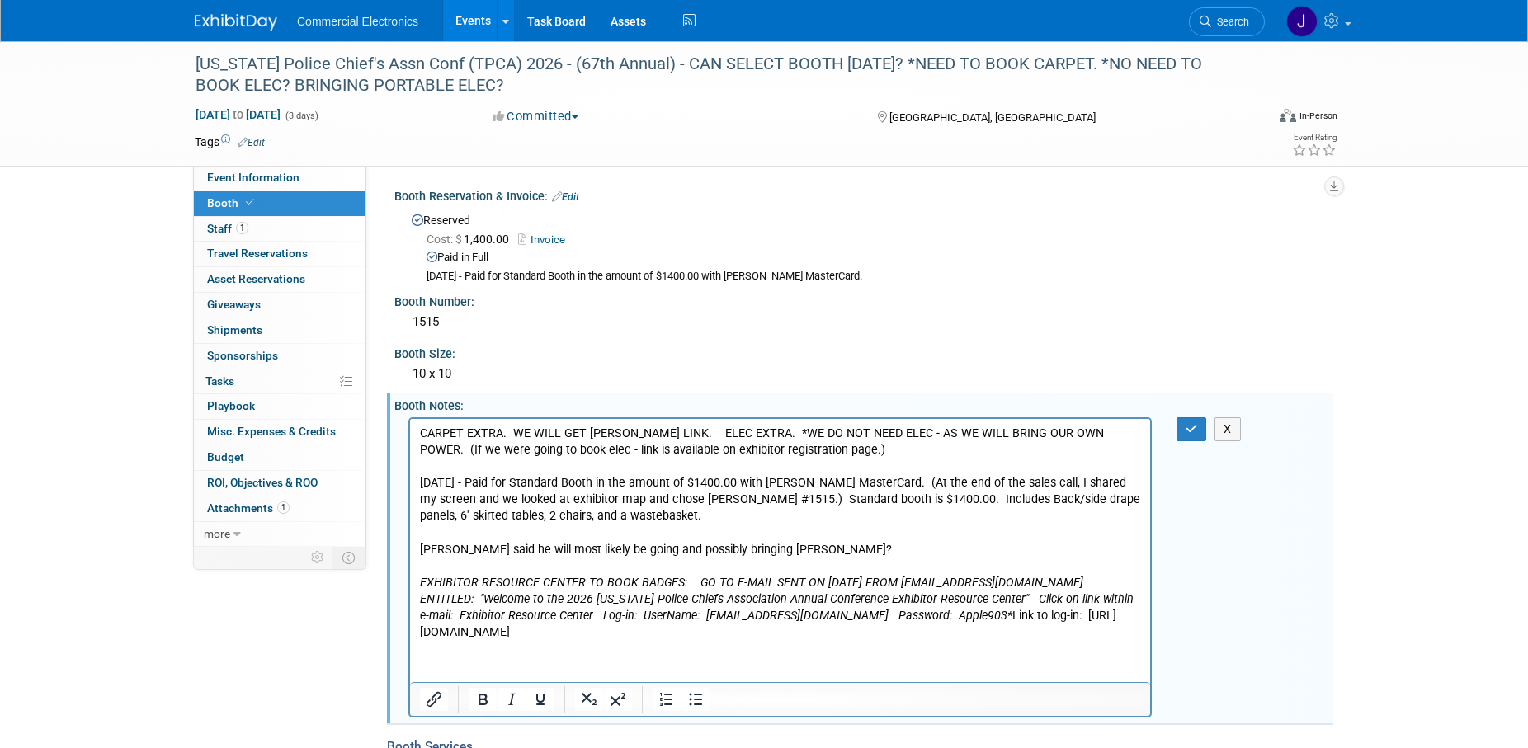
click at [697, 503] on p "CARPET EXTRA. WE WILL GET FREEMAN LINK. ELEC EXTRA. *WE DO NOT NEED ELEC - AS W…" at bounding box center [780, 532] width 721 height 215
click at [1189, 427] on icon "button" at bounding box center [1192, 429] width 12 height 12
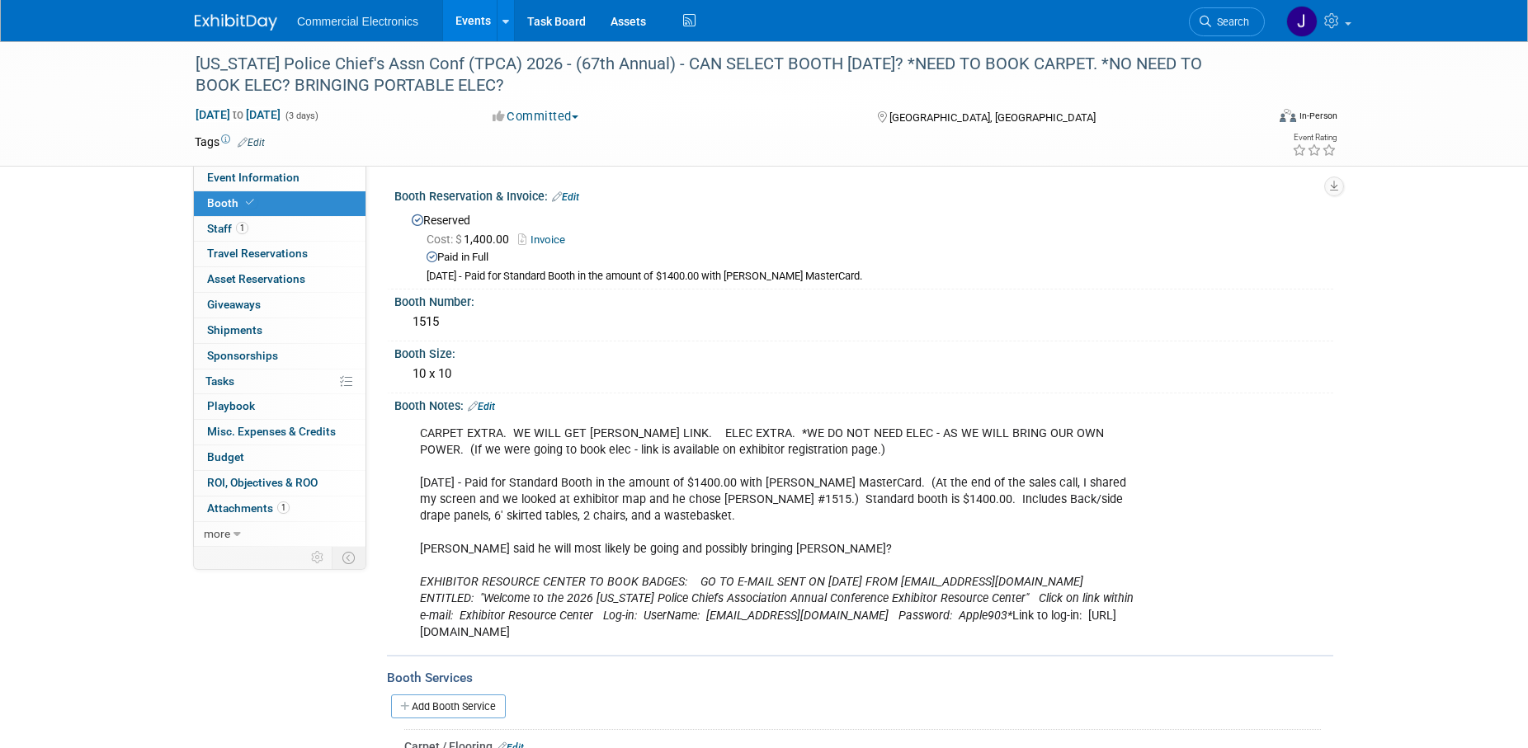
click at [489, 406] on link "Edit" at bounding box center [481, 407] width 27 height 12
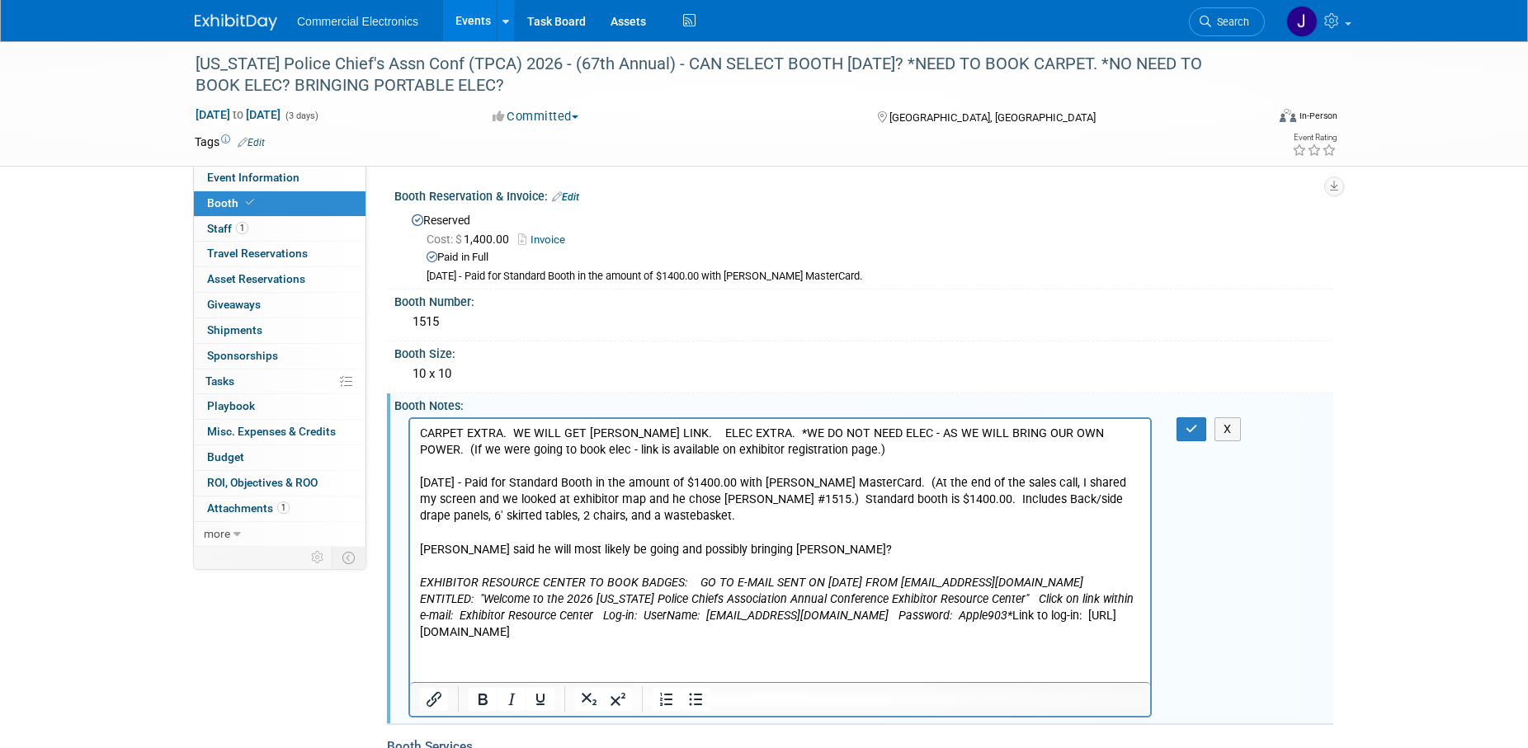
click at [753, 580] on icon "EXHIBITOR RESOURCE CENTER TO BOOK BADGES: GO TO E-MAIL SENT ON 10/09/2025 FROM …" at bounding box center [777, 598] width 714 height 47
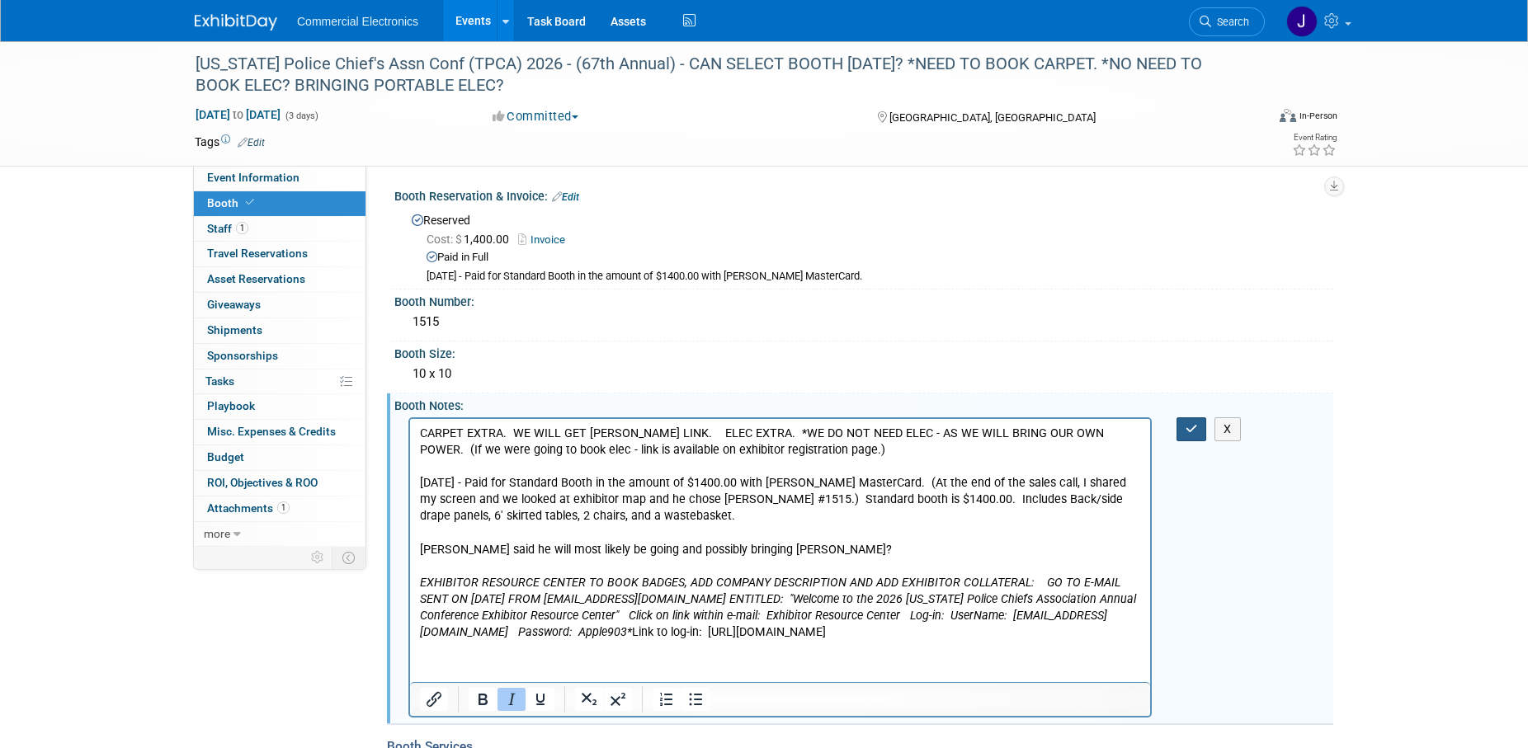
click at [1198, 429] on button "button" at bounding box center [1192, 430] width 31 height 24
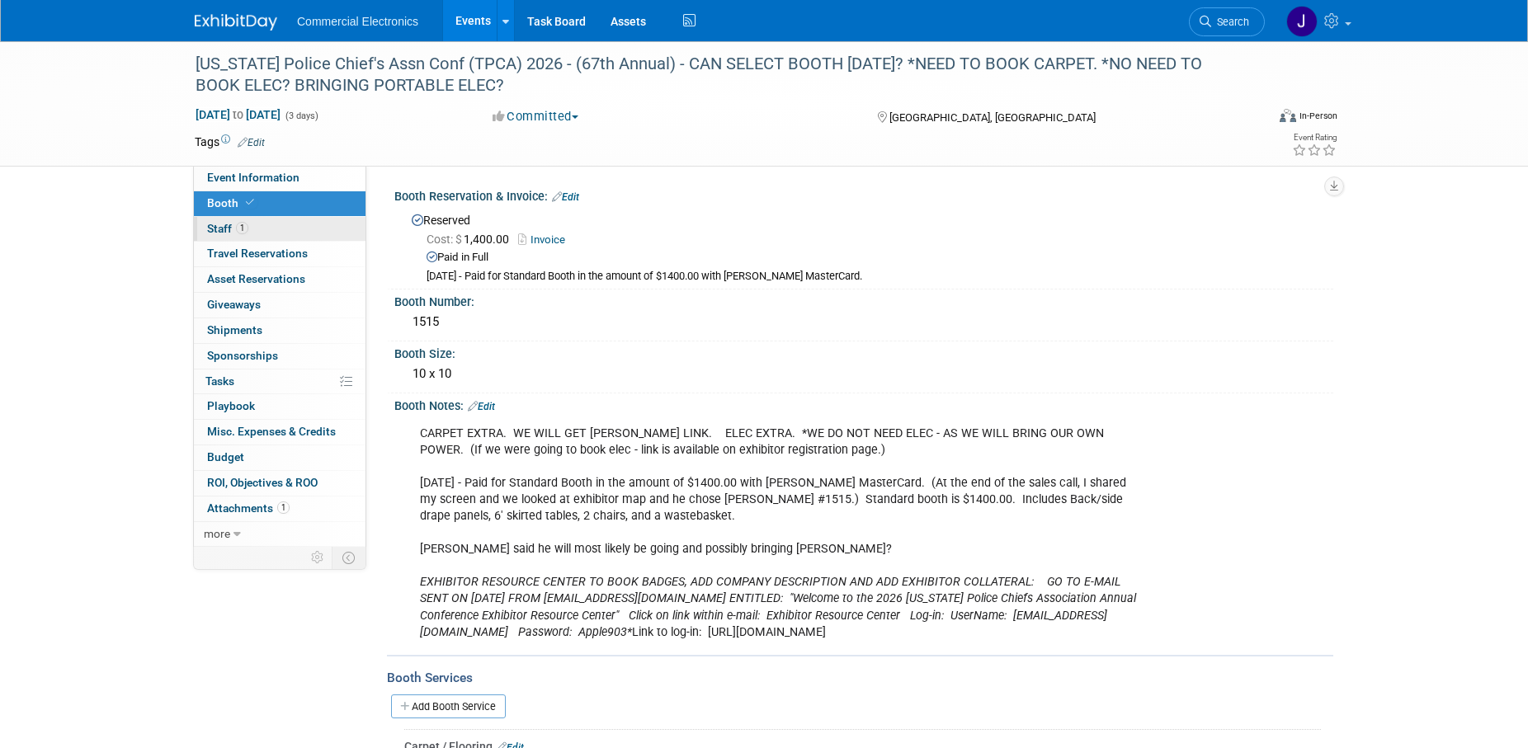
click at [226, 229] on span "Staff 1" at bounding box center [227, 228] width 41 height 13
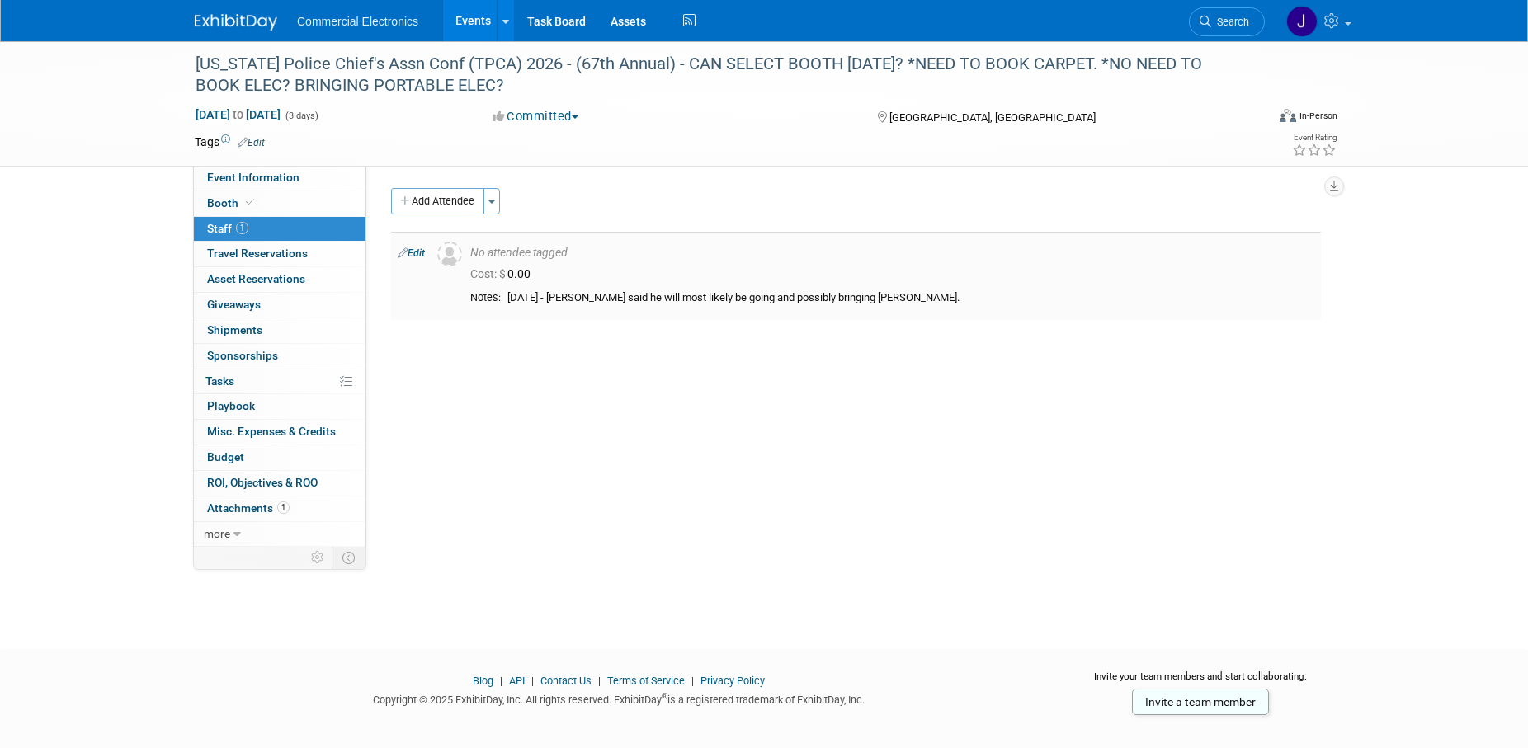
click at [421, 253] on link "Edit" at bounding box center [411, 254] width 27 height 12
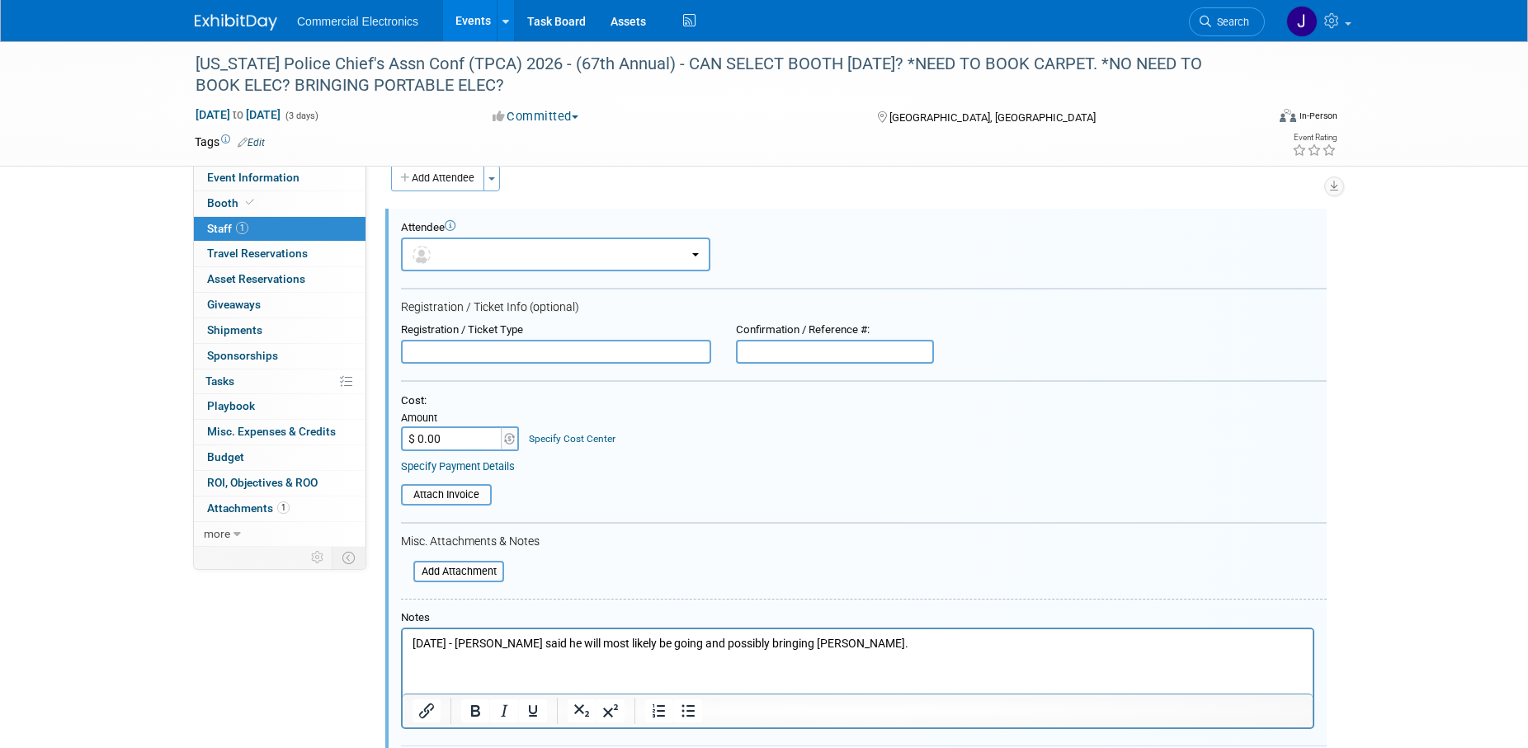
click at [869, 649] on p "10/09/2025 - Scott said he will most likely be going and possibly bringing Dan." at bounding box center [858, 644] width 891 height 17
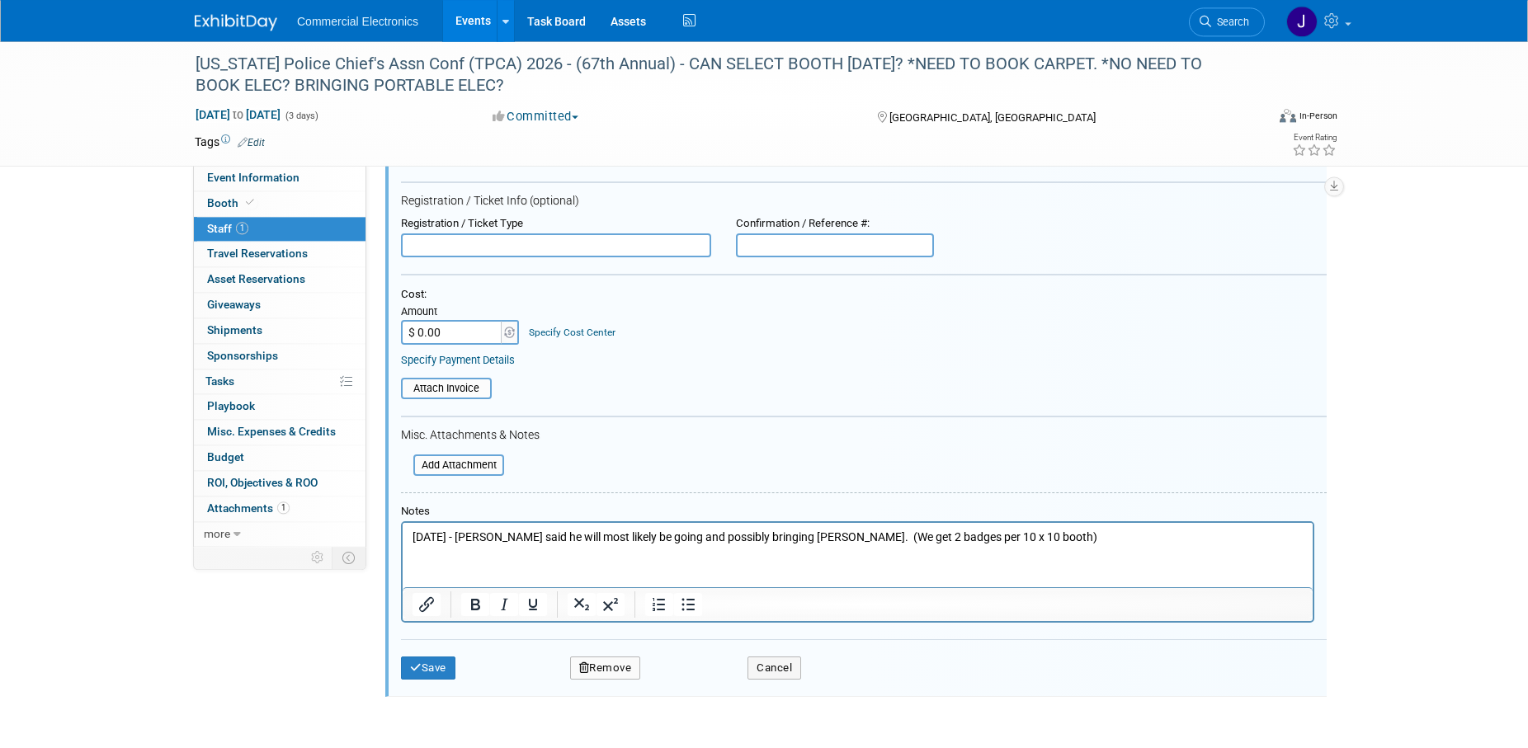
scroll to position [191, 0]
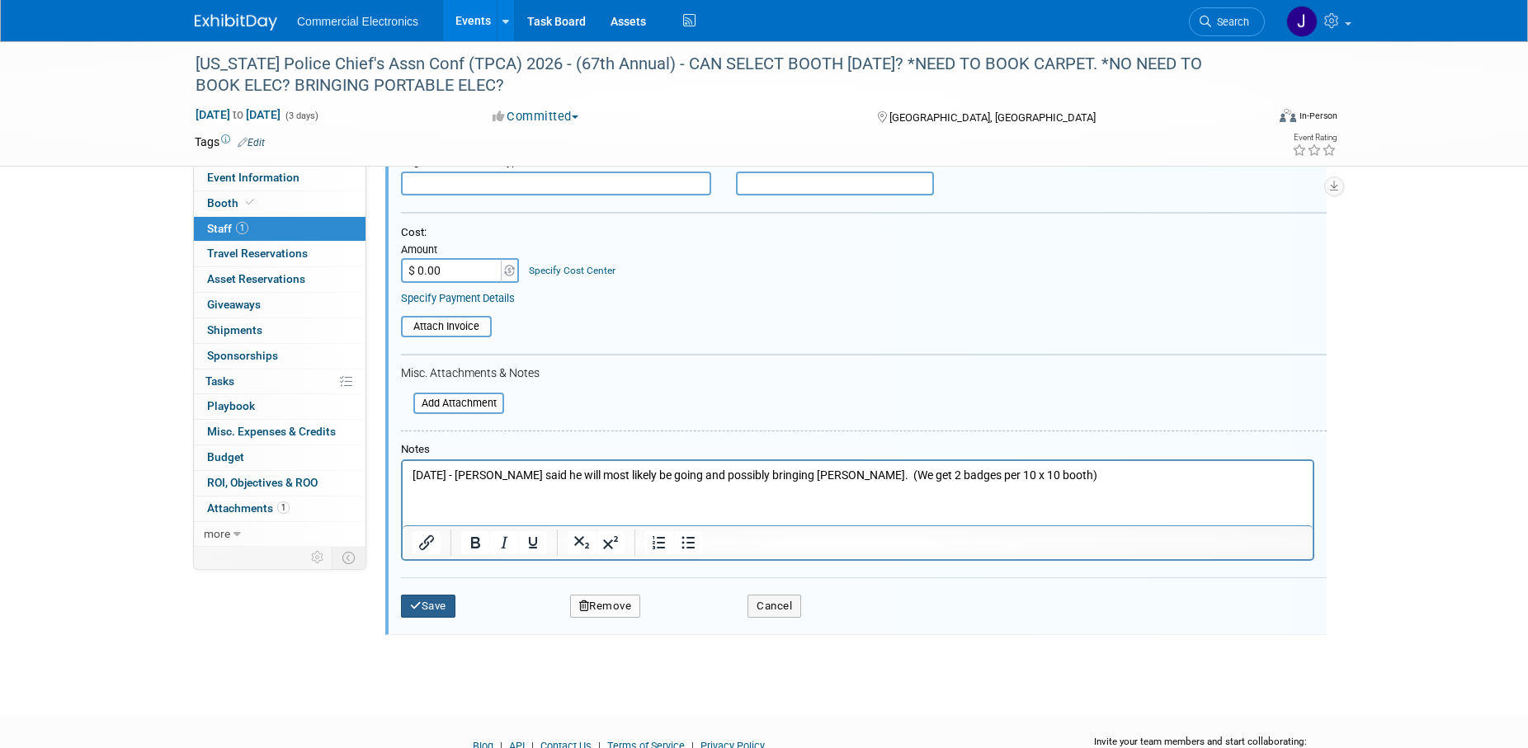
click at [438, 612] on button "Save" at bounding box center [428, 606] width 54 height 23
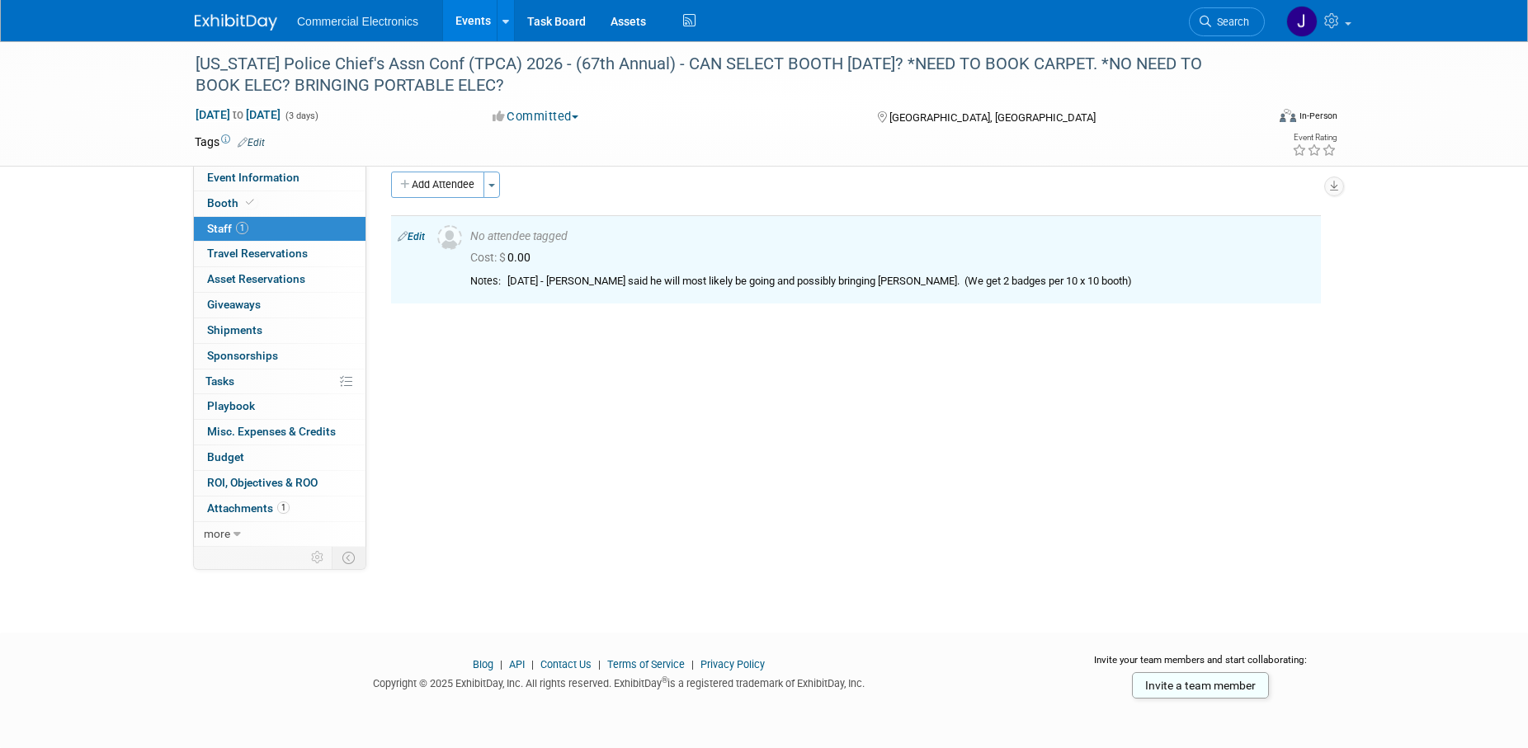
scroll to position [0, 0]
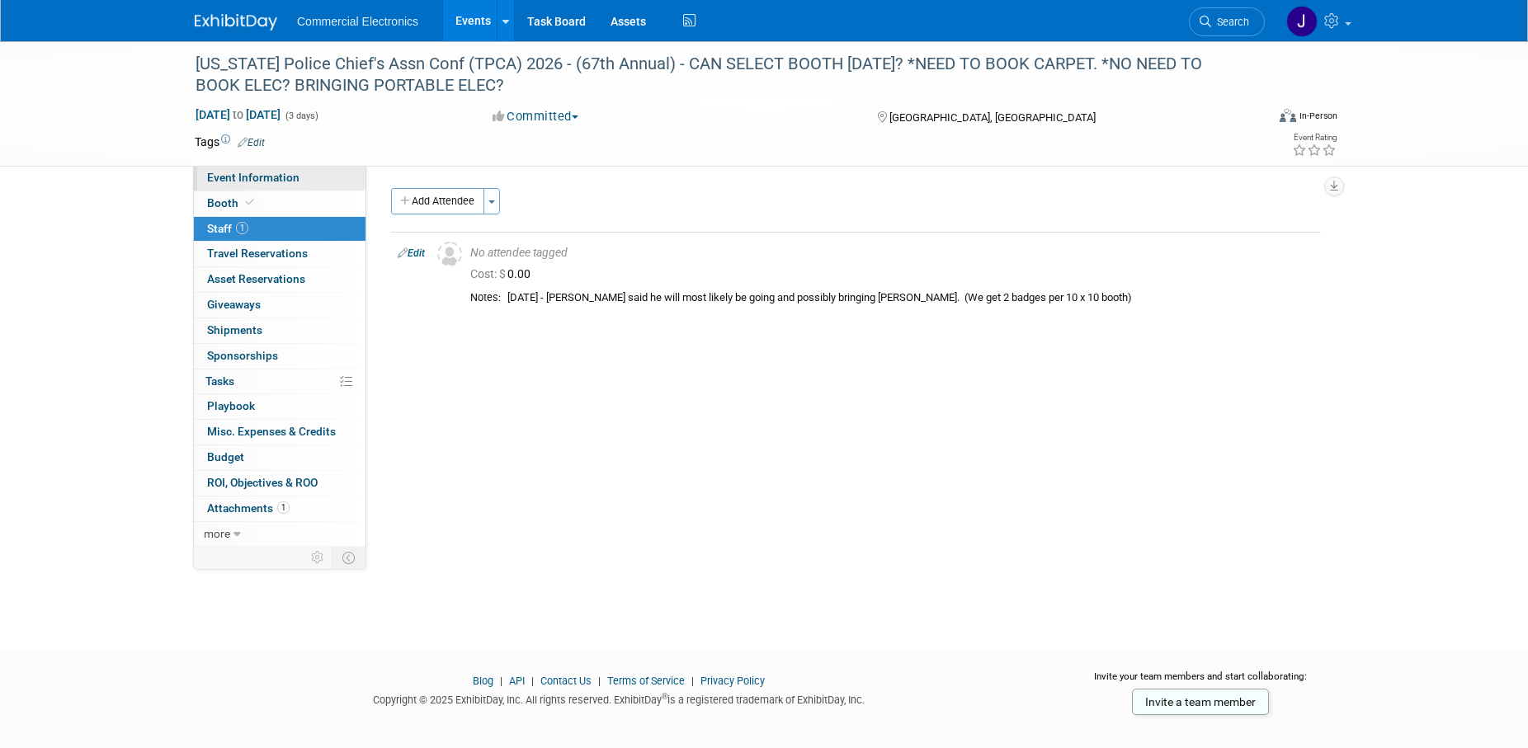
click at [256, 181] on span "Event Information" at bounding box center [253, 177] width 92 height 13
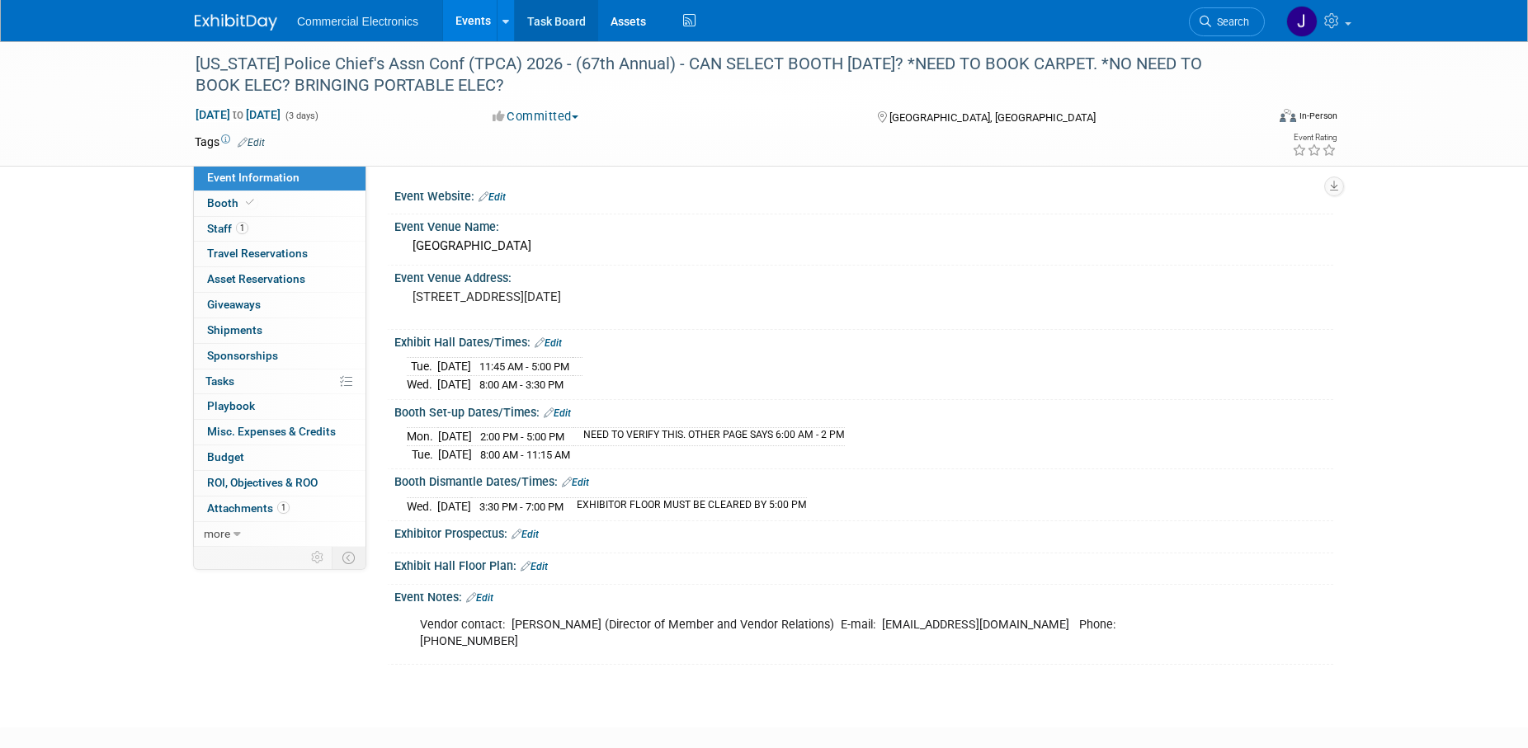
click at [559, 17] on link "Task Board" at bounding box center [556, 20] width 83 height 41
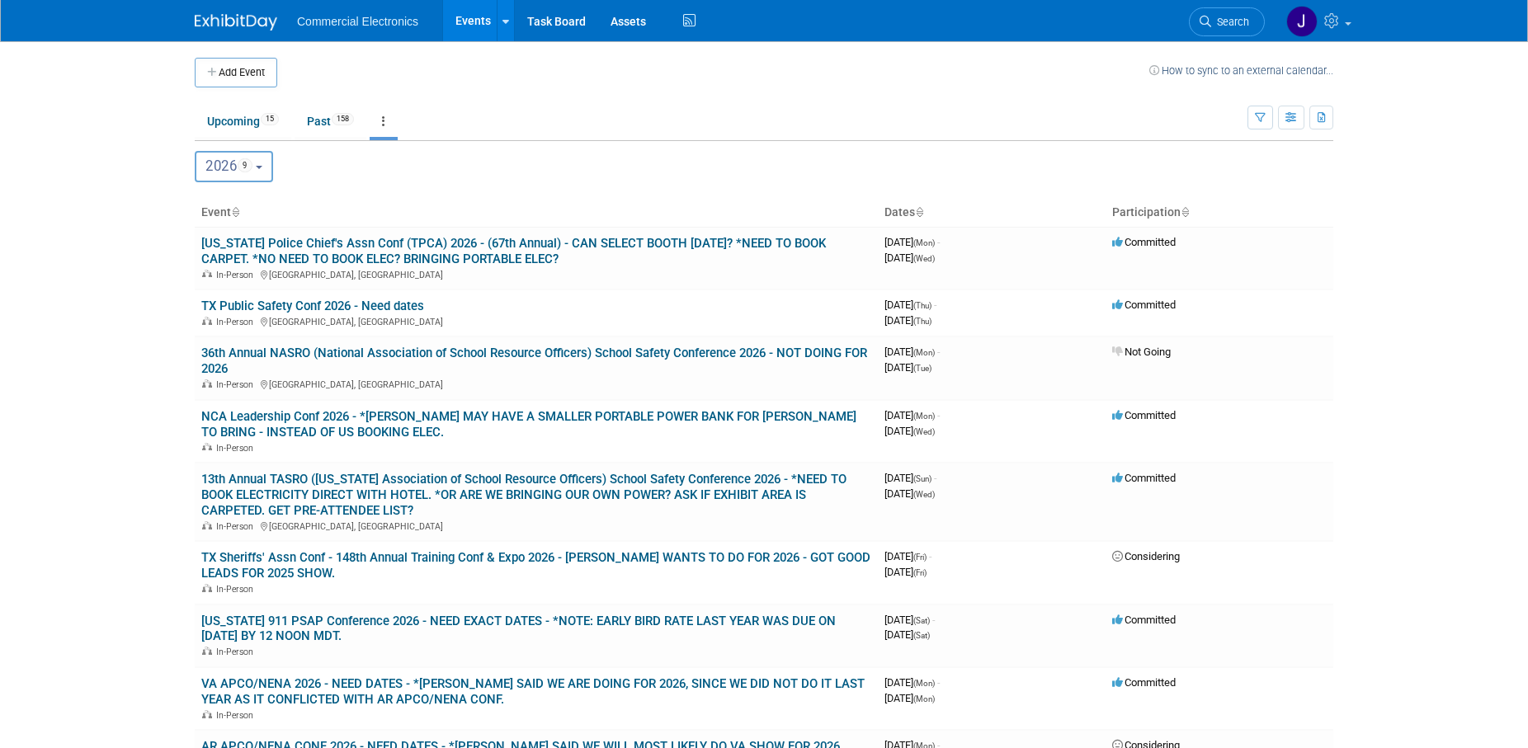
click at [271, 163] on button "2026 9" at bounding box center [234, 166] width 78 height 31
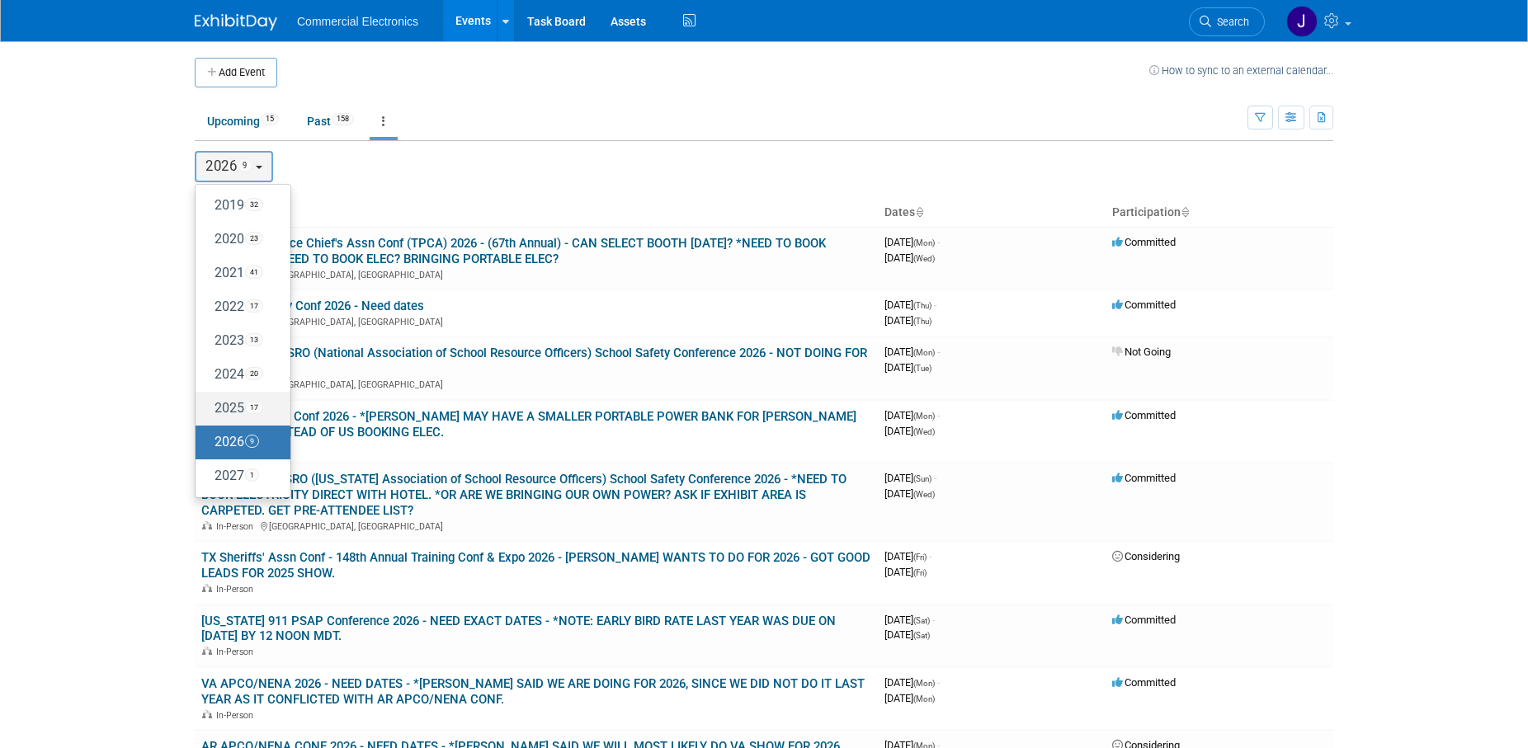
click at [219, 406] on label "2025 17" at bounding box center [239, 408] width 70 height 27
click at [209, 406] on input "2025 17" at bounding box center [203, 408] width 11 height 11
select select "2025"
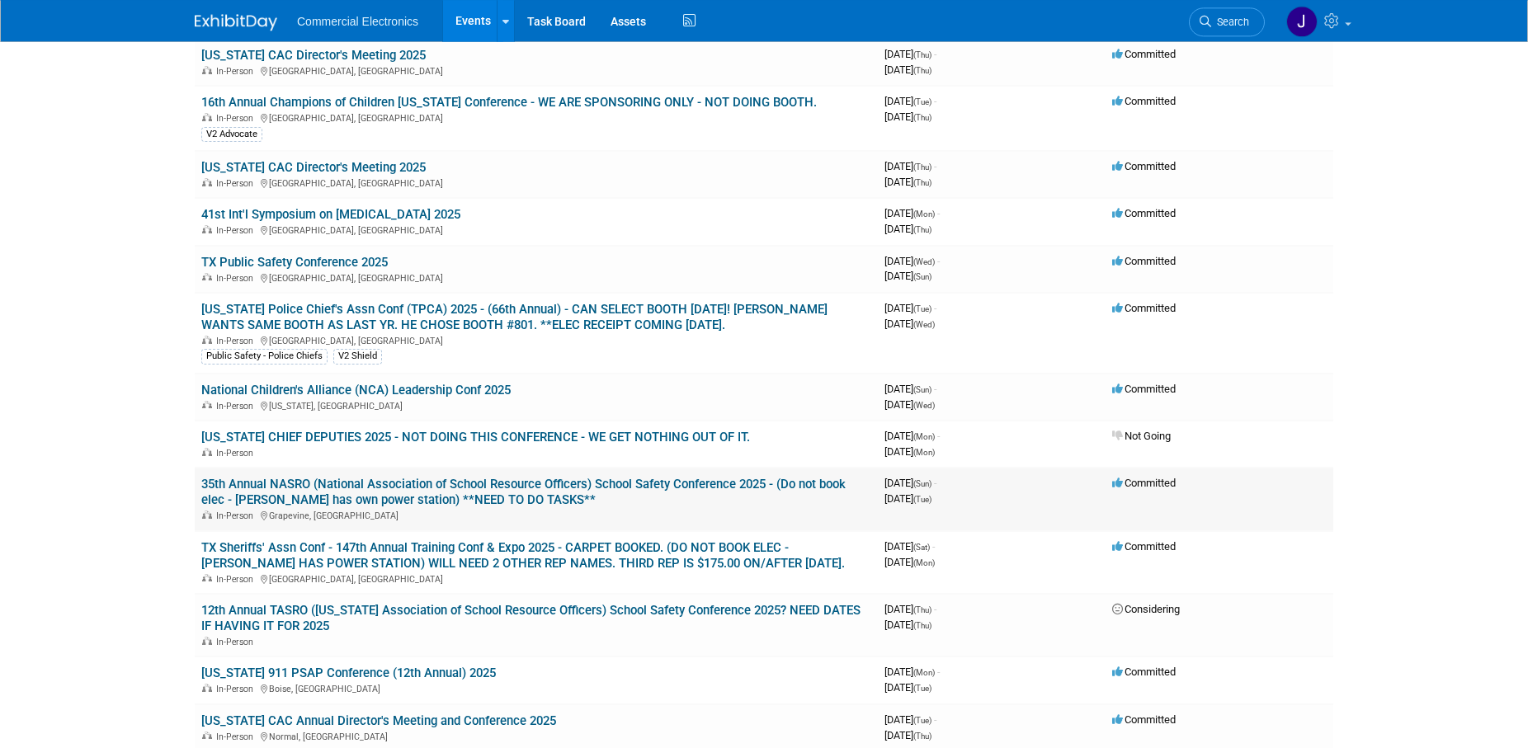
scroll to position [168, 0]
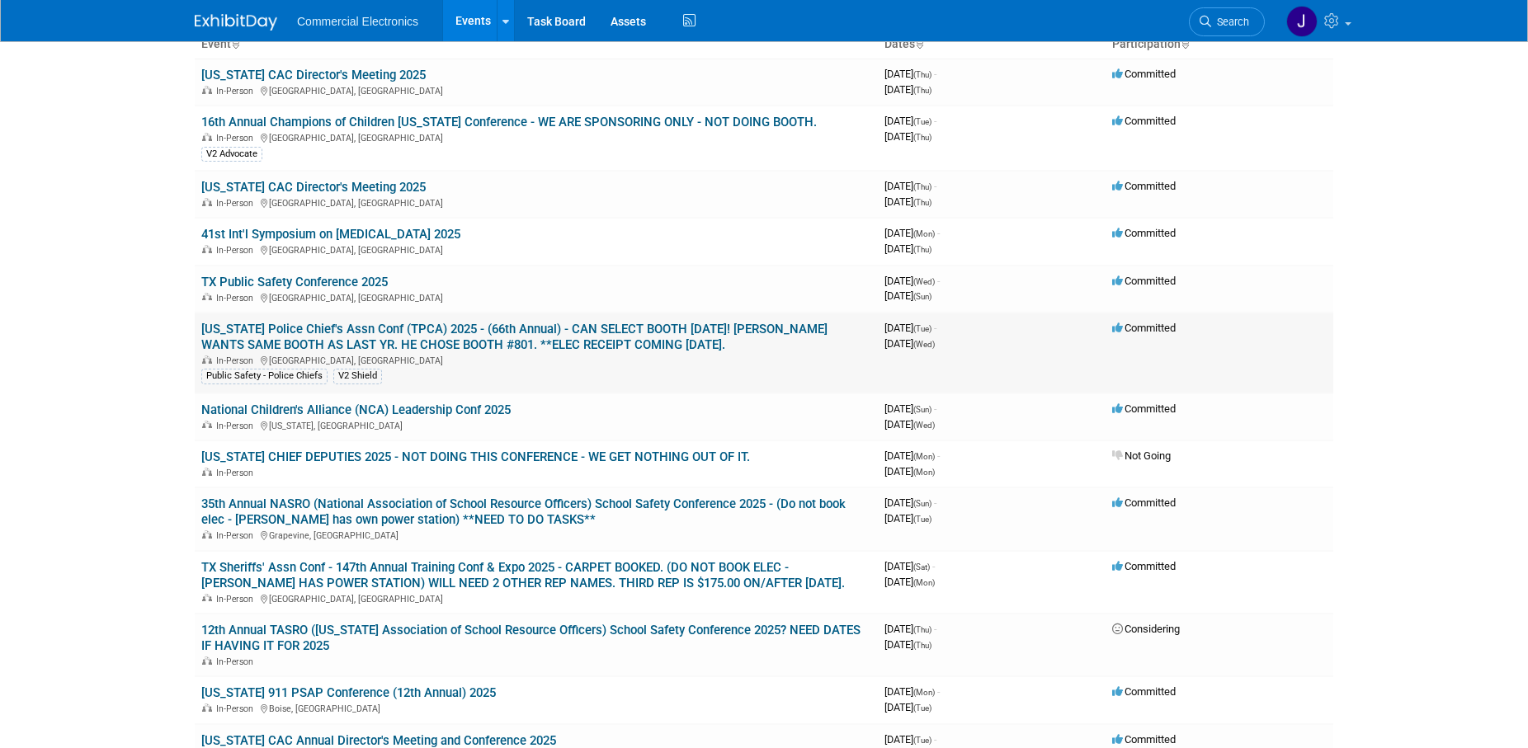
click at [553, 333] on link "[US_STATE] Police Chief's Assn Conf (TPCA) 2025 - (66th Annual) - CAN SELECT BO…" at bounding box center [514, 337] width 626 height 31
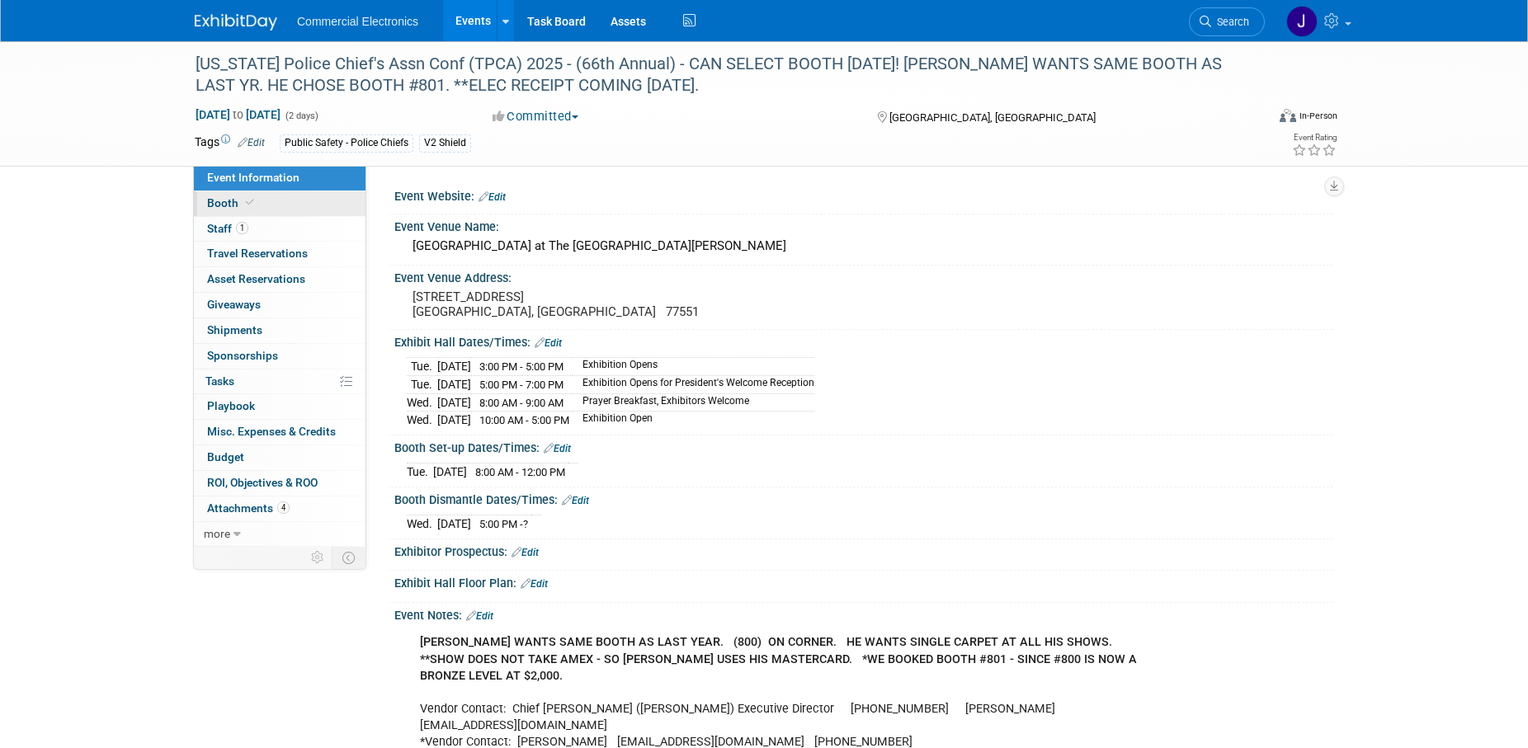
click at [229, 206] on span "Booth" at bounding box center [232, 202] width 50 height 13
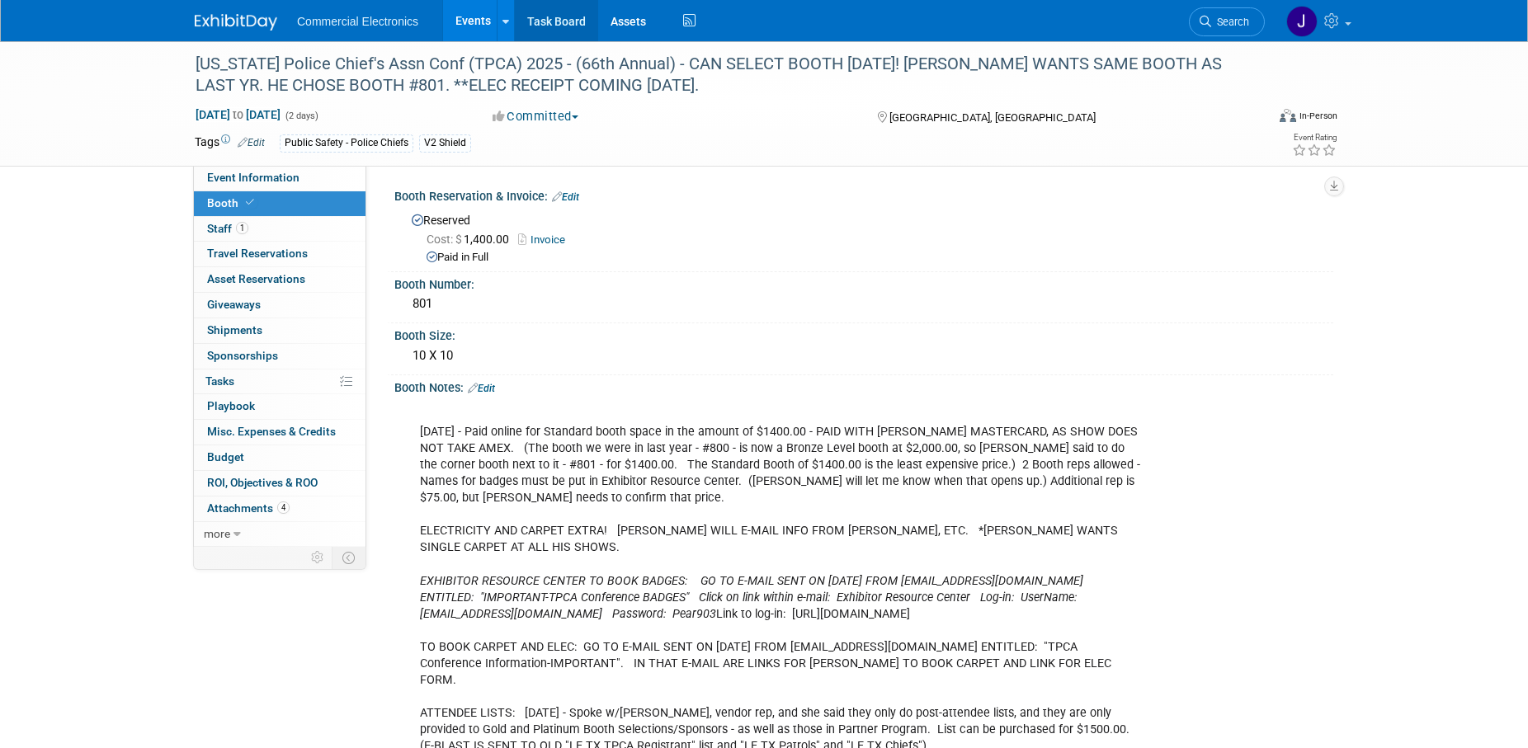
click at [551, 25] on link "Task Board" at bounding box center [556, 20] width 83 height 41
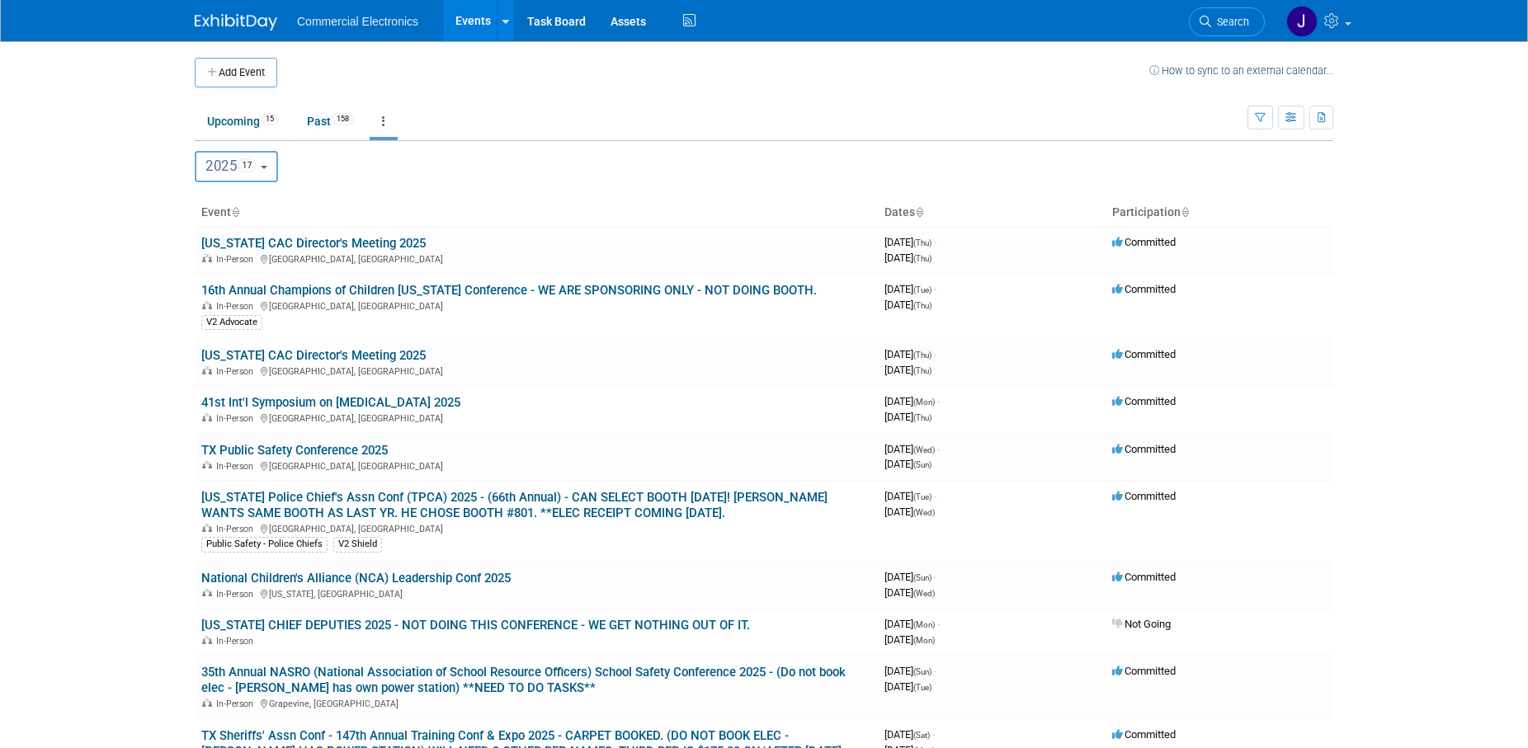
click at [278, 170] on button "2025 17" at bounding box center [236, 166] width 83 height 31
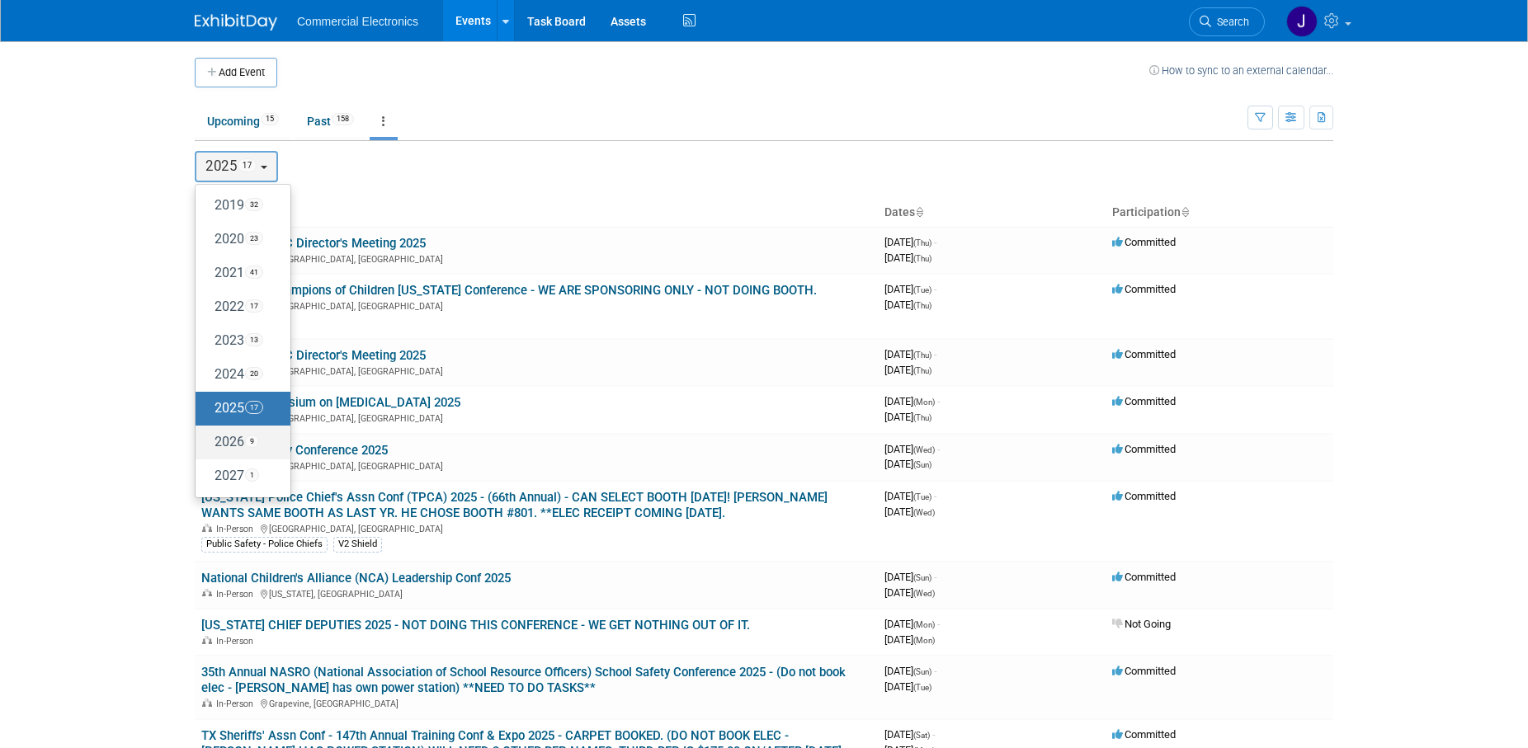
click at [224, 434] on label "2026 9" at bounding box center [239, 442] width 70 height 27
click at [209, 437] on input "2026 9" at bounding box center [203, 442] width 11 height 11
select select "2026"
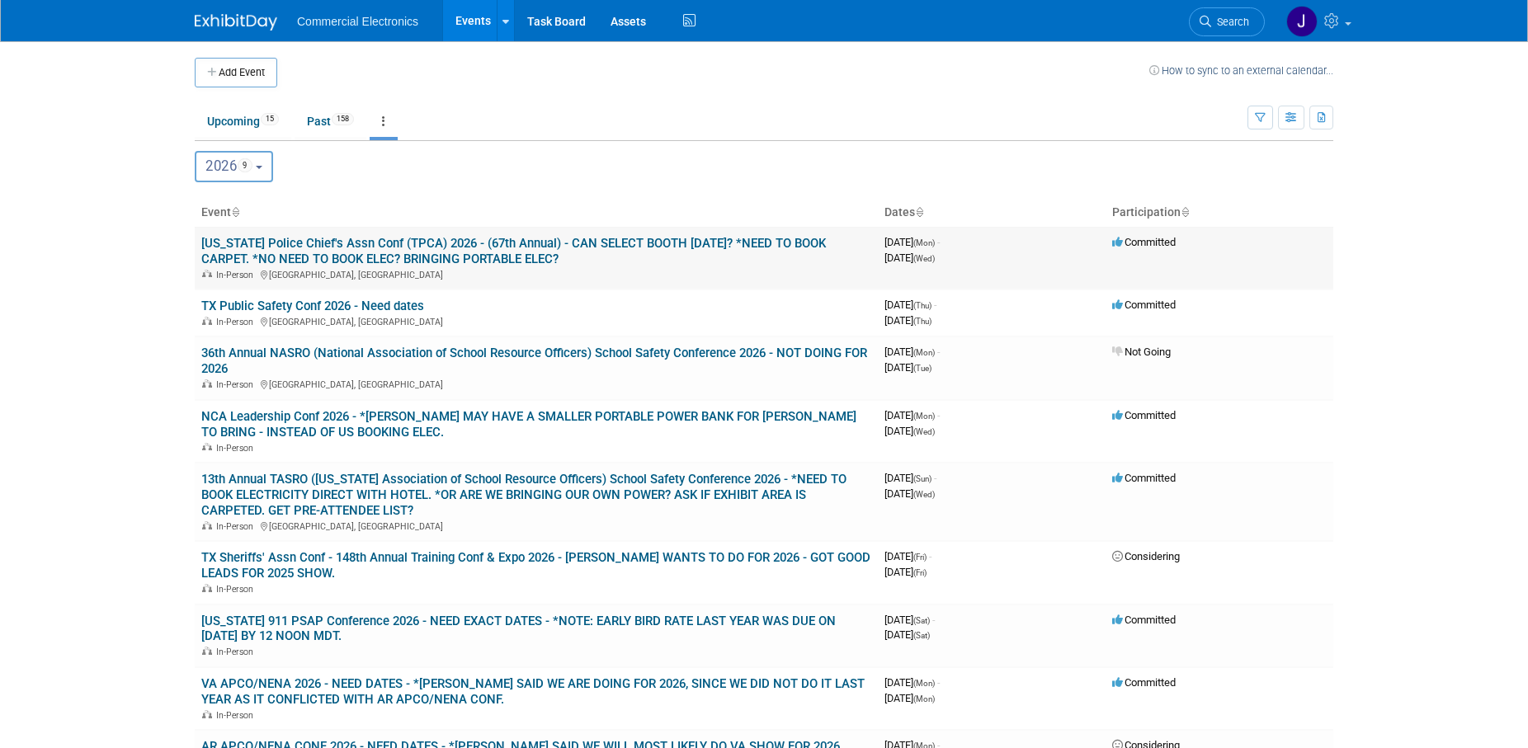
click at [517, 238] on link "Texas Police Chief's Assn Conf (TPCA) 2026 - (67th Annual) - CAN SELECT BOOTH O…" at bounding box center [513, 251] width 625 height 31
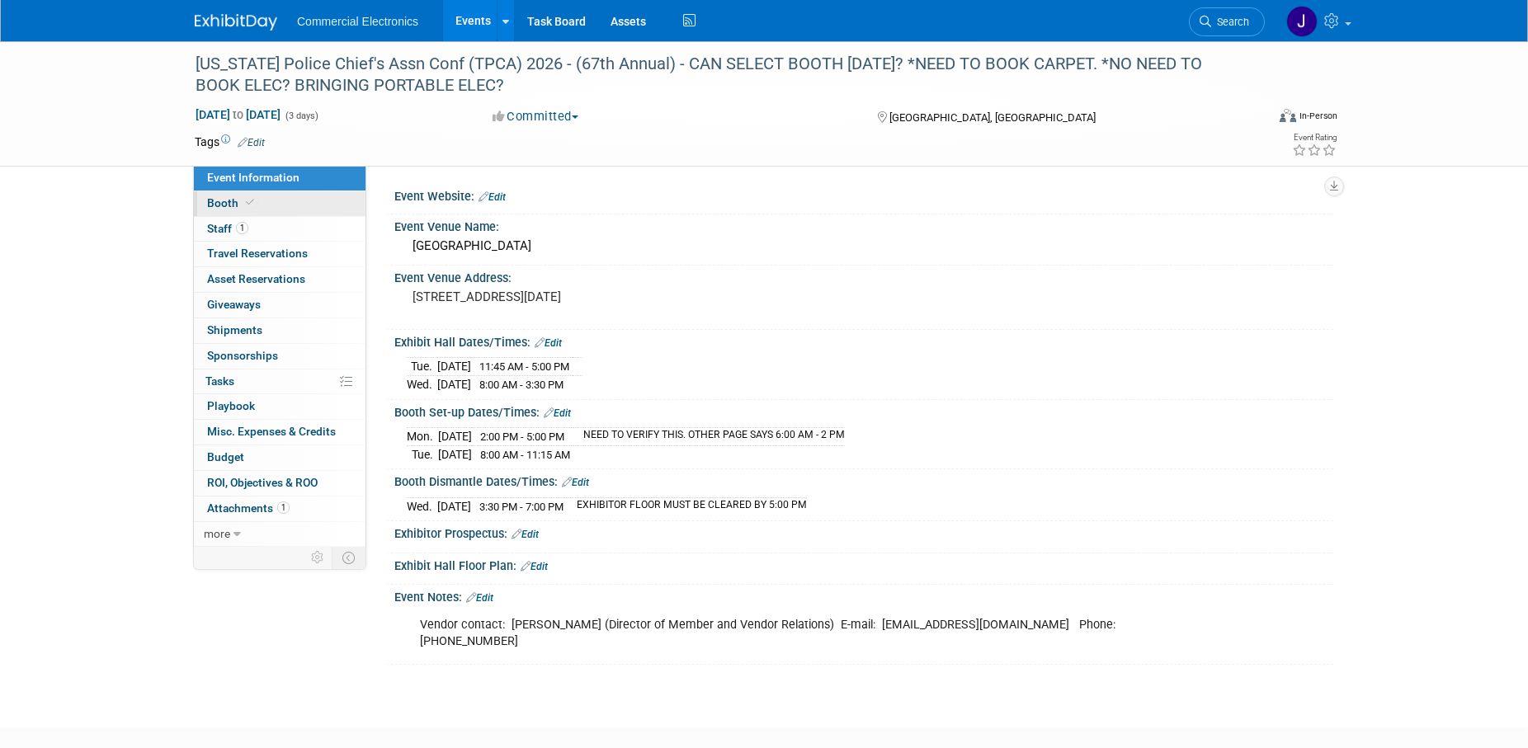
click at [219, 202] on span "Booth" at bounding box center [232, 202] width 50 height 13
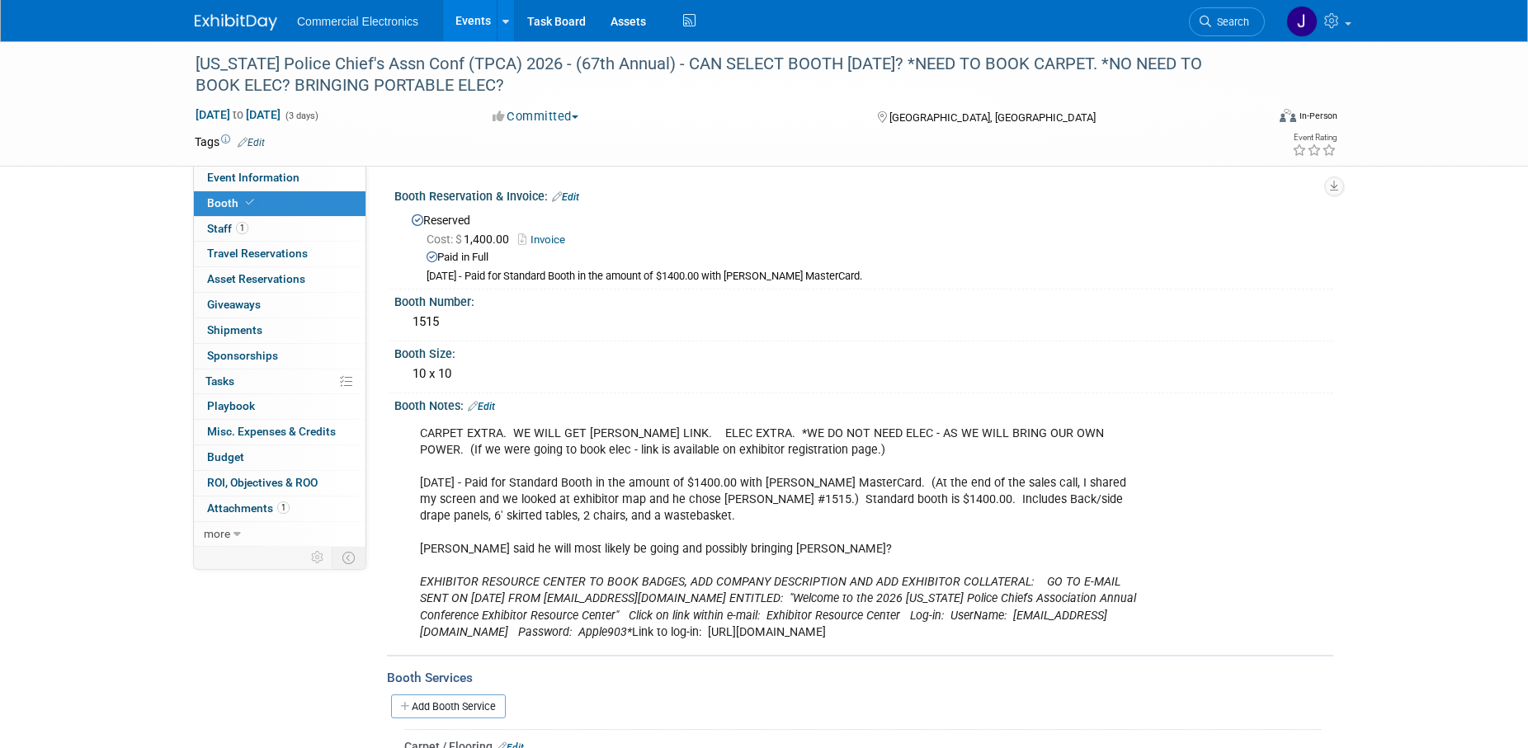
click at [486, 408] on link "Edit" at bounding box center [481, 407] width 27 height 12
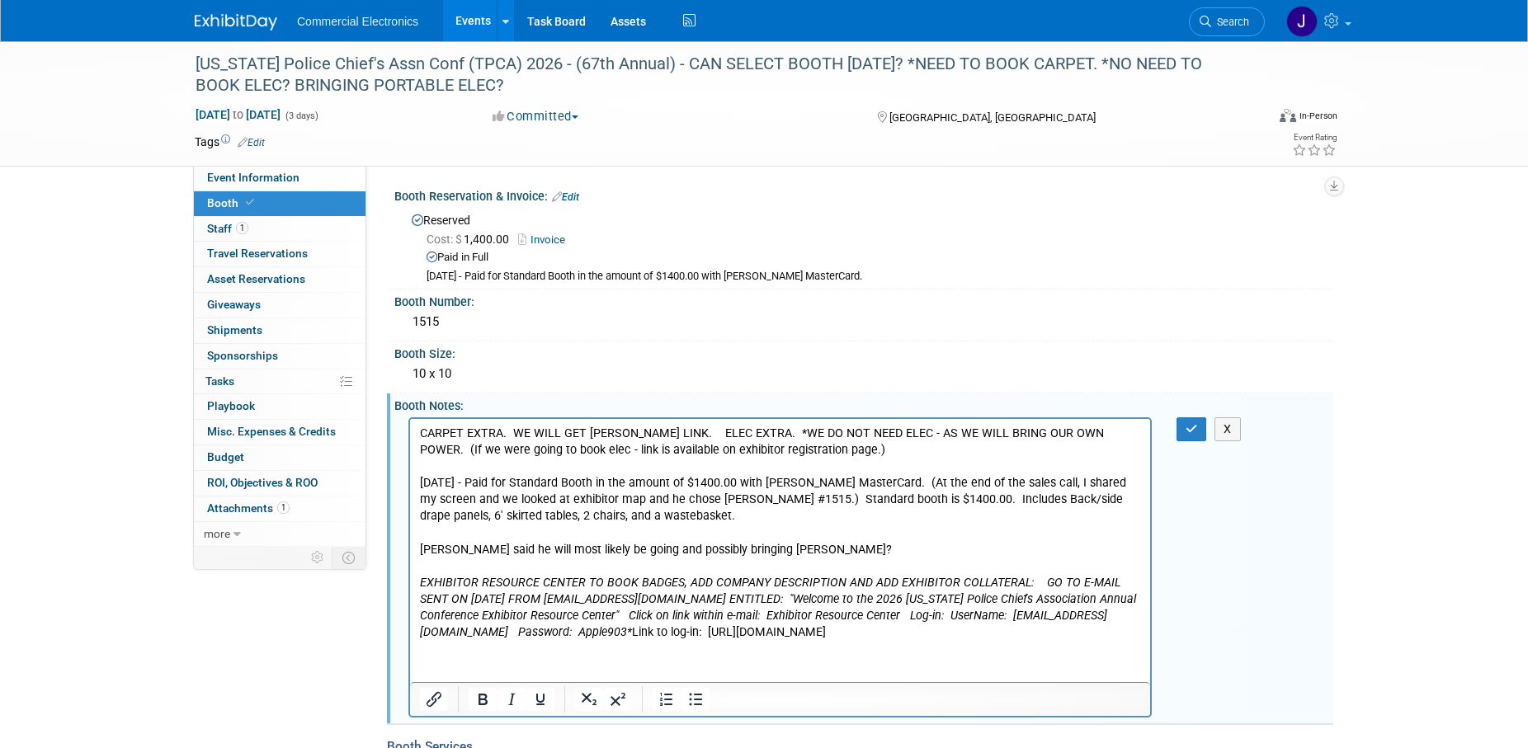
click at [789, 546] on p "CARPET EXTRA. WE WILL GET [PERSON_NAME] LINK. ELEC EXTRA. *WE DO NOT NEED ELEC …" at bounding box center [780, 532] width 721 height 215
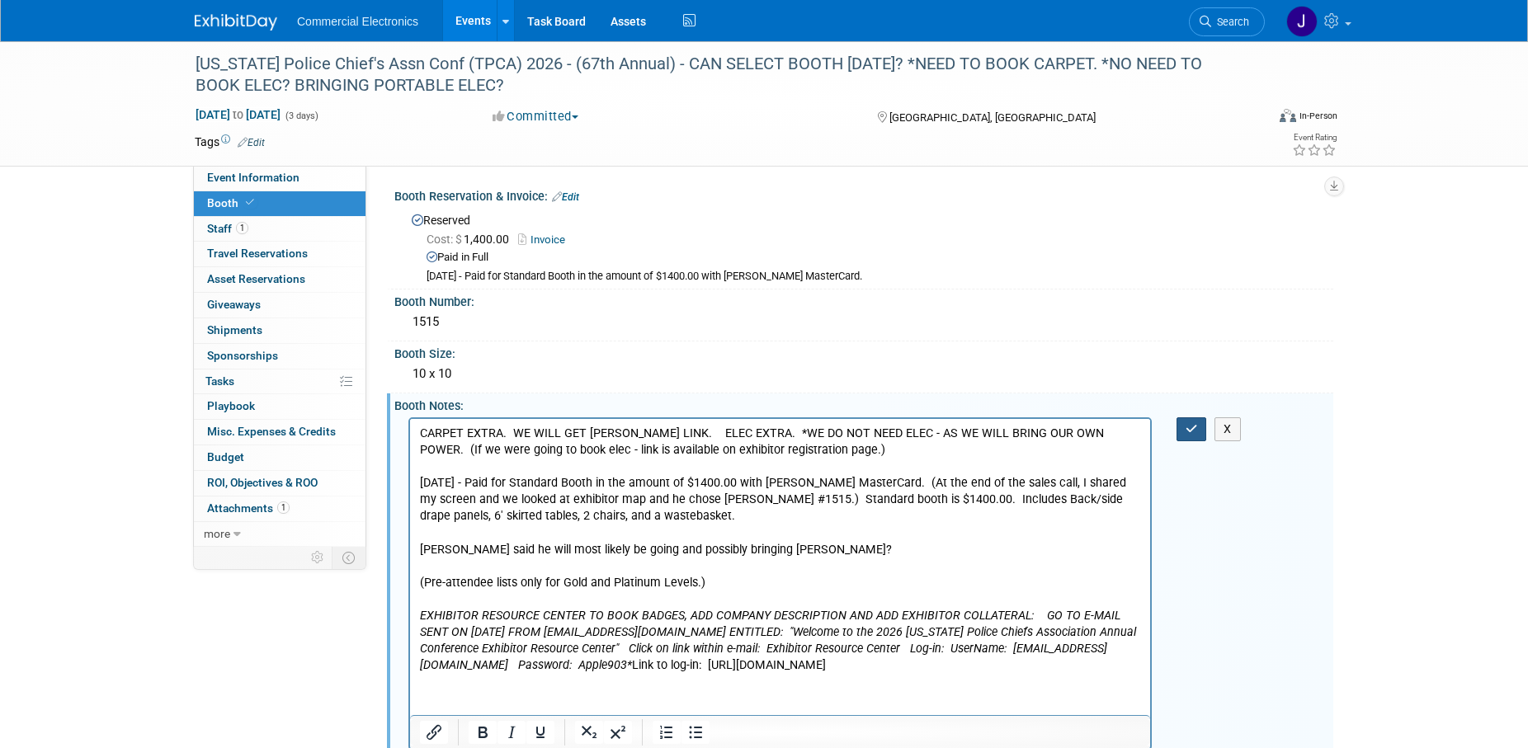
click at [1193, 430] on icon "button" at bounding box center [1192, 429] width 12 height 12
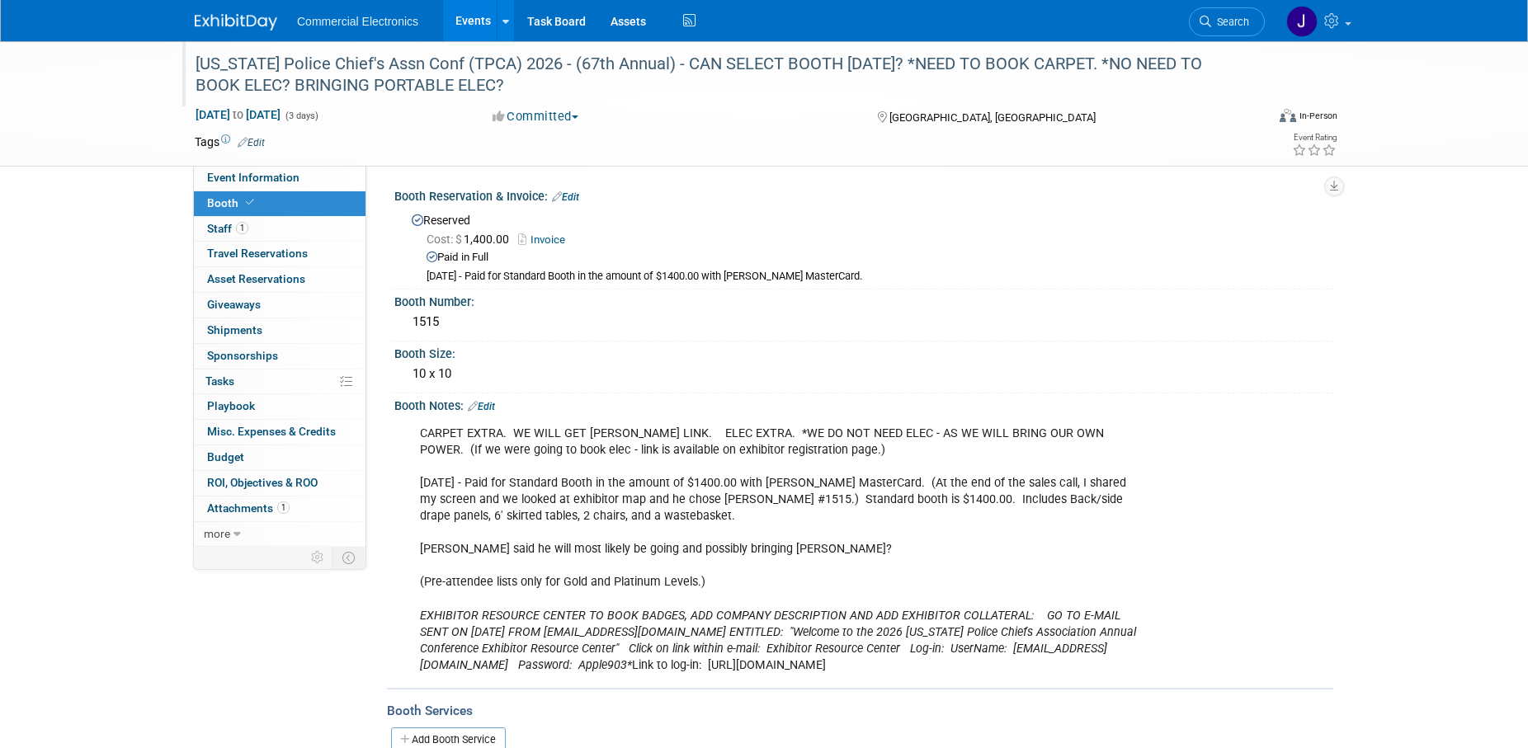
click at [1053, 64] on div "[US_STATE] Police Chief's Assn Conf (TPCA) 2026 - (67th Annual) - CAN SELECT BO…" at bounding box center [715, 75] width 1050 height 50
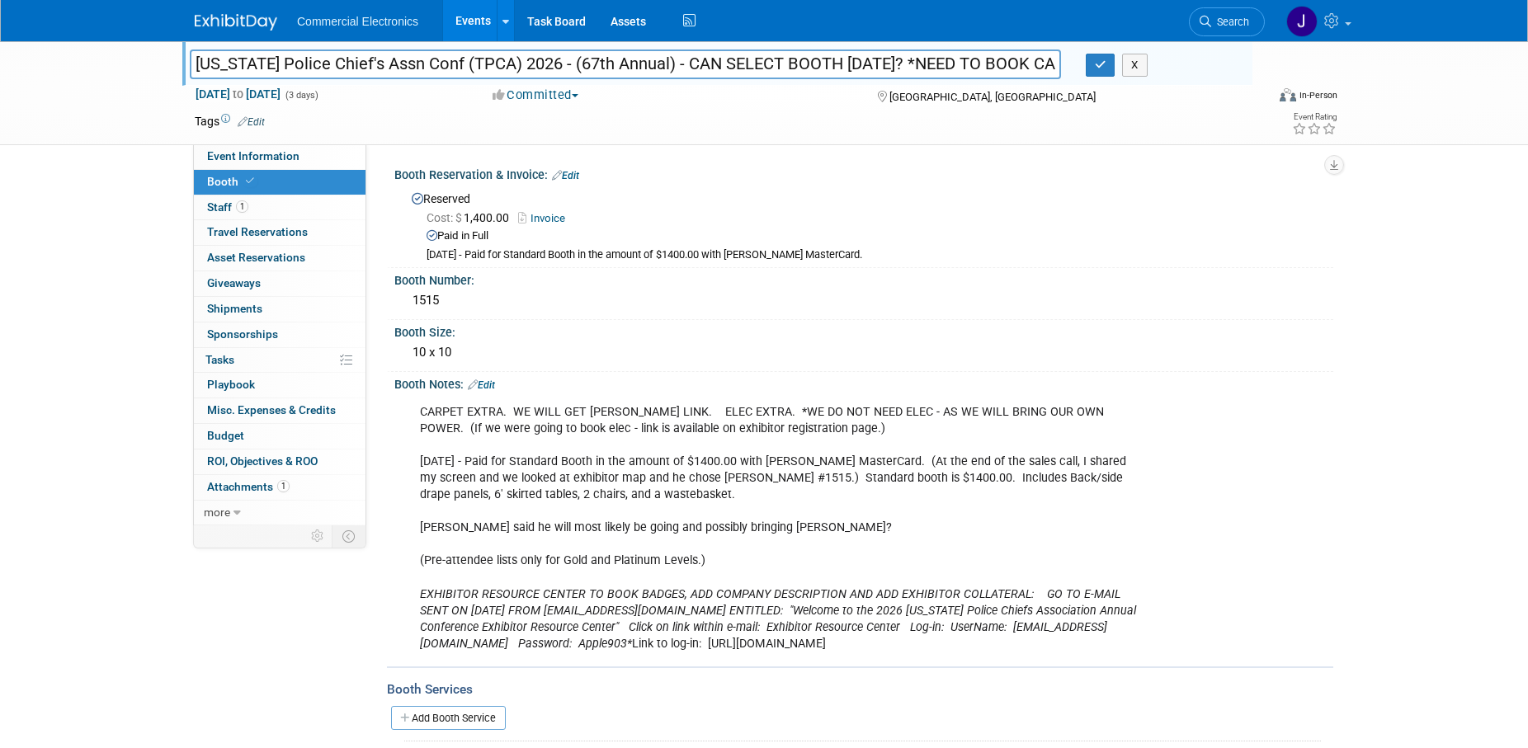
scroll to position [0, 449]
click at [847, 66] on input "Texas Police Chief's Assn Conf (TPCA) 2026 - (67th Annual) - CAN SELECT BOOTH O…" at bounding box center [625, 64] width 871 height 29
type input "Texas Police Chief's Assn Conf (TPCA) 2026 - (67th Annual) - CAN SELECT BOOTH O…"
click at [1110, 67] on button "button" at bounding box center [1101, 65] width 30 height 23
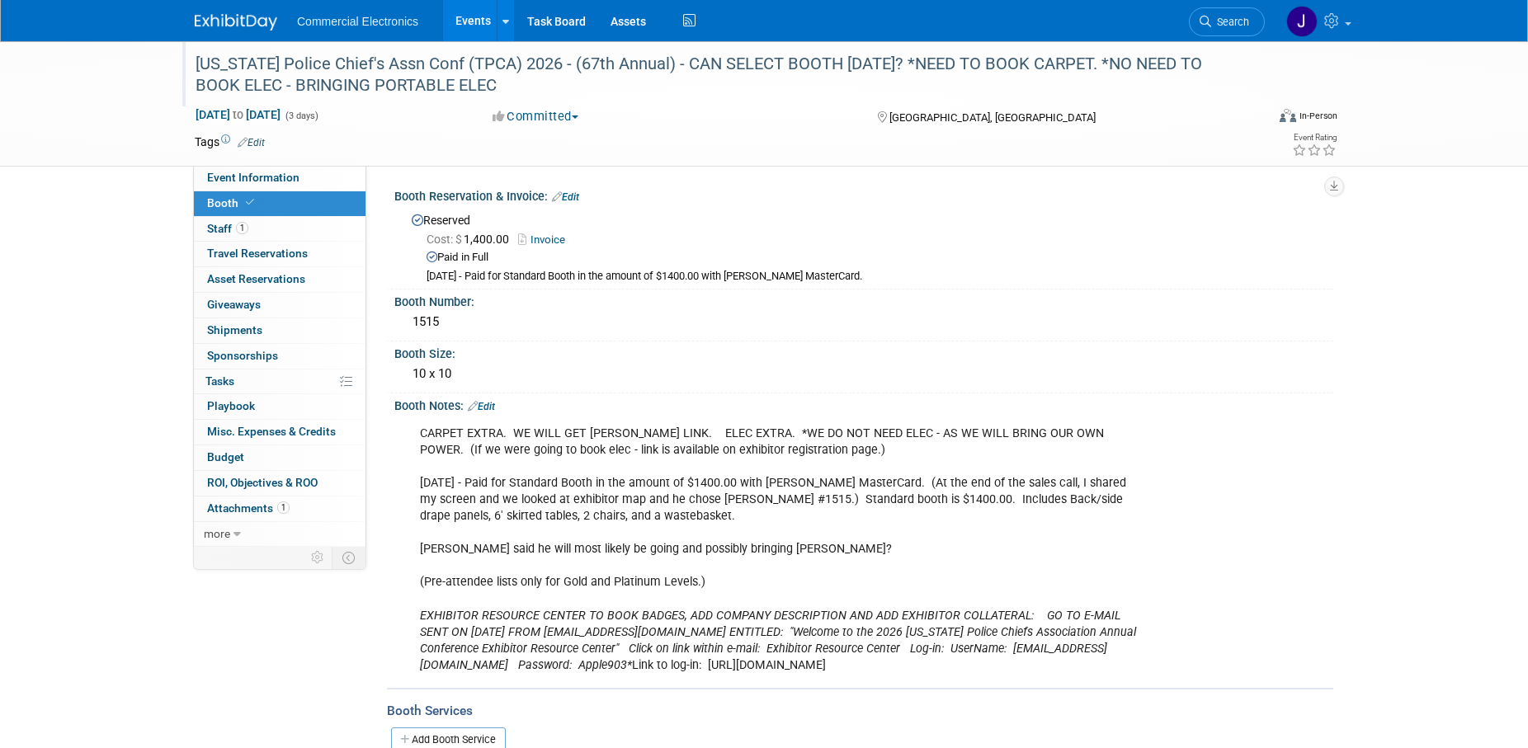
click at [993, 69] on div "Texas Police Chief's Assn Conf (TPCA) 2026 - (67th Annual) - CAN SELECT BOOTH O…" at bounding box center [715, 75] width 1050 height 50
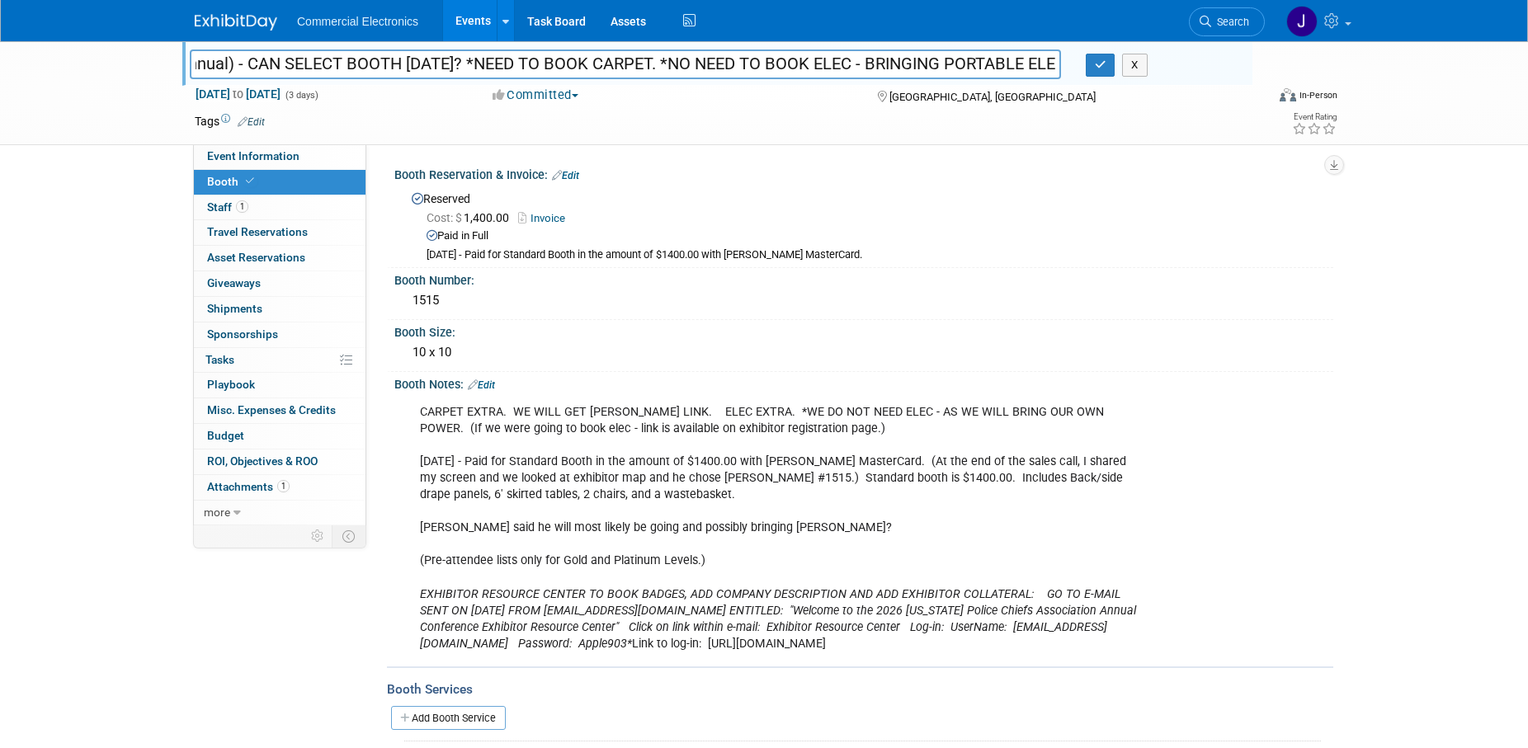
click at [306, 64] on input "Texas Police Chief's Assn Conf (TPCA) 2026 - (67th Annual) - CAN SELECT BOOTH O…" at bounding box center [625, 64] width 871 height 29
type input "[US_STATE] Police Chief's Assn Conf (TPCA) 2026 - (67th Annual) - WE SELECTED B…"
click at [1098, 59] on button "button" at bounding box center [1101, 65] width 30 height 23
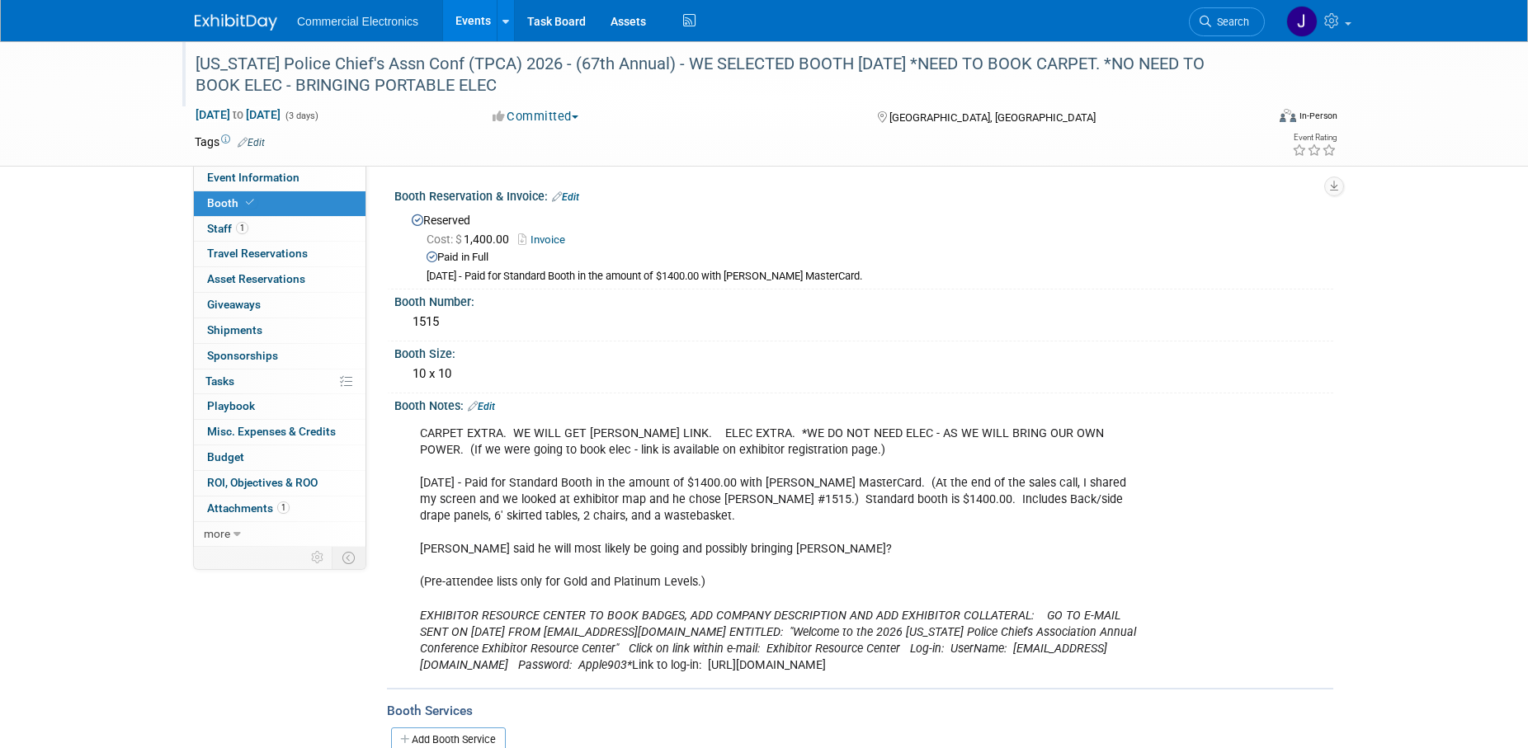
click at [490, 408] on link "Edit" at bounding box center [481, 407] width 27 height 12
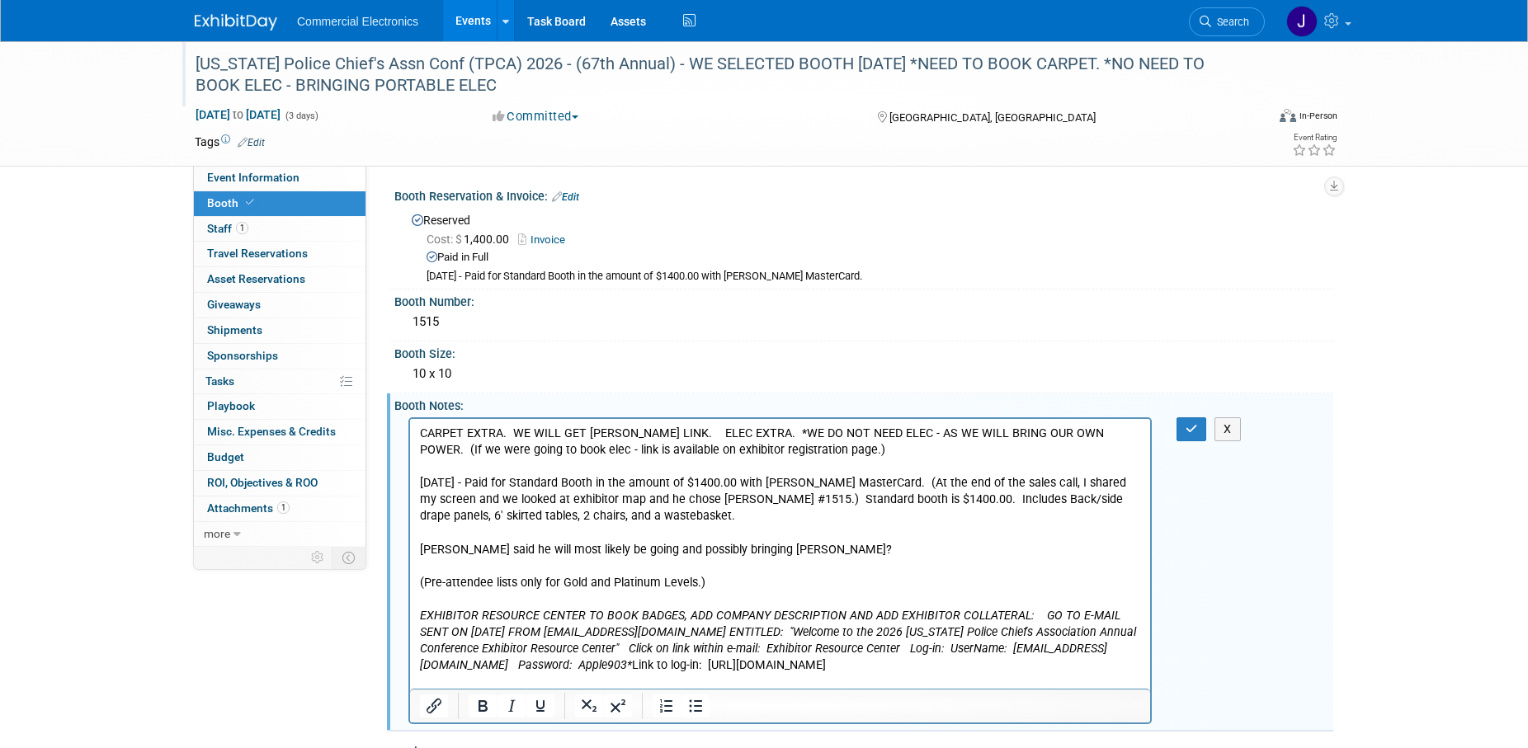
scroll to position [0, 0]
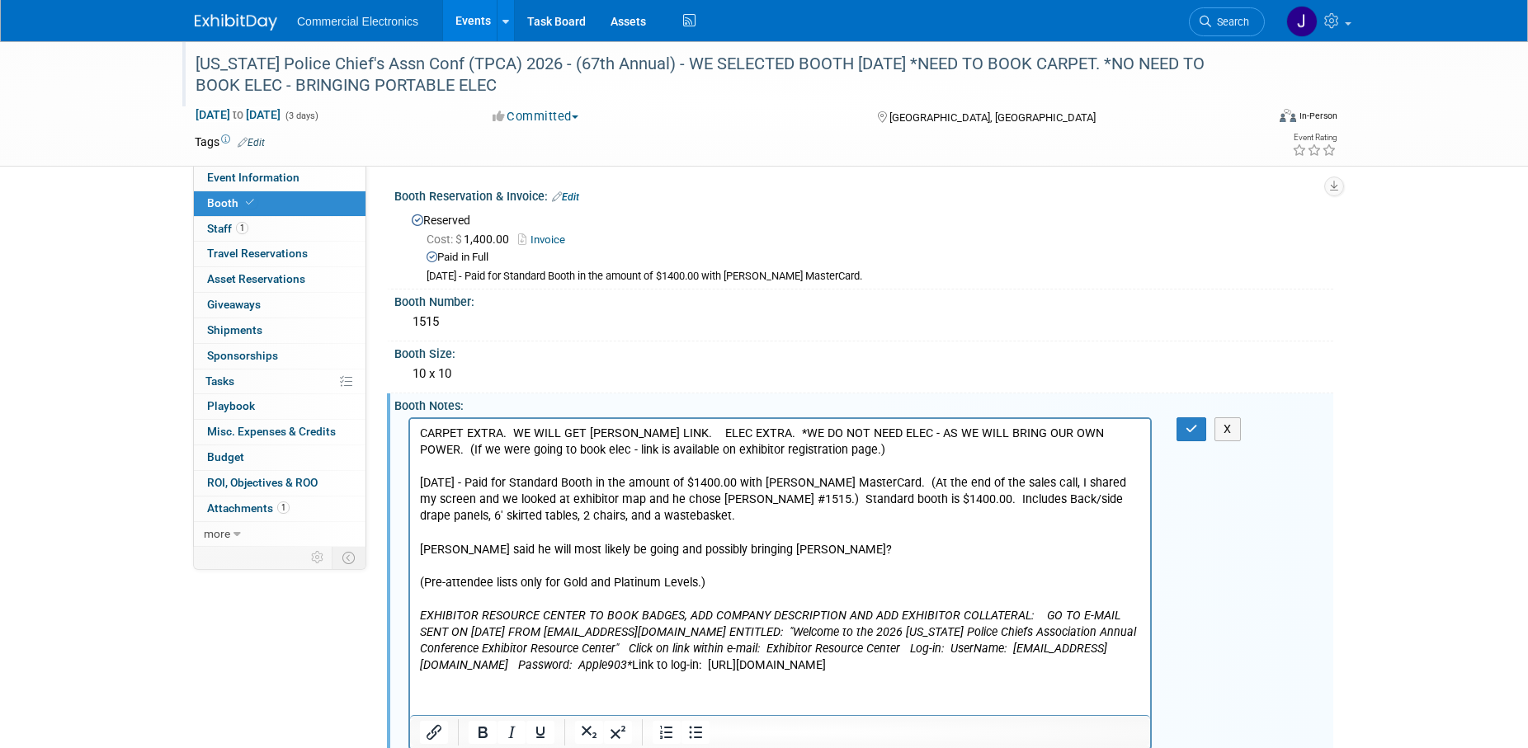
click at [807, 550] on p "CARPET EXTRA. WE WILL GET FREEMAN LINK. ELEC EXTRA. *WE DO NOT NEED ELEC - AS W…" at bounding box center [780, 549] width 721 height 248
click at [1193, 427] on icon "button" at bounding box center [1192, 429] width 12 height 12
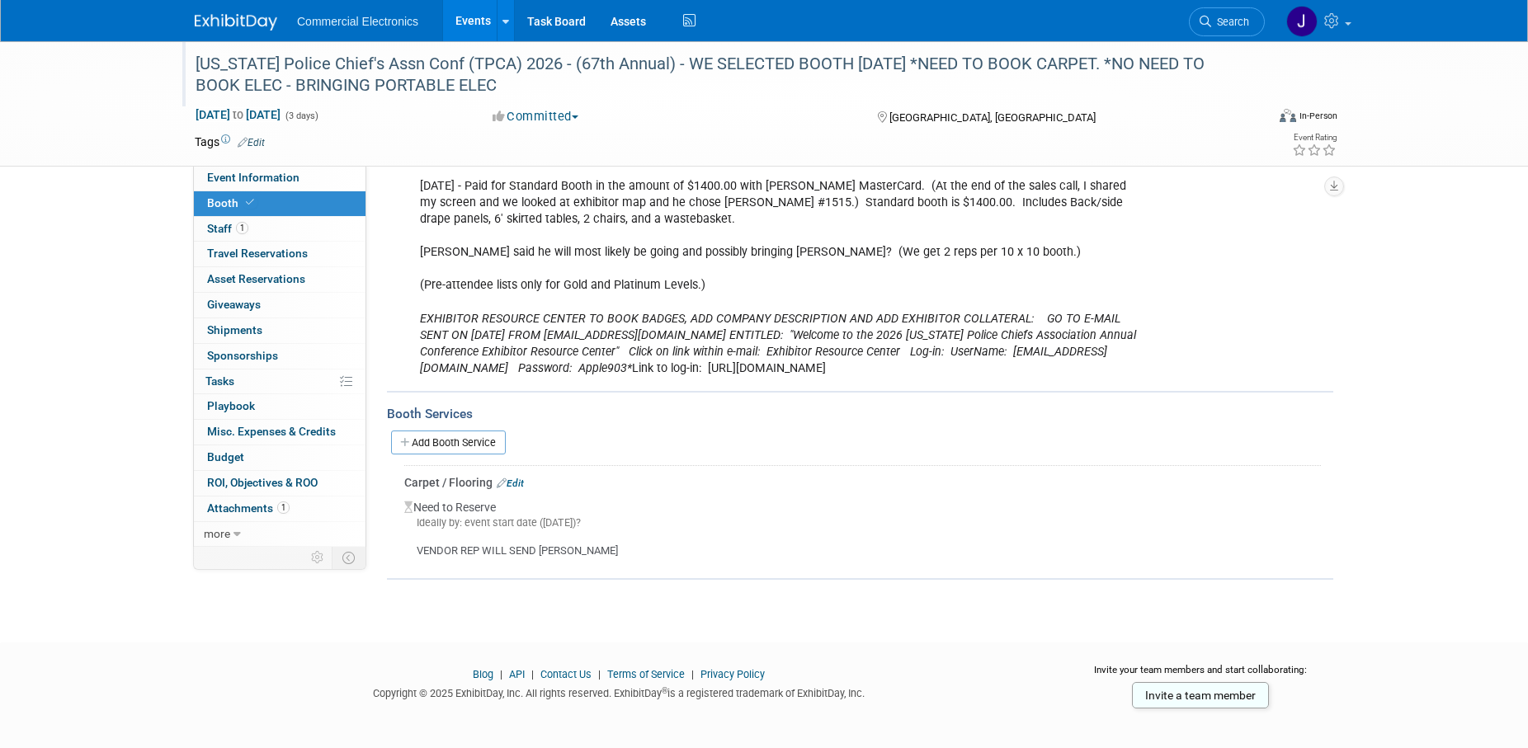
scroll to position [306, 0]
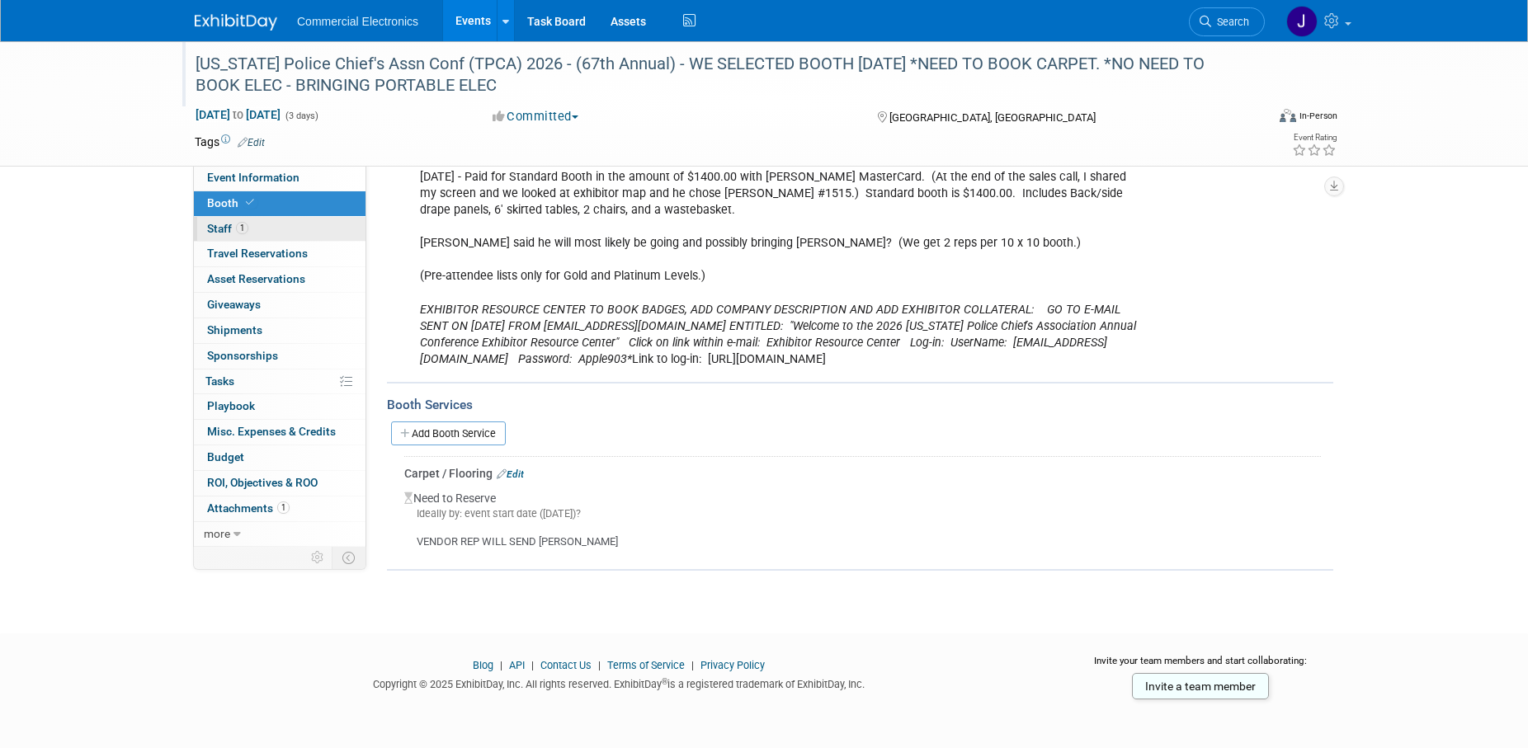
click at [224, 229] on span "Staff 1" at bounding box center [227, 228] width 41 height 13
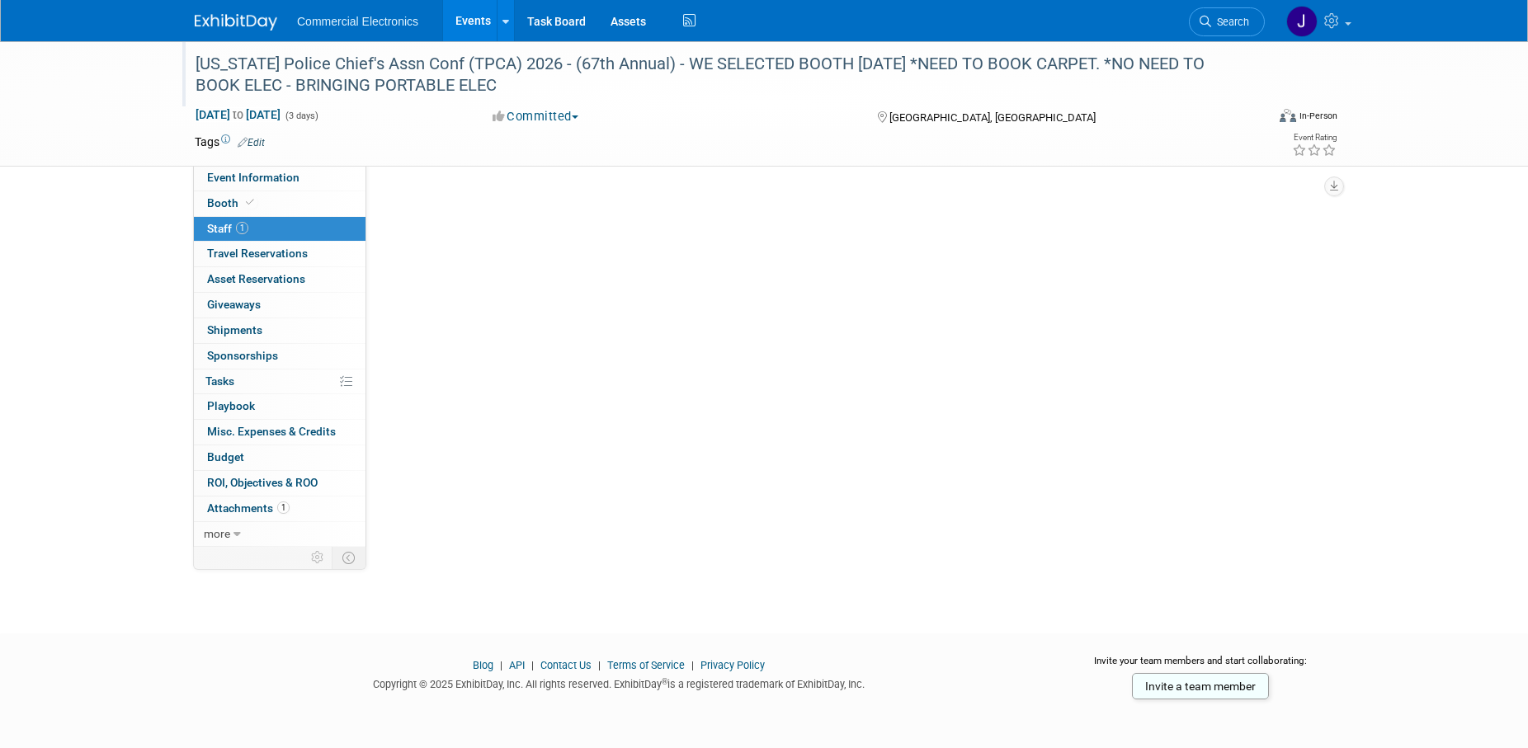
scroll to position [0, 0]
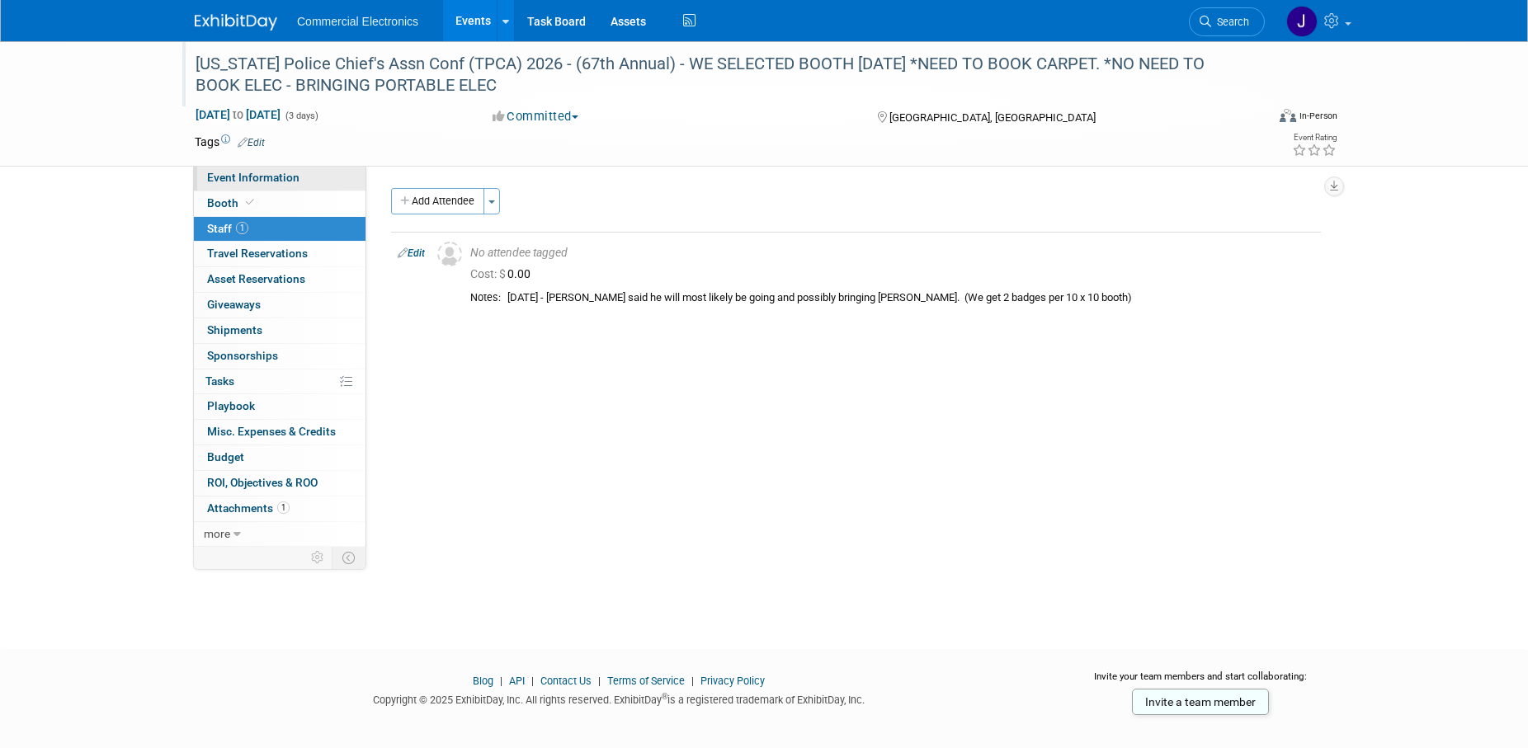
click at [281, 178] on span "Event Information" at bounding box center [253, 177] width 92 height 13
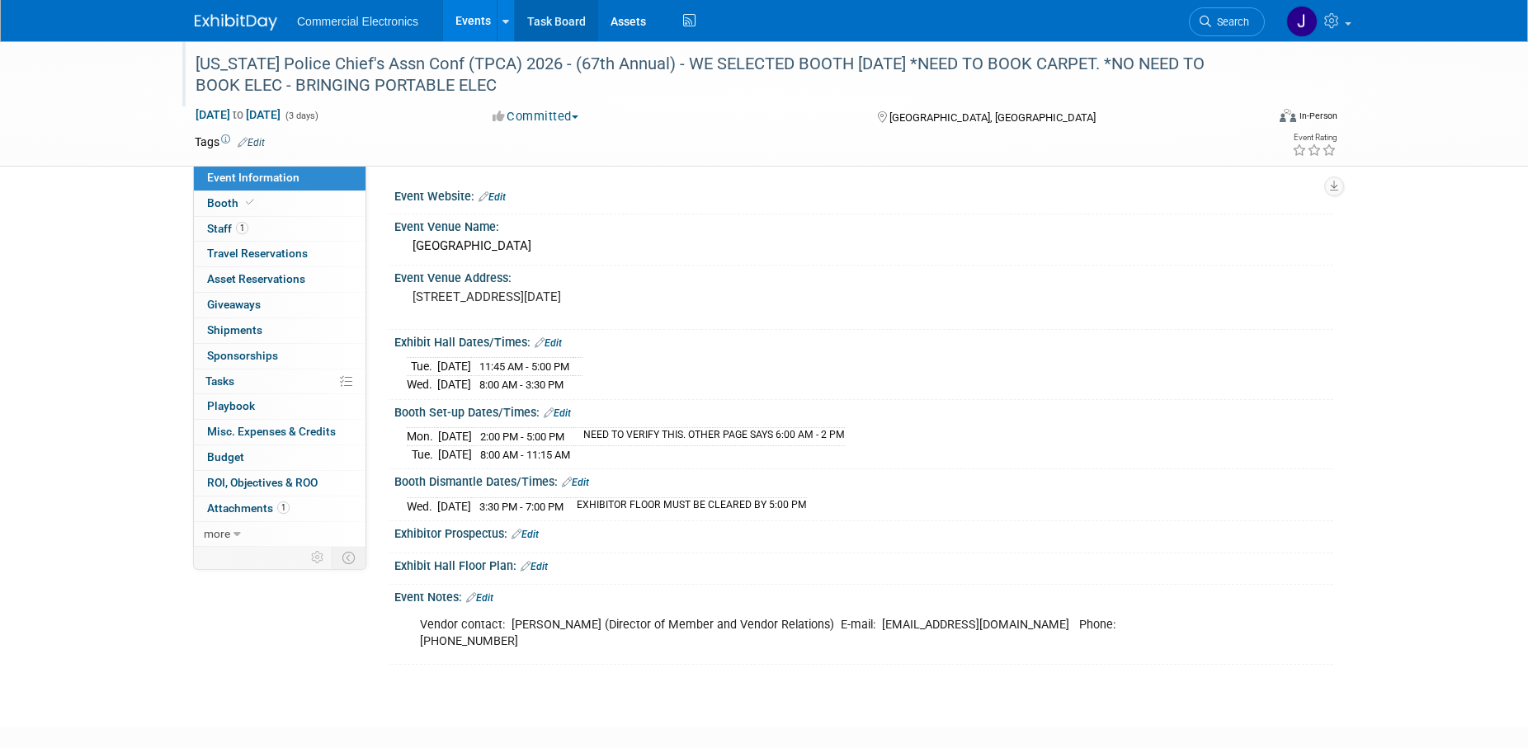
click at [547, 21] on link "Task Board" at bounding box center [556, 20] width 83 height 41
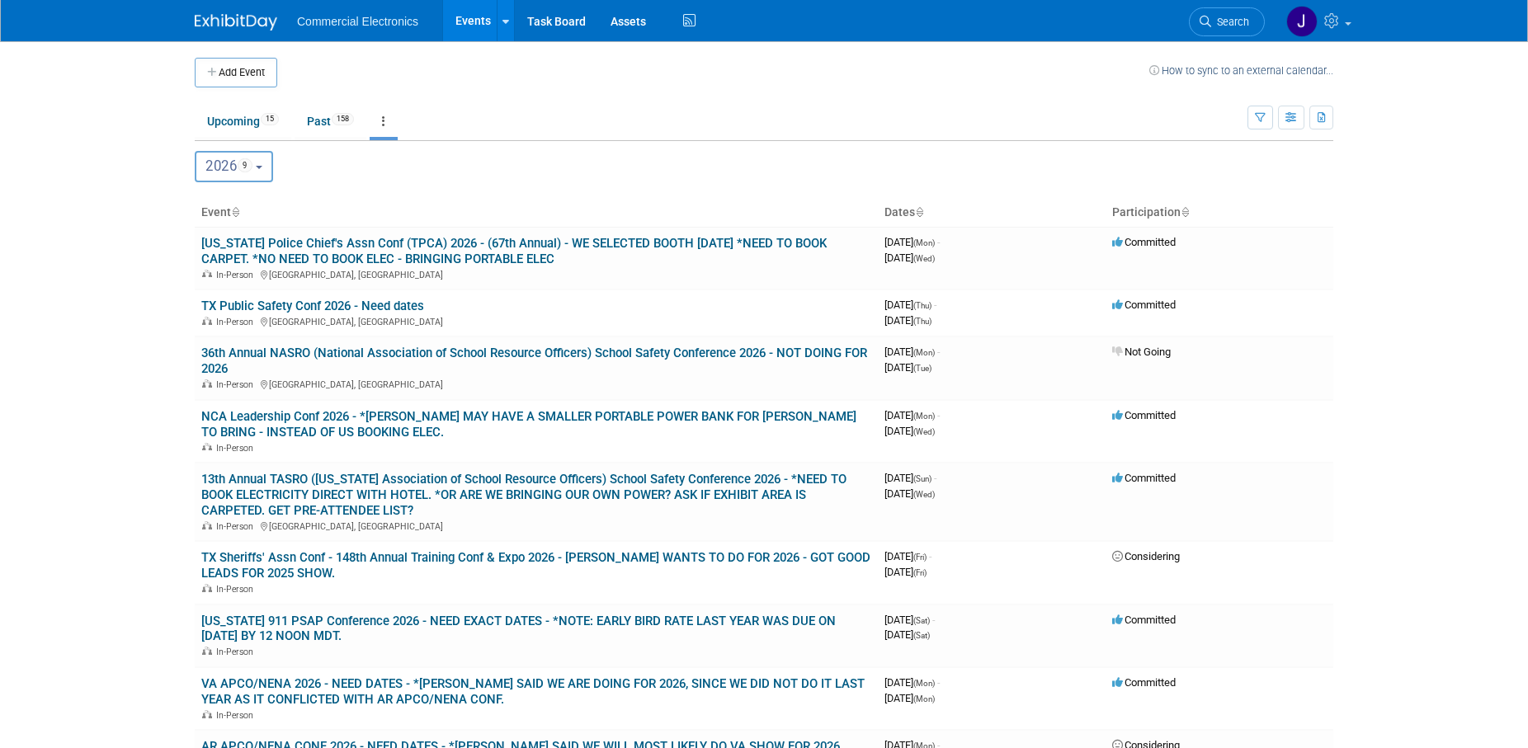
click at [270, 165] on button "2026 9" at bounding box center [234, 166] width 78 height 31
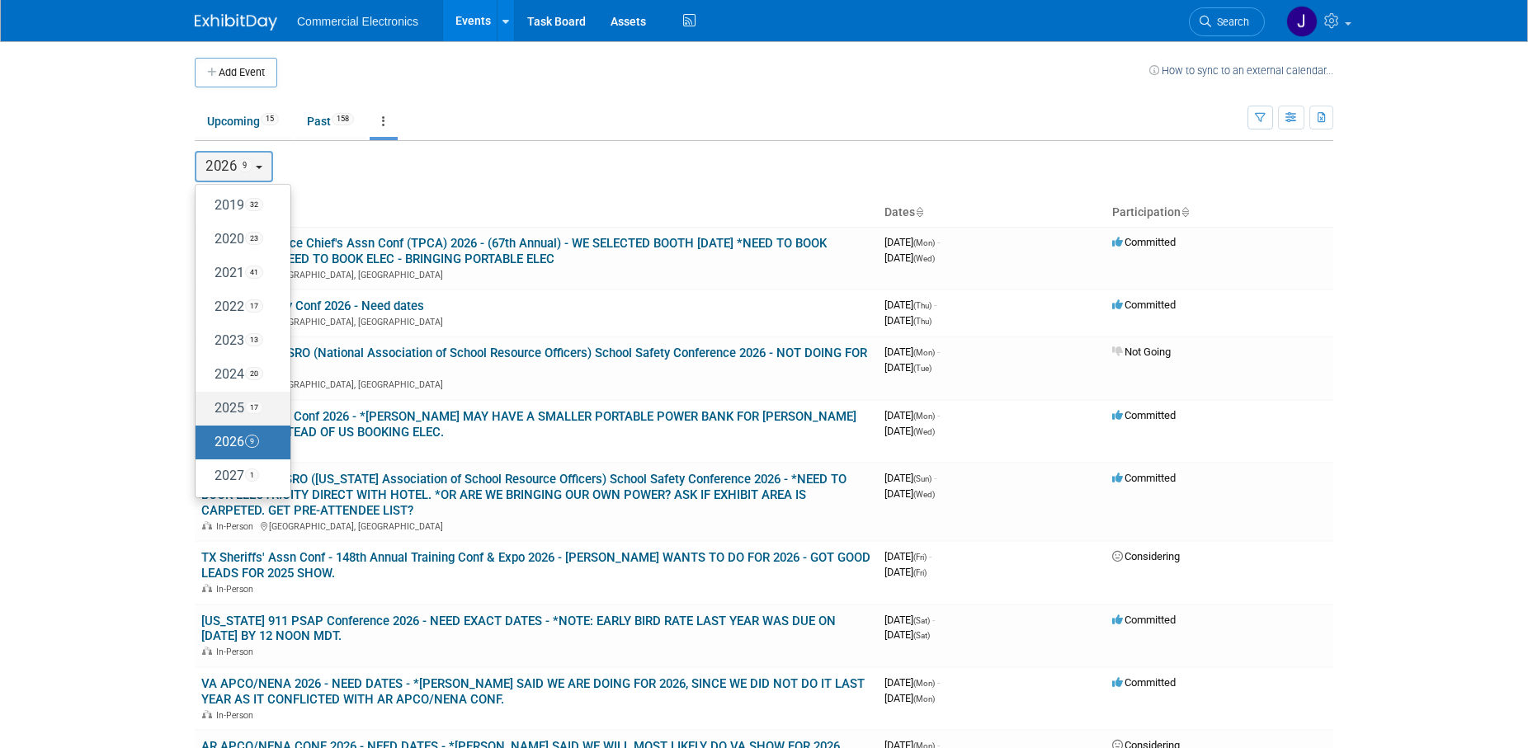
click at [225, 409] on label "2025 17" at bounding box center [239, 408] width 70 height 27
click at [209, 409] on input "2025 17" at bounding box center [203, 408] width 11 height 11
select select "2025"
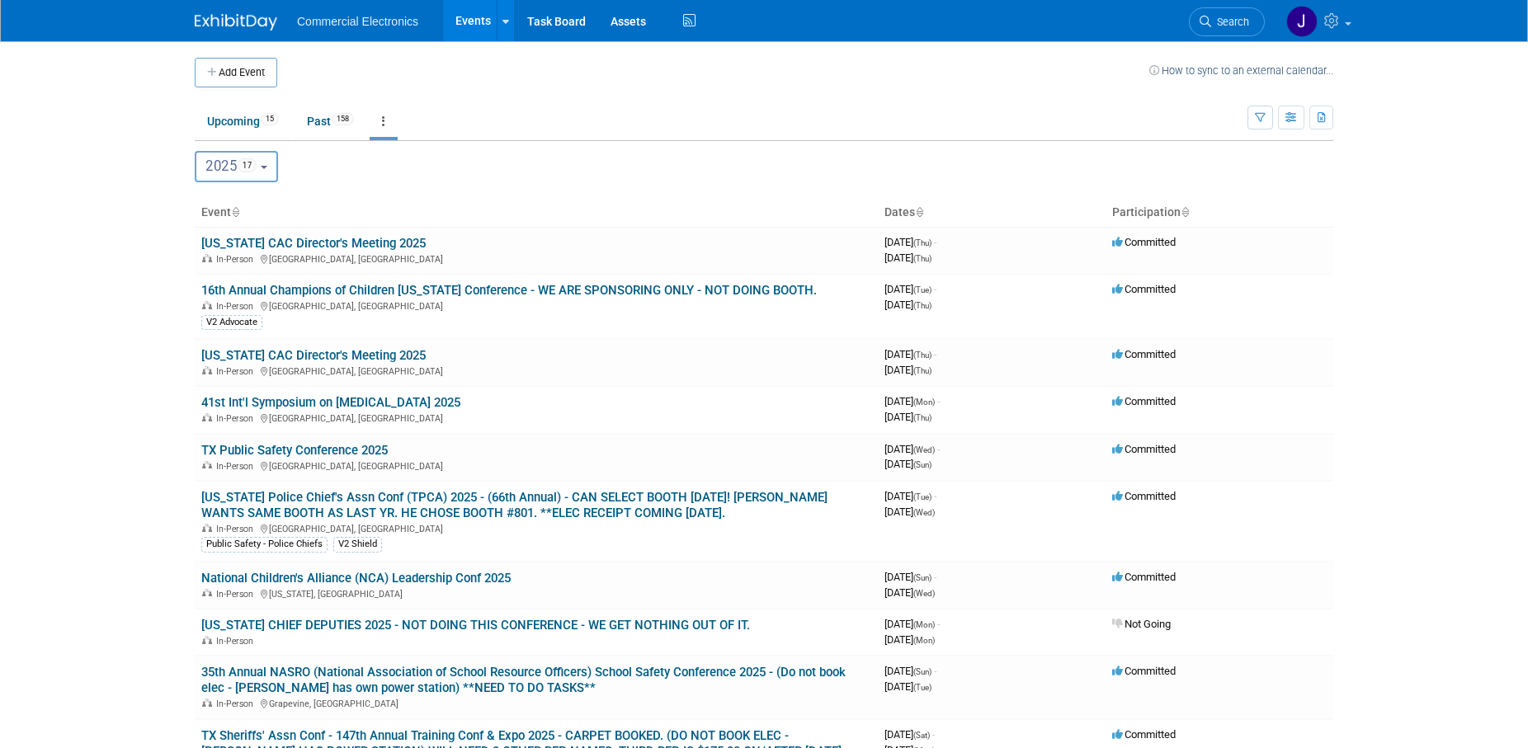
scroll to position [505, 0]
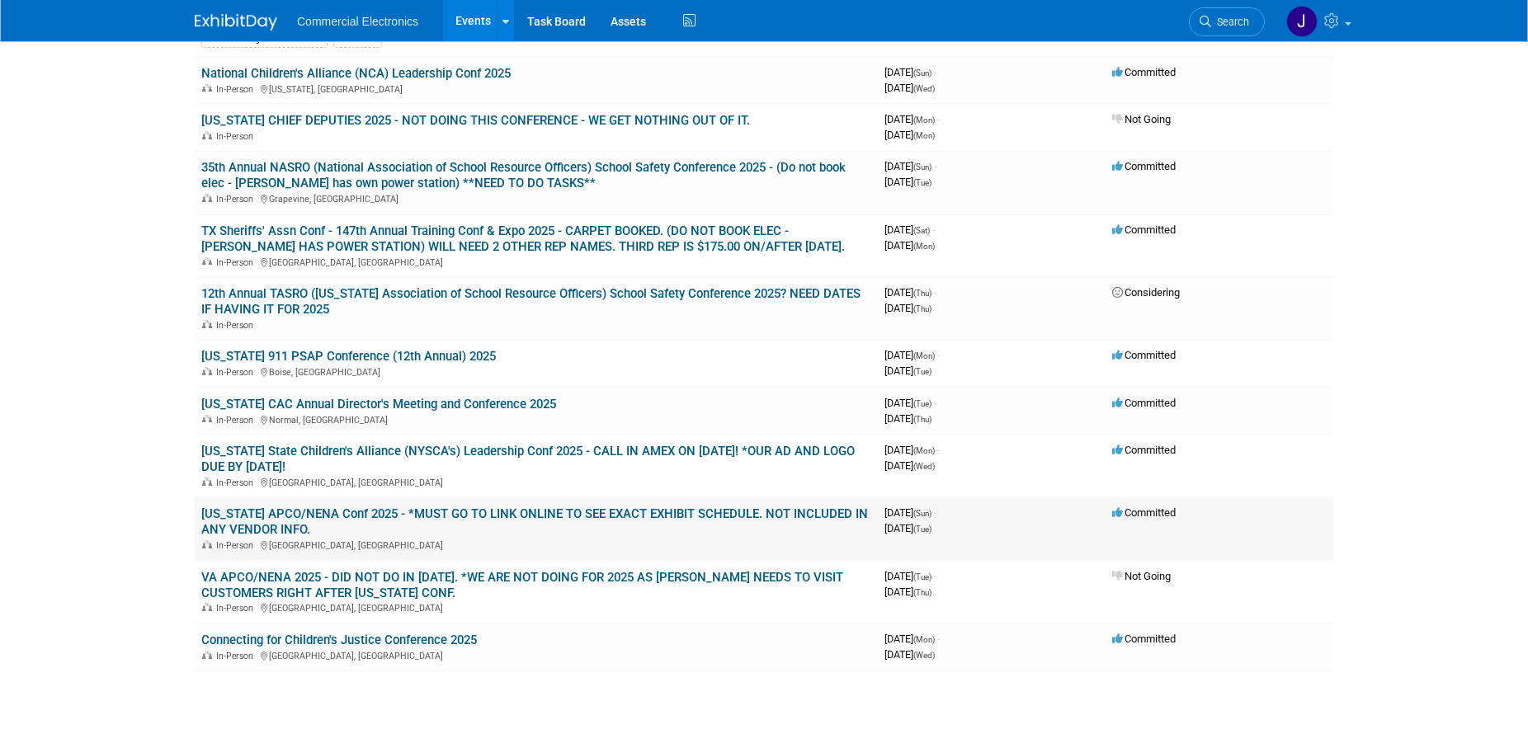
click at [531, 517] on link "[US_STATE] APCO/NENA Conf 2025 - *MUST GO TO LINK ONLINE TO SEE EXACT EXHIBIT S…" at bounding box center [534, 522] width 667 height 31
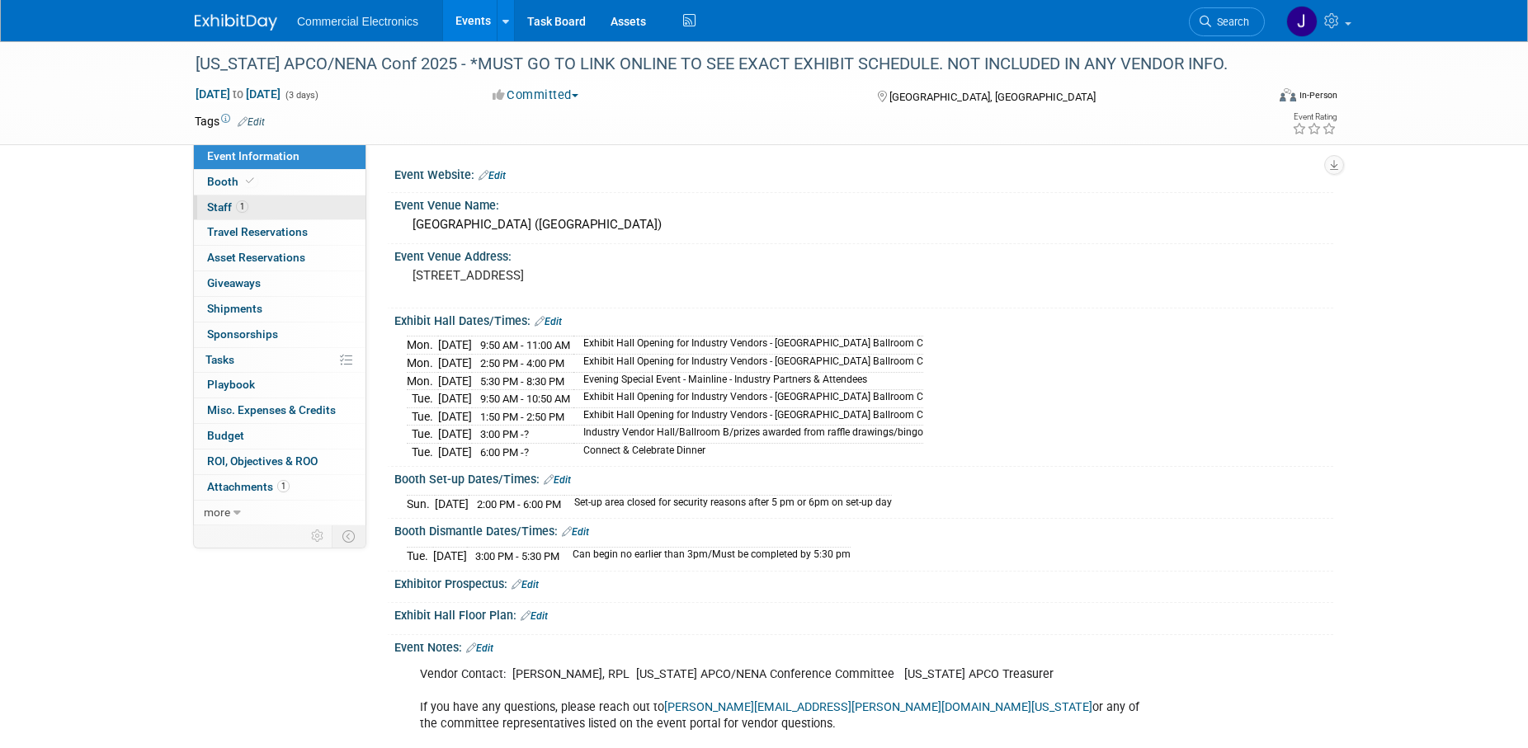
click at [221, 207] on span "Staff 1" at bounding box center [227, 207] width 41 height 13
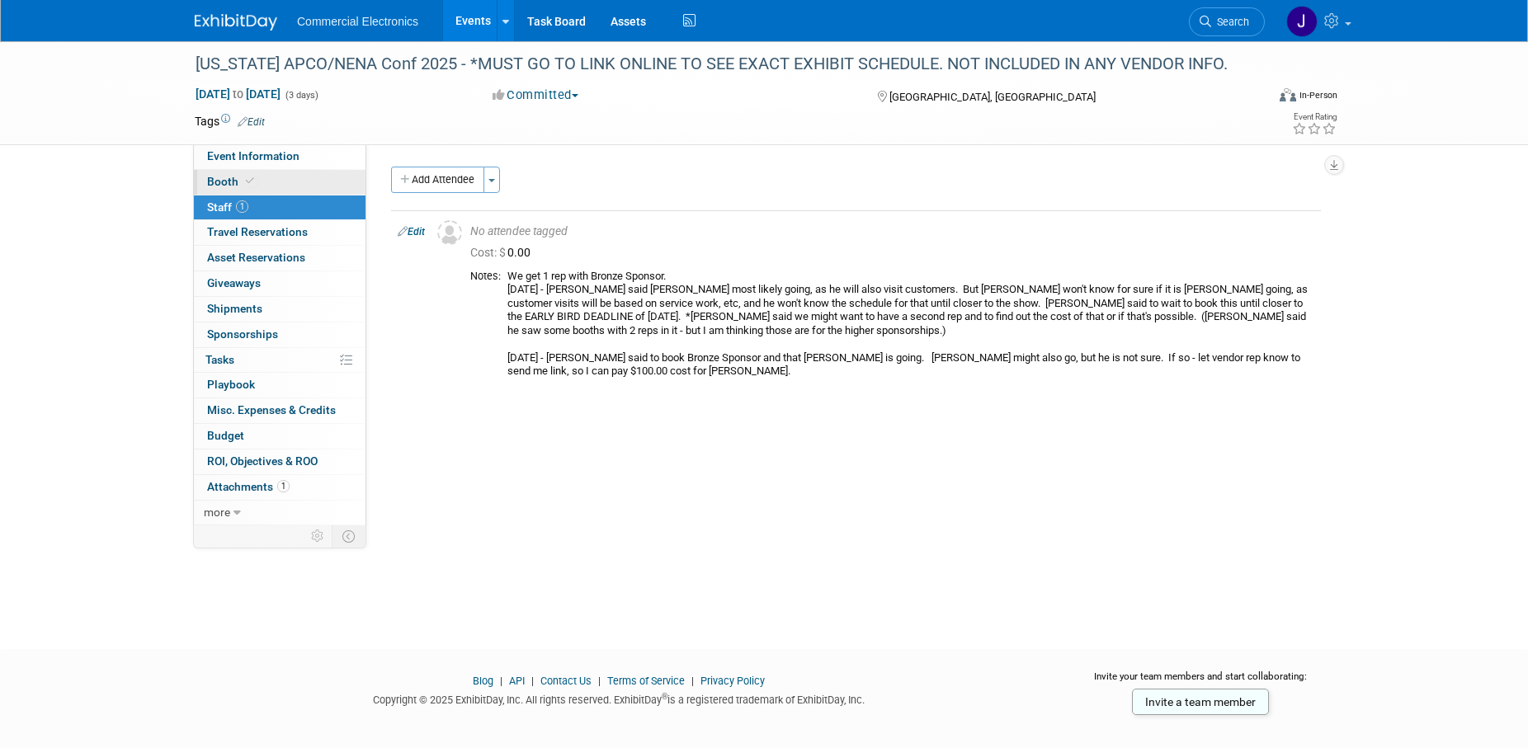
click at [224, 183] on span "Booth" at bounding box center [232, 181] width 50 height 13
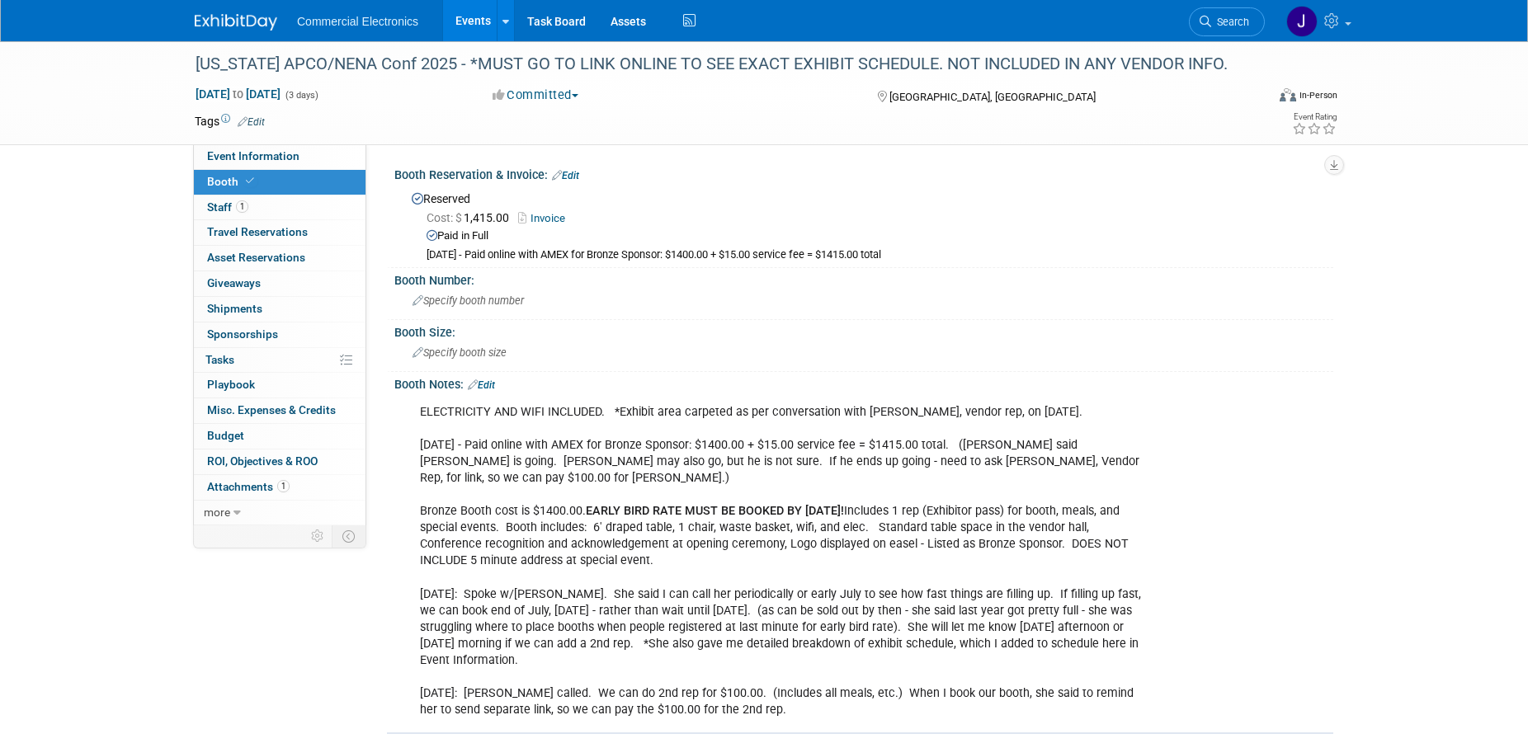
click at [550, 216] on link "Invoice" at bounding box center [545, 218] width 55 height 12
click at [536, 26] on link "Task Board" at bounding box center [556, 20] width 83 height 41
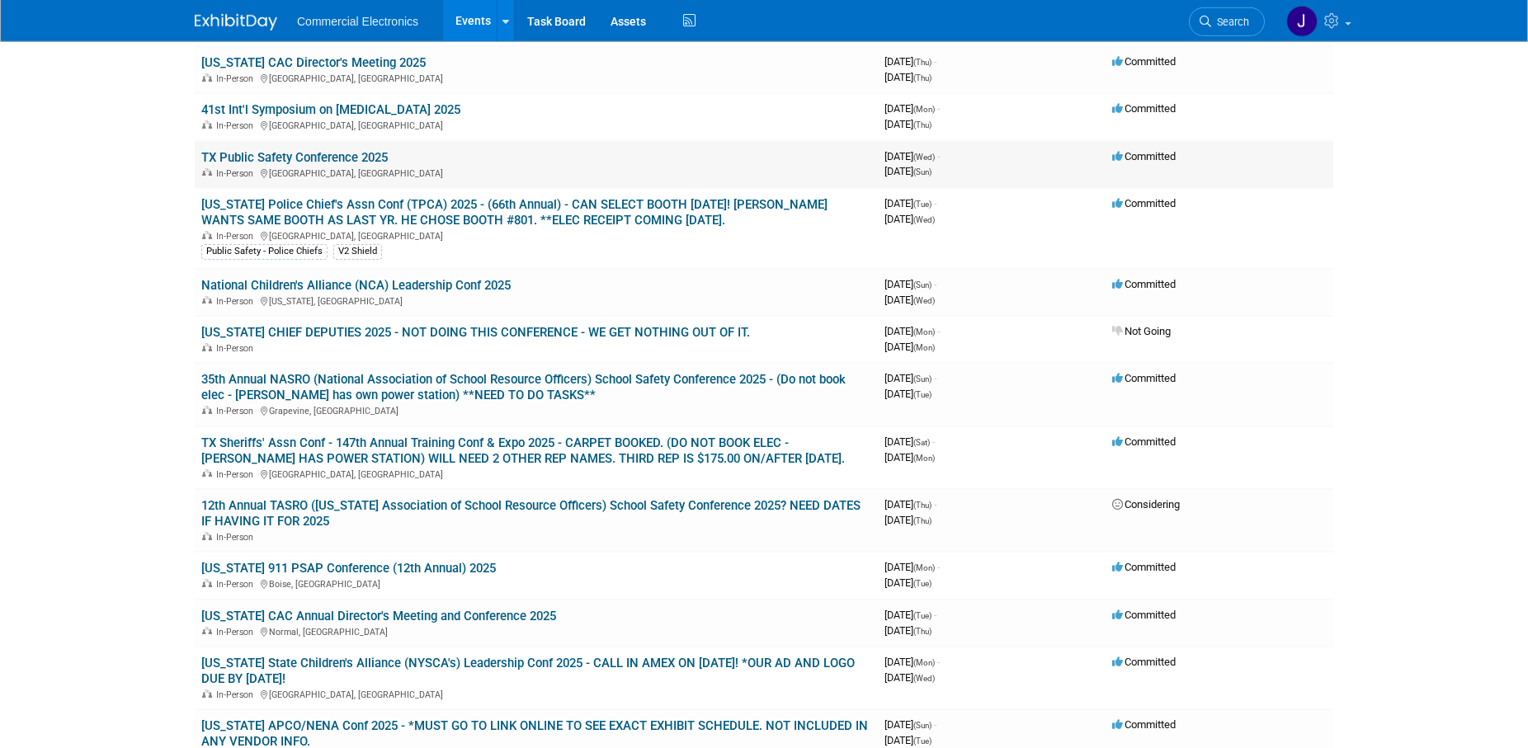
scroll to position [253, 0]
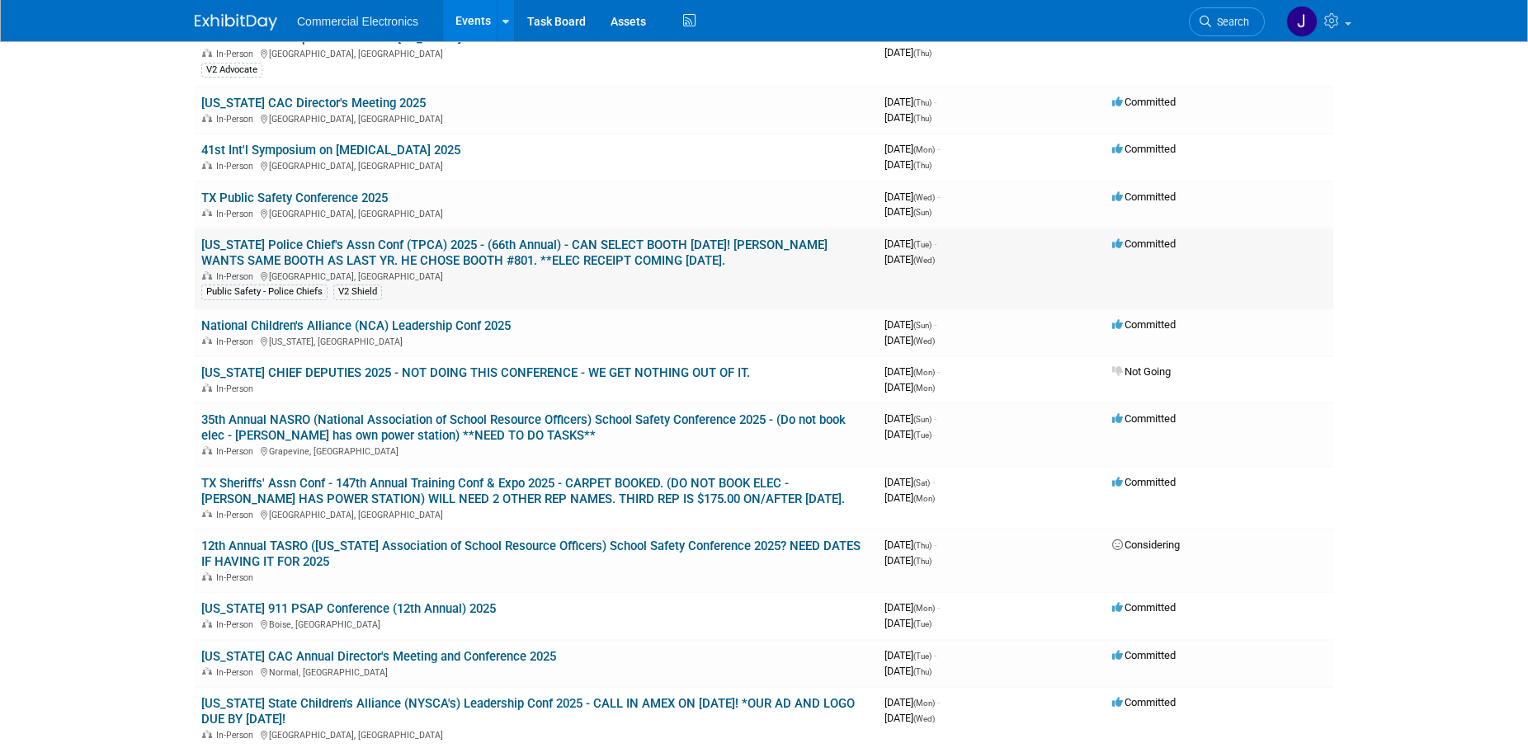
click at [507, 249] on link "[US_STATE] Police Chief's Assn Conf (TPCA) 2025 - (66th Annual) - CAN SELECT BO…" at bounding box center [514, 253] width 626 height 31
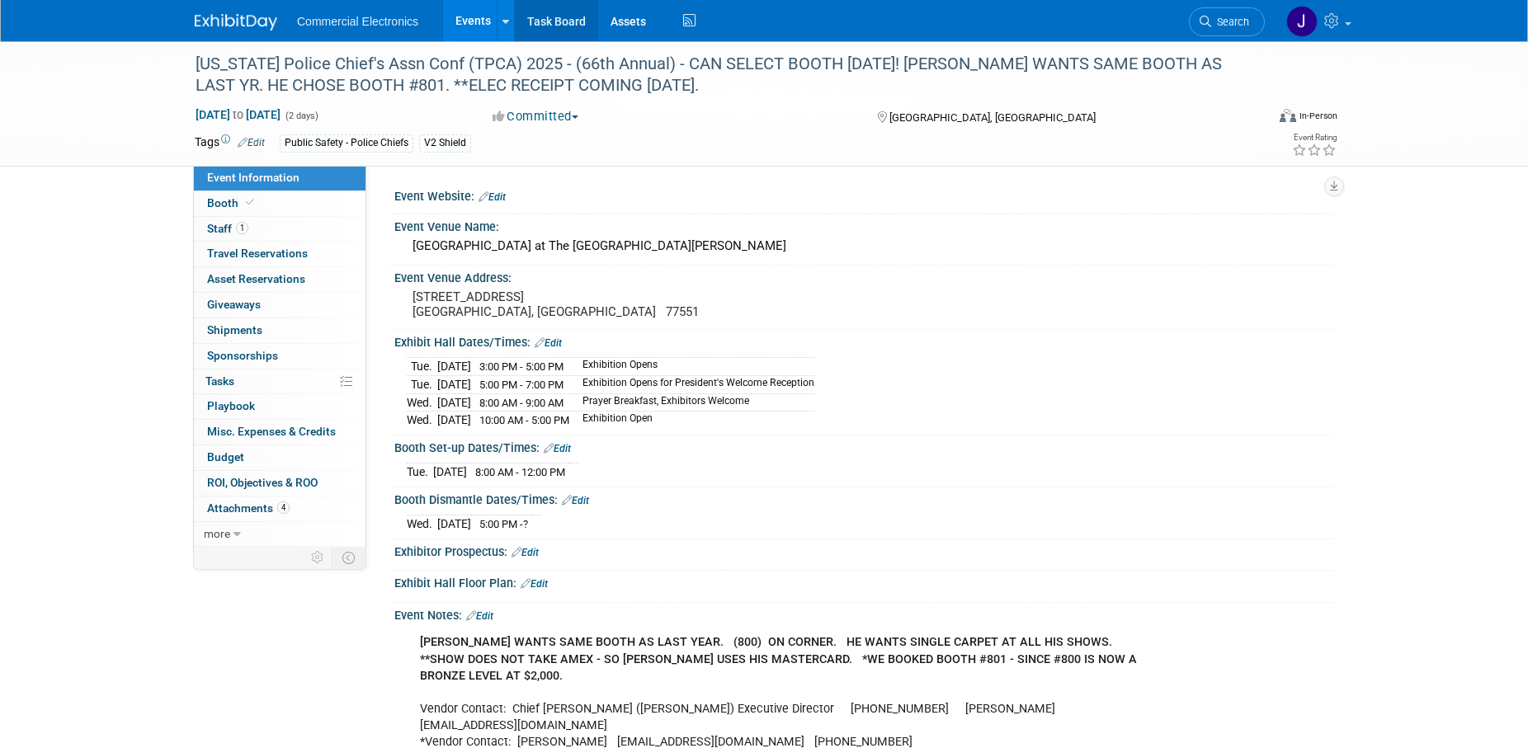
click at [561, 25] on link "Task Board" at bounding box center [556, 20] width 83 height 41
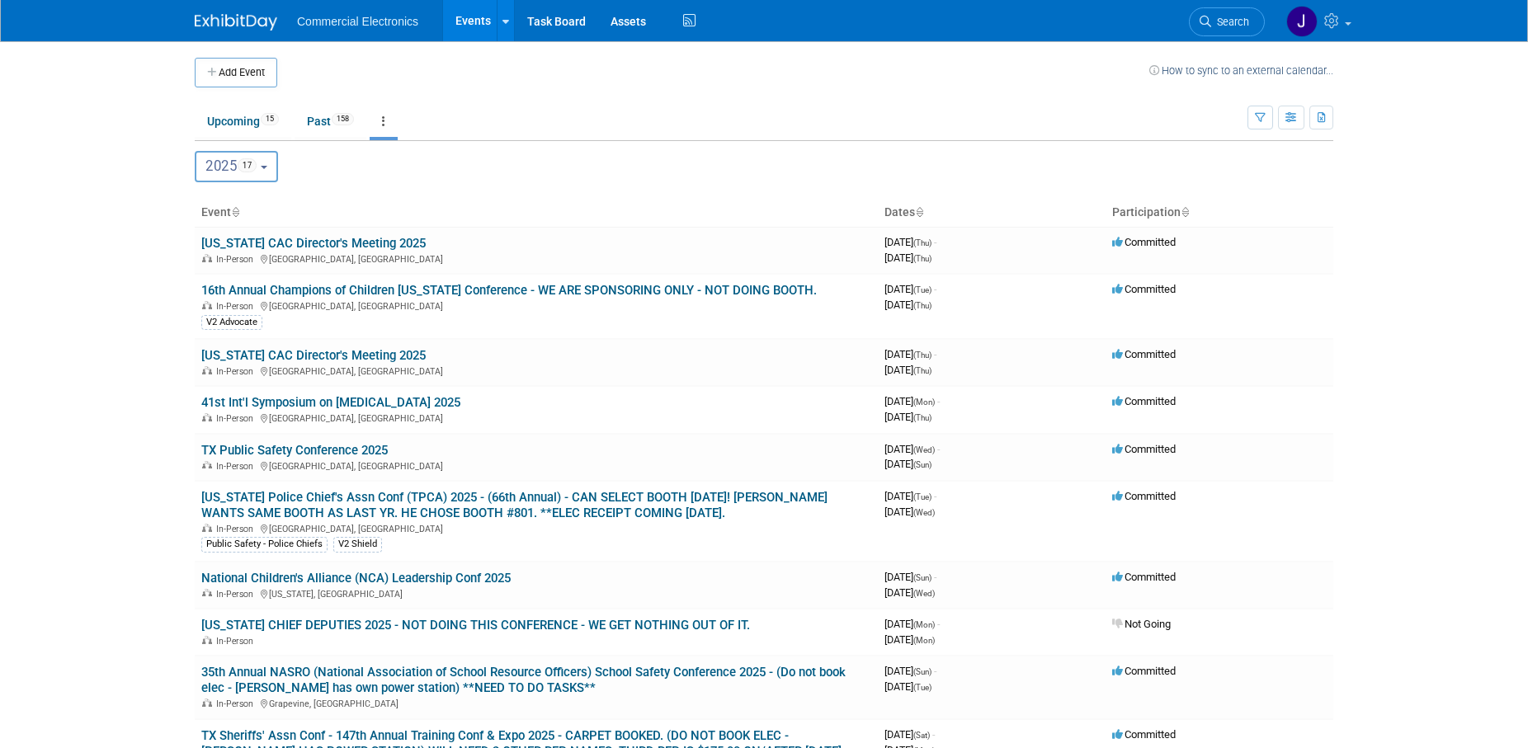
click at [278, 172] on button "2025 17" at bounding box center [236, 166] width 83 height 31
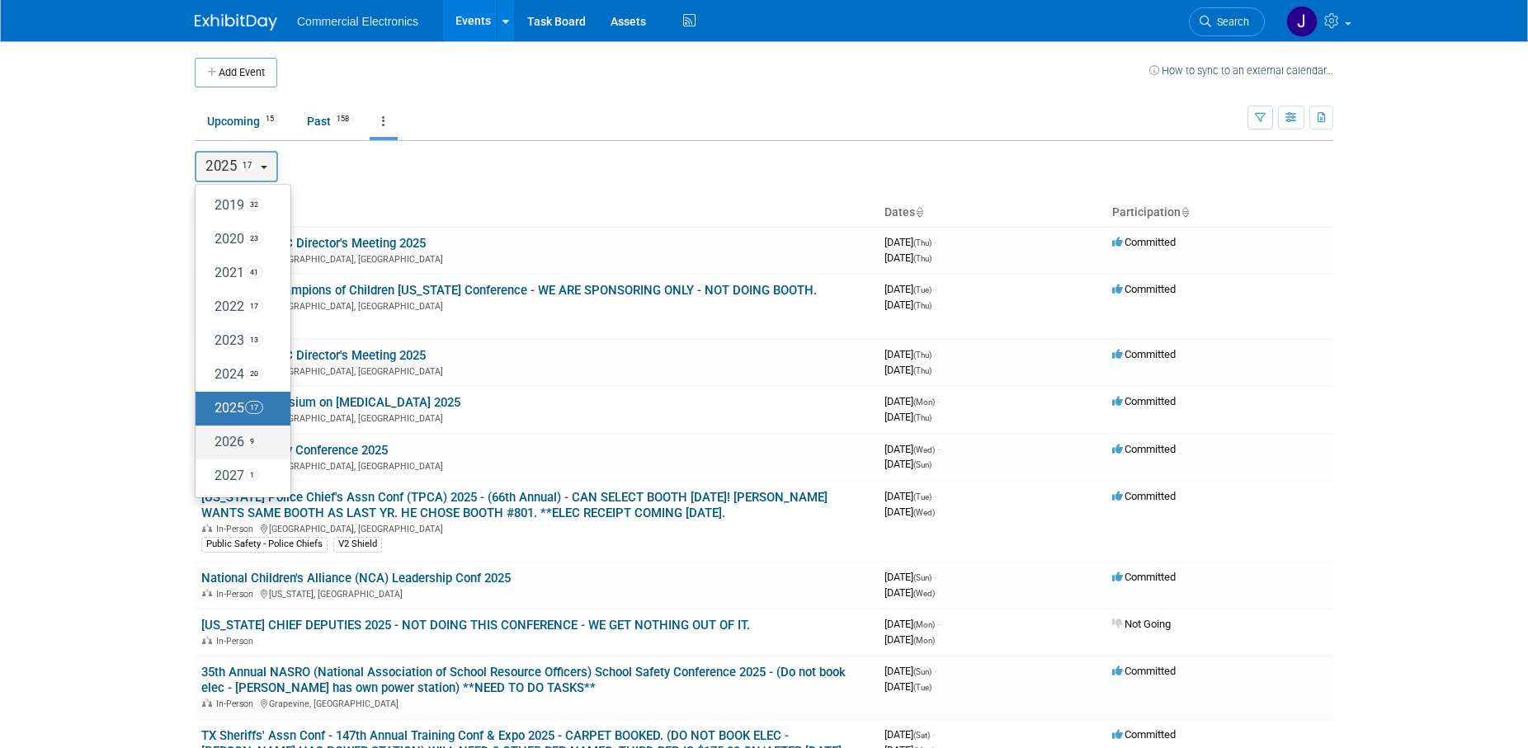
click at [224, 442] on label "2026 9" at bounding box center [239, 442] width 70 height 27
click at [209, 442] on input "2026 9" at bounding box center [203, 442] width 11 height 11
select select "2026"
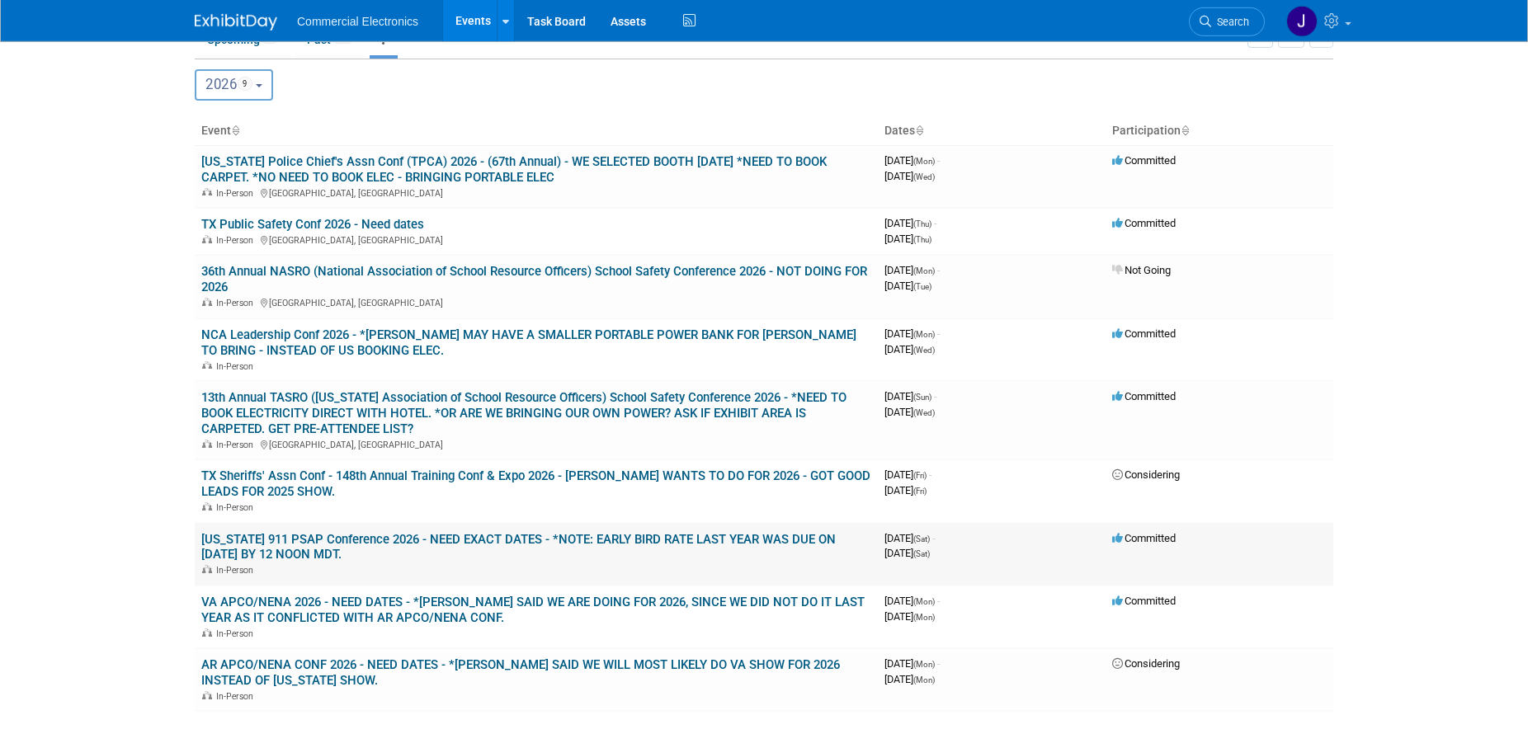
scroll to position [73, 0]
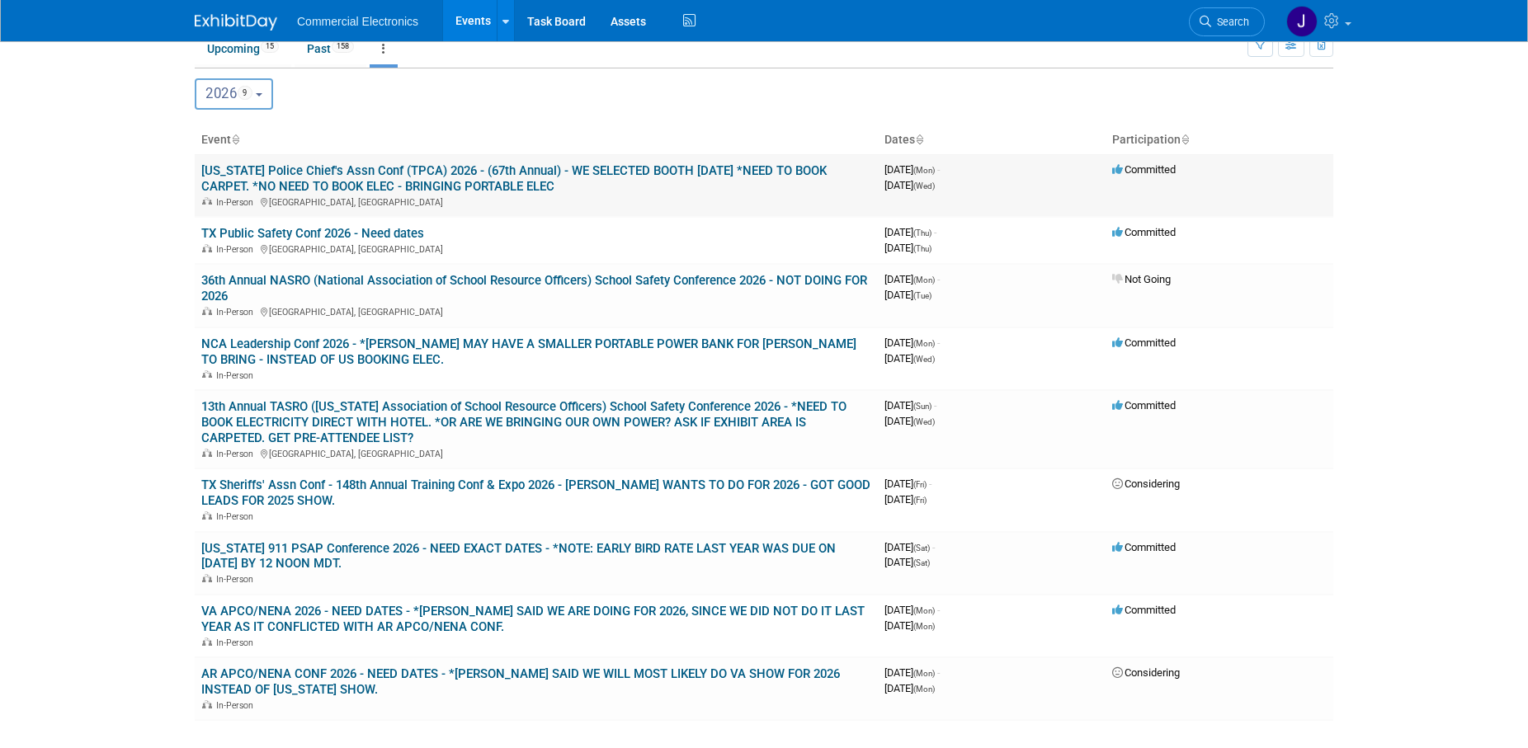
click at [522, 166] on link "[US_STATE] Police Chief's Assn Conf (TPCA) 2026 - (67th Annual) - WE SELECTED B…" at bounding box center [513, 178] width 625 height 31
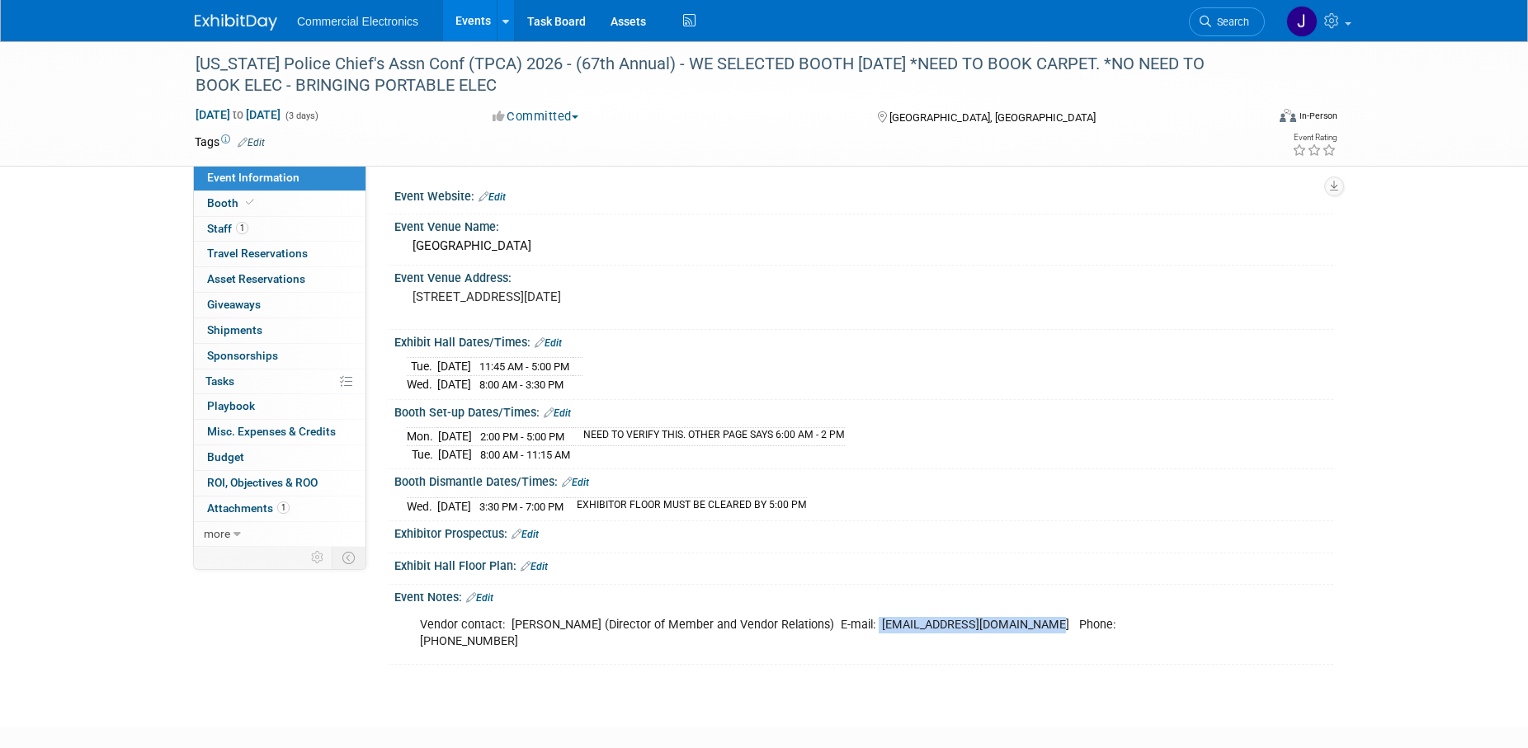
drag, startPoint x: 859, startPoint y: 624, endPoint x: 1020, endPoint y: 630, distance: 161.0
click at [1020, 630] on div "Vendor contact: [PERSON_NAME] (Director of Member and Vendor Relations) E-mail:…" at bounding box center [779, 634] width 743 height 50
copy div "[EMAIL_ADDRESS][DOMAIN_NAME]"
click at [1213, 527] on div "Exhibitor Prospectus: Edit" at bounding box center [863, 532] width 939 height 21
